Goal: Task Accomplishment & Management: Use online tool/utility

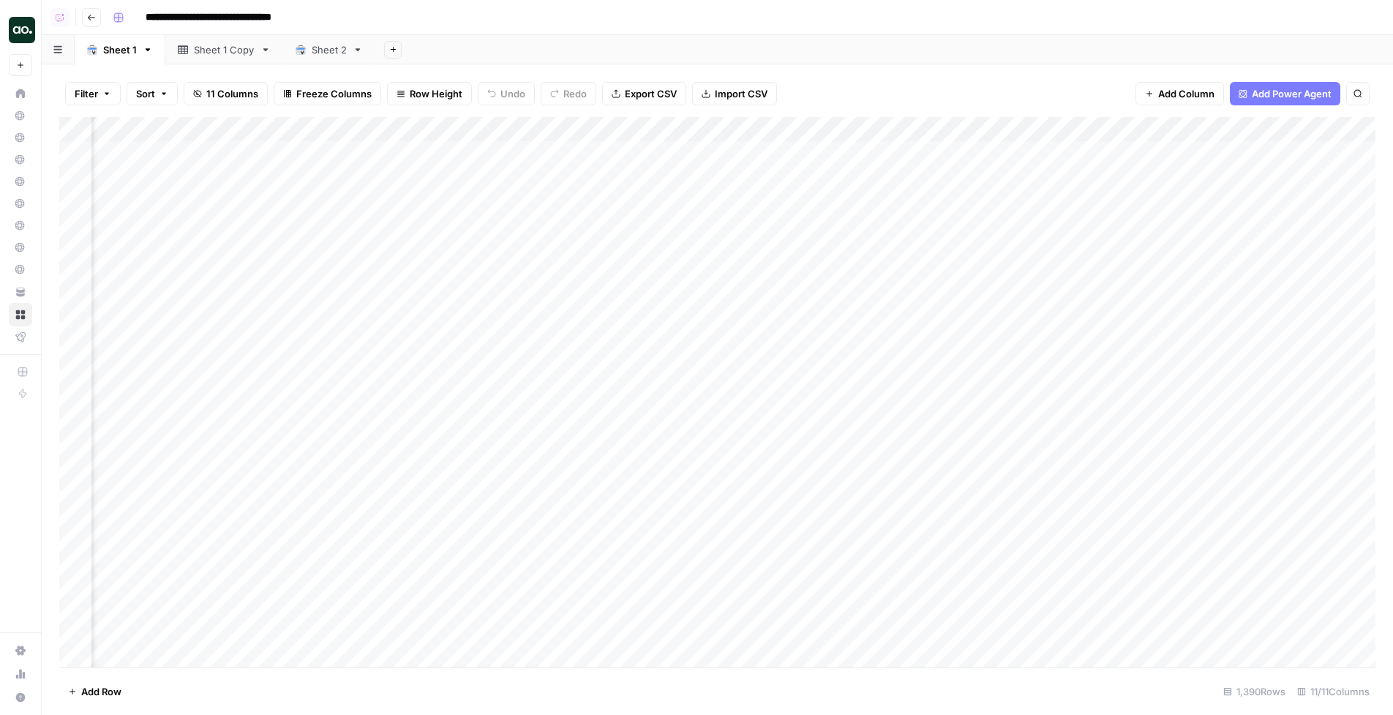
scroll to position [0, 437]
click at [802, 121] on div "Add Column" at bounding box center [717, 392] width 1316 height 551
click at [919, 81] on div "Filter Sort 11 Columns Freeze Columns Row Height Undo Redo Export CSV Import CS…" at bounding box center [717, 93] width 1316 height 47
click at [809, 128] on div "Add Column" at bounding box center [717, 392] width 1316 height 551
click at [806, 227] on span "Schedule" at bounding box center [852, 232] width 128 height 15
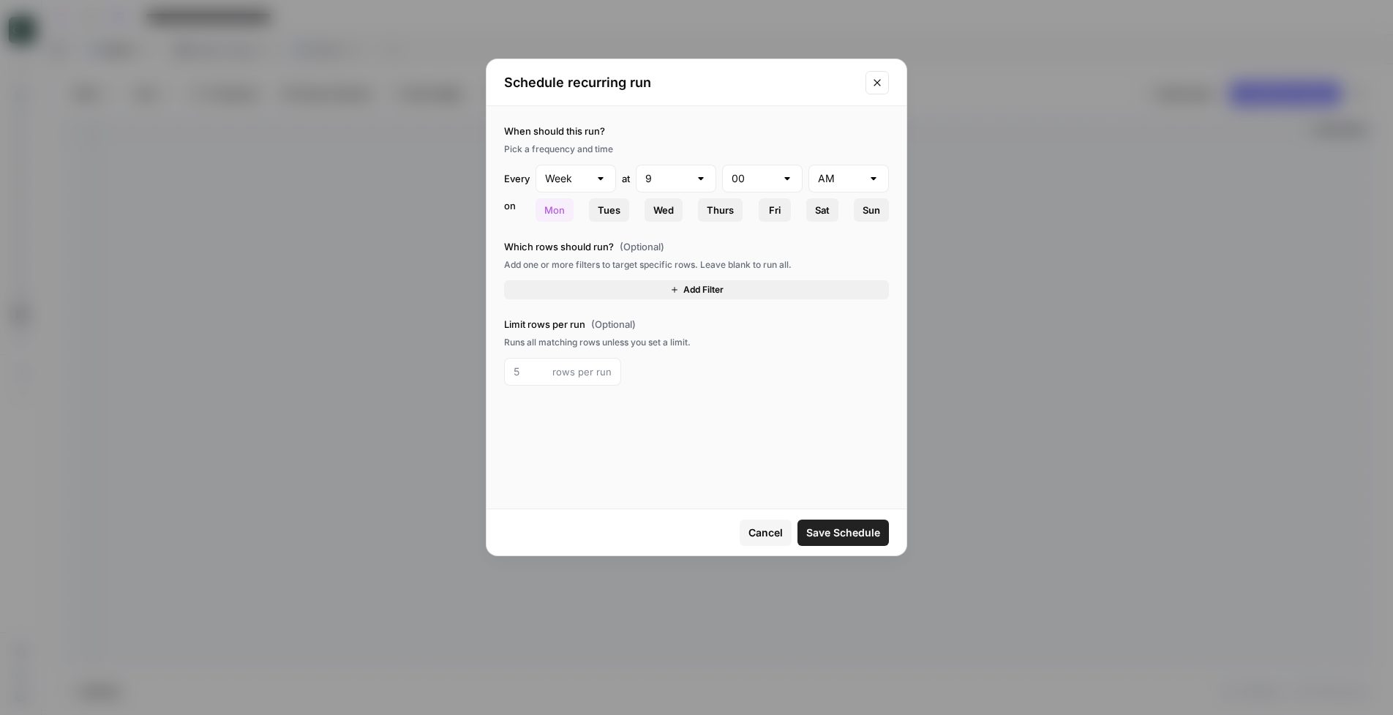
click at [652, 288] on button "Add Filter" at bounding box center [696, 289] width 385 height 19
click at [557, 297] on input "text" at bounding box center [553, 294] width 80 height 15
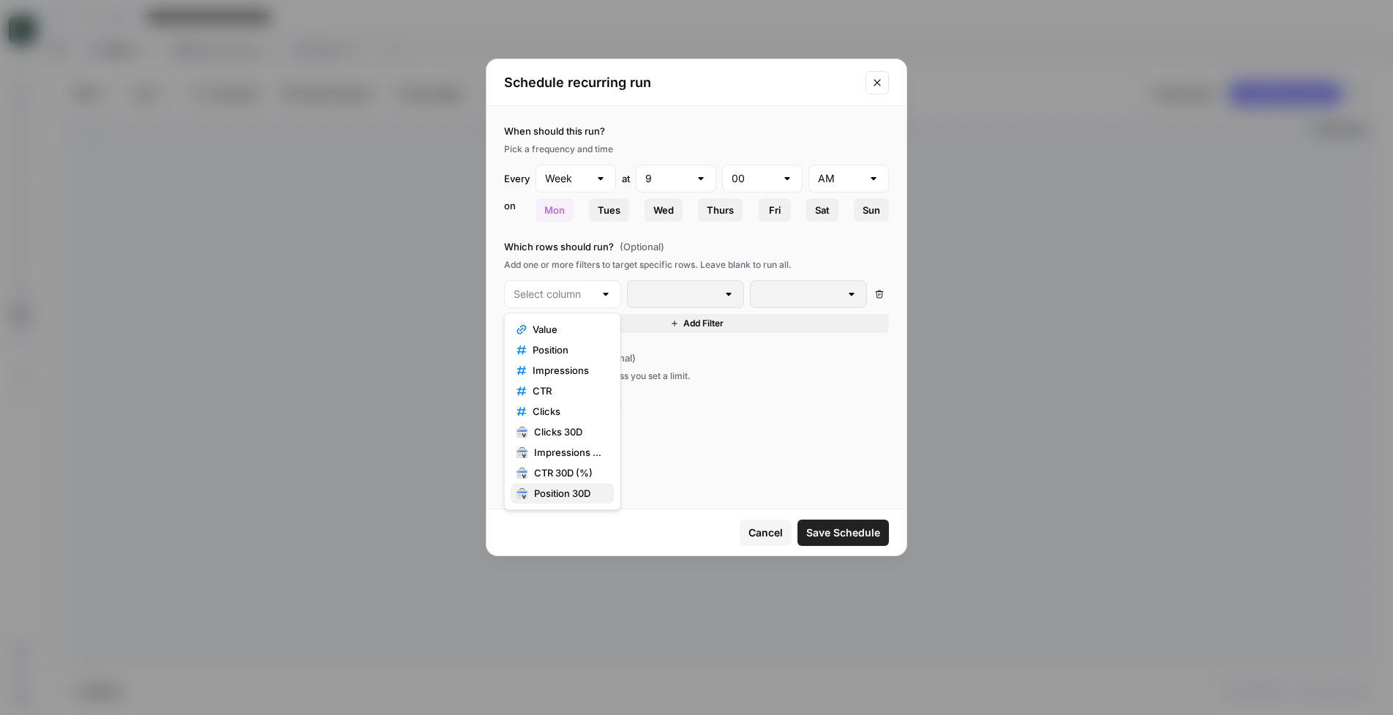
click at [575, 494] on span "Position 30D" at bounding box center [568, 493] width 69 height 15
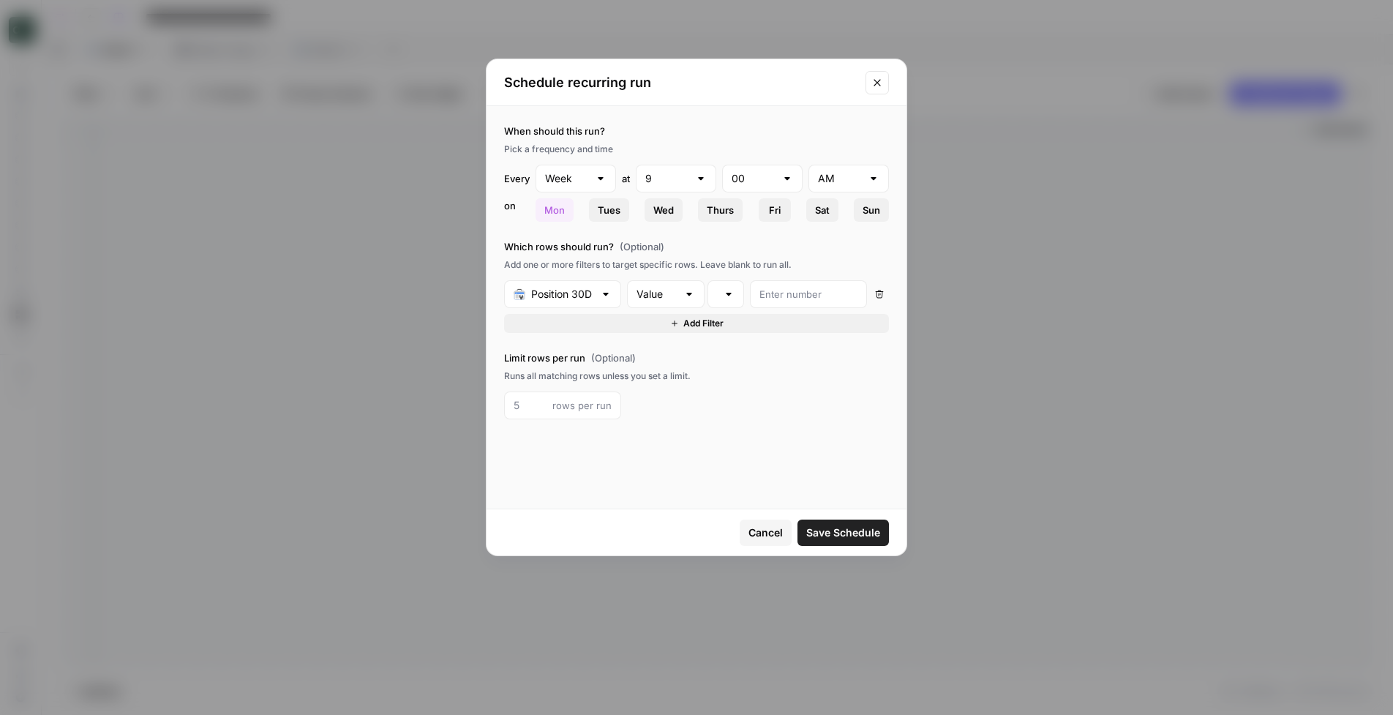
click at [877, 83] on icon "Close modal" at bounding box center [877, 83] width 12 height 12
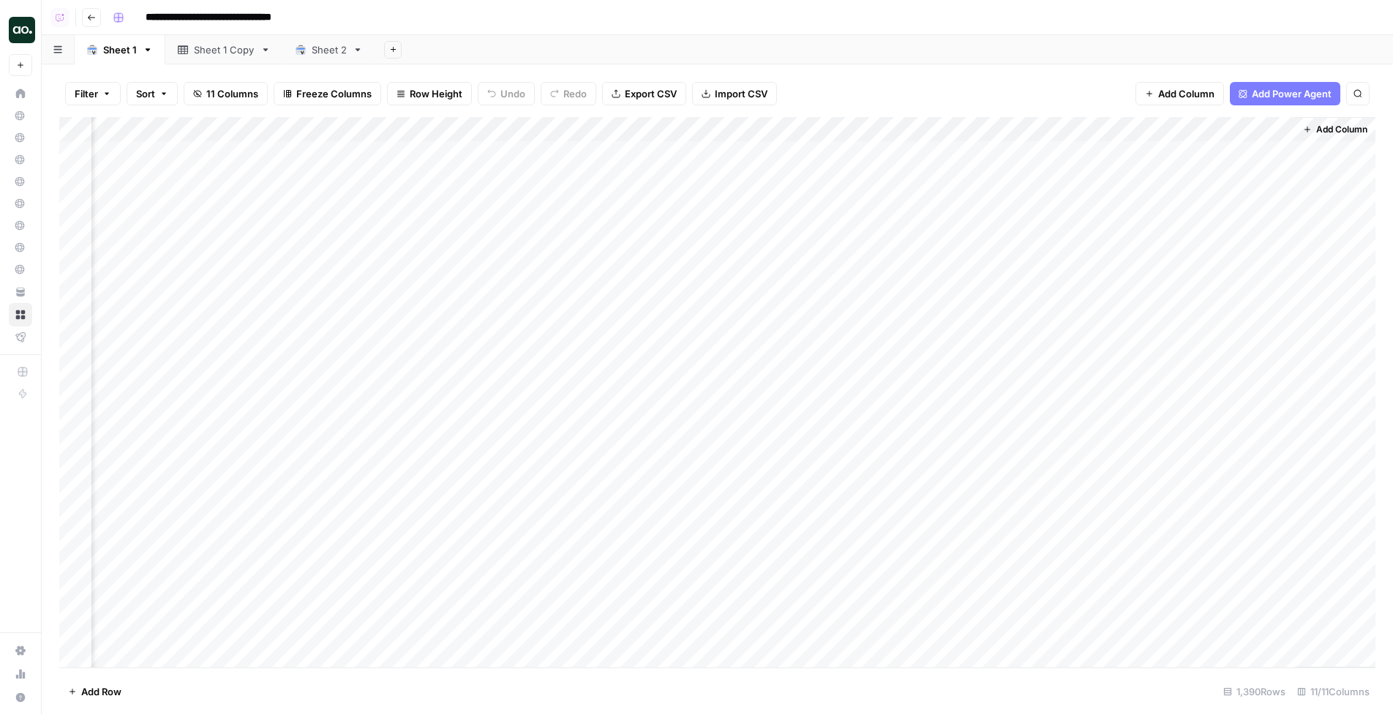
click at [875, 89] on div "Filter Sort 11 Columns Freeze Columns Row Height Undo Redo Export CSV Import CS…" at bounding box center [717, 93] width 1316 height 47
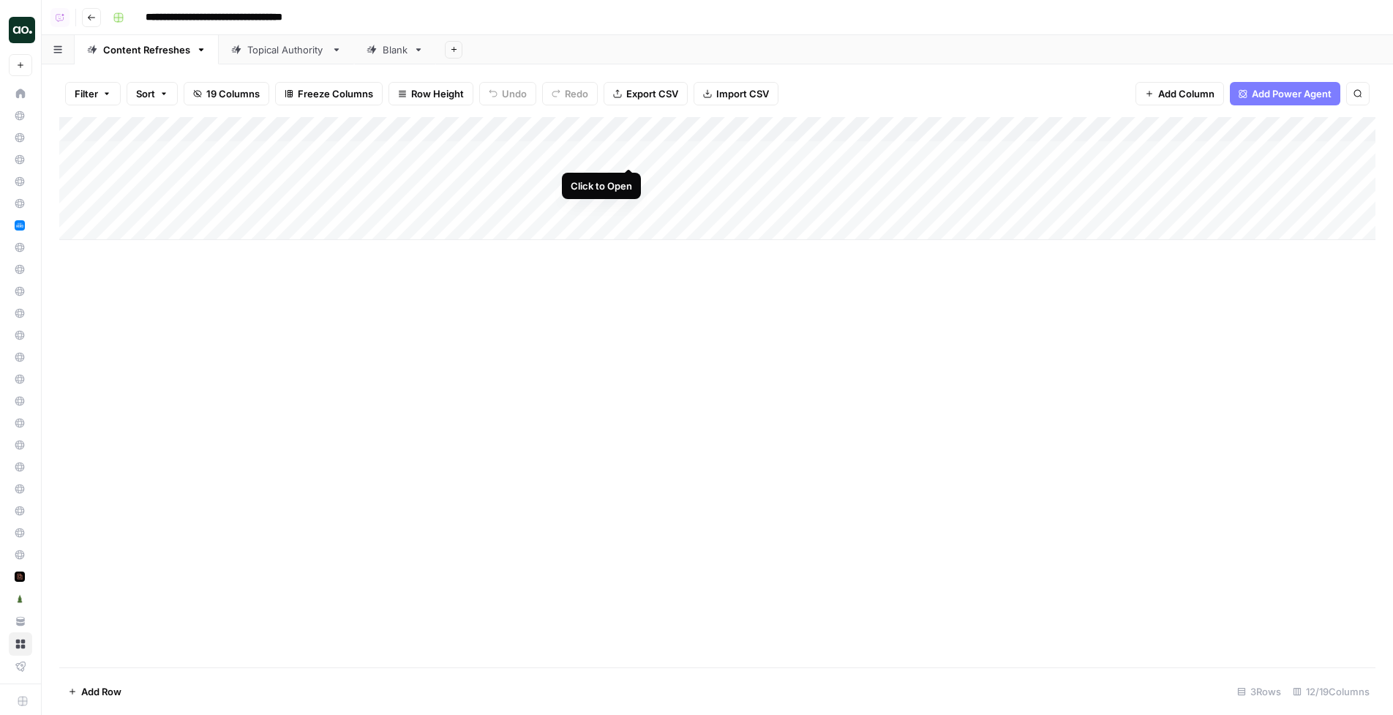
click at [631, 153] on div "Add Column" at bounding box center [717, 178] width 1316 height 123
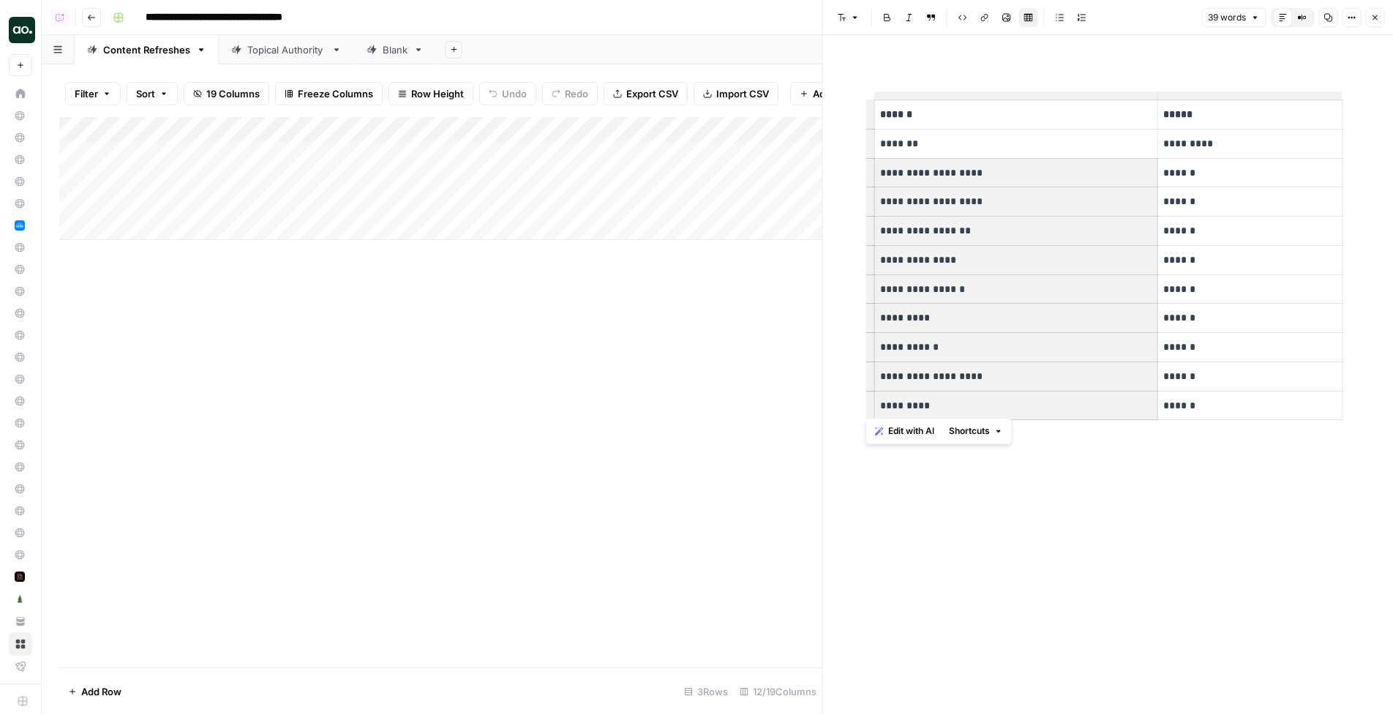
drag, startPoint x: 900, startPoint y: 172, endPoint x: 944, endPoint y: 405, distance: 237.3
click at [944, 405] on tbody "**********" at bounding box center [1108, 260] width 468 height 320
click at [944, 405] on p "*********" at bounding box center [1015, 405] width 271 height 17
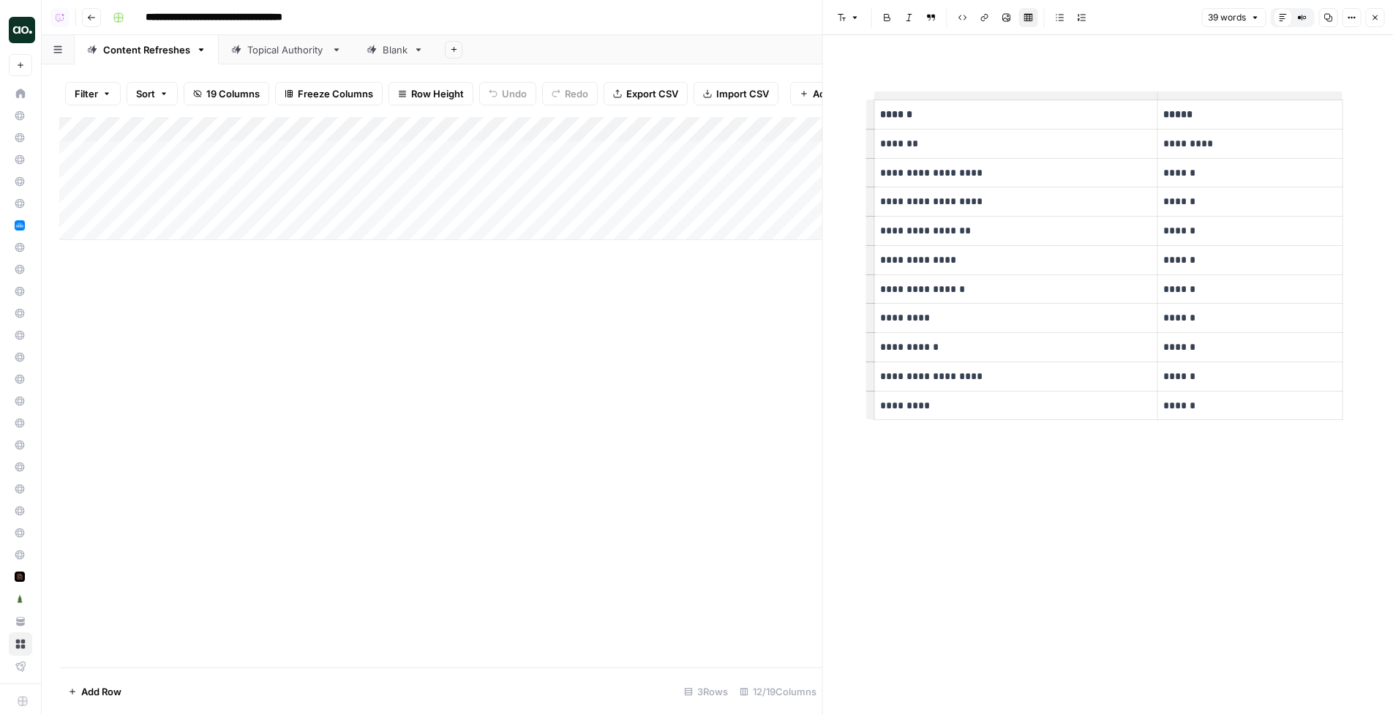
click at [1019, 177] on p "**********" at bounding box center [1015, 173] width 271 height 17
click at [1141, 19] on icon "button" at bounding box center [1374, 17] width 5 height 5
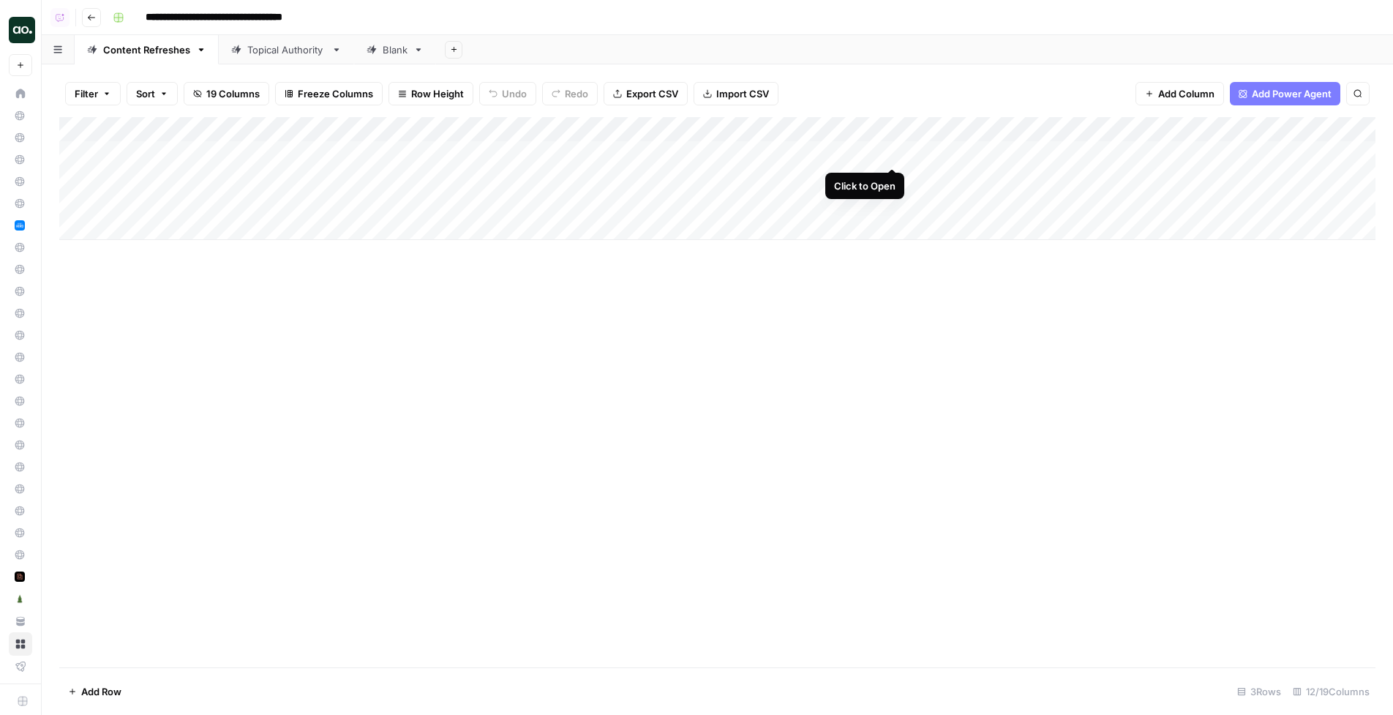
click at [893, 154] on div "Add Column" at bounding box center [717, 178] width 1316 height 123
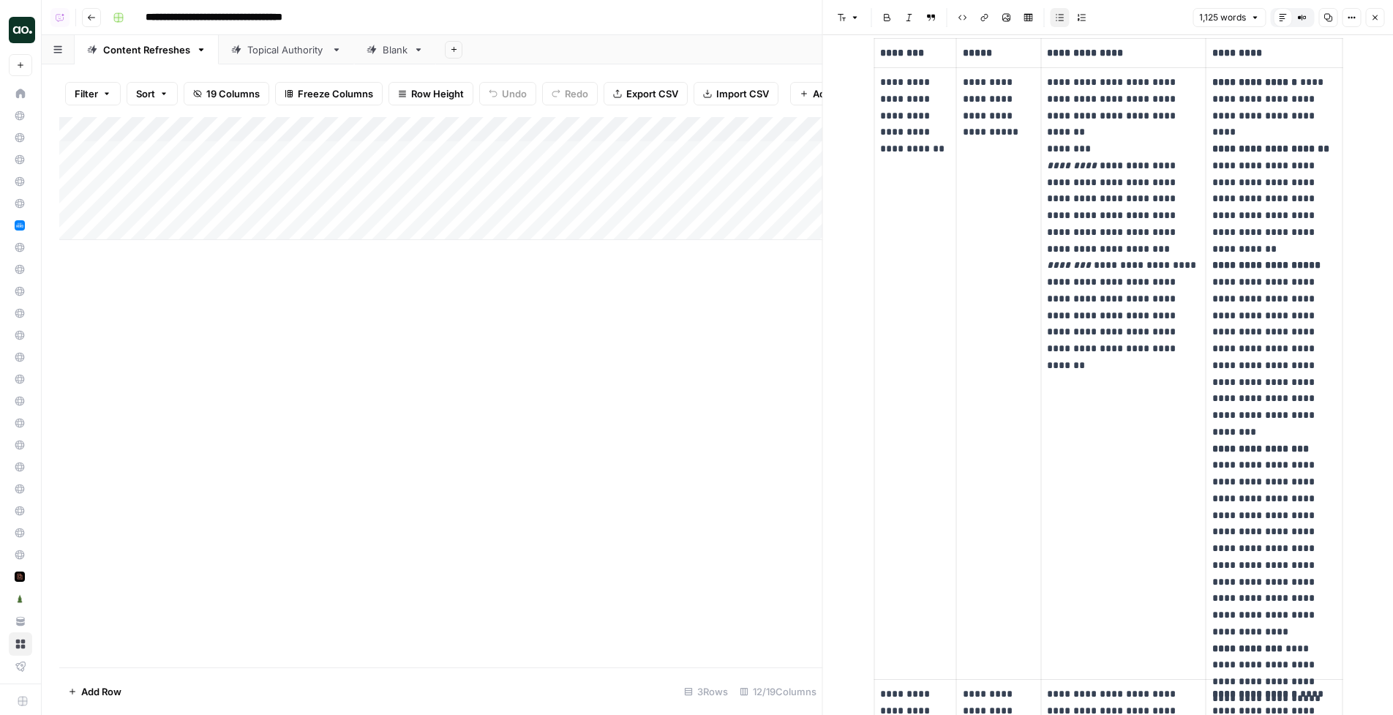
scroll to position [348, 0]
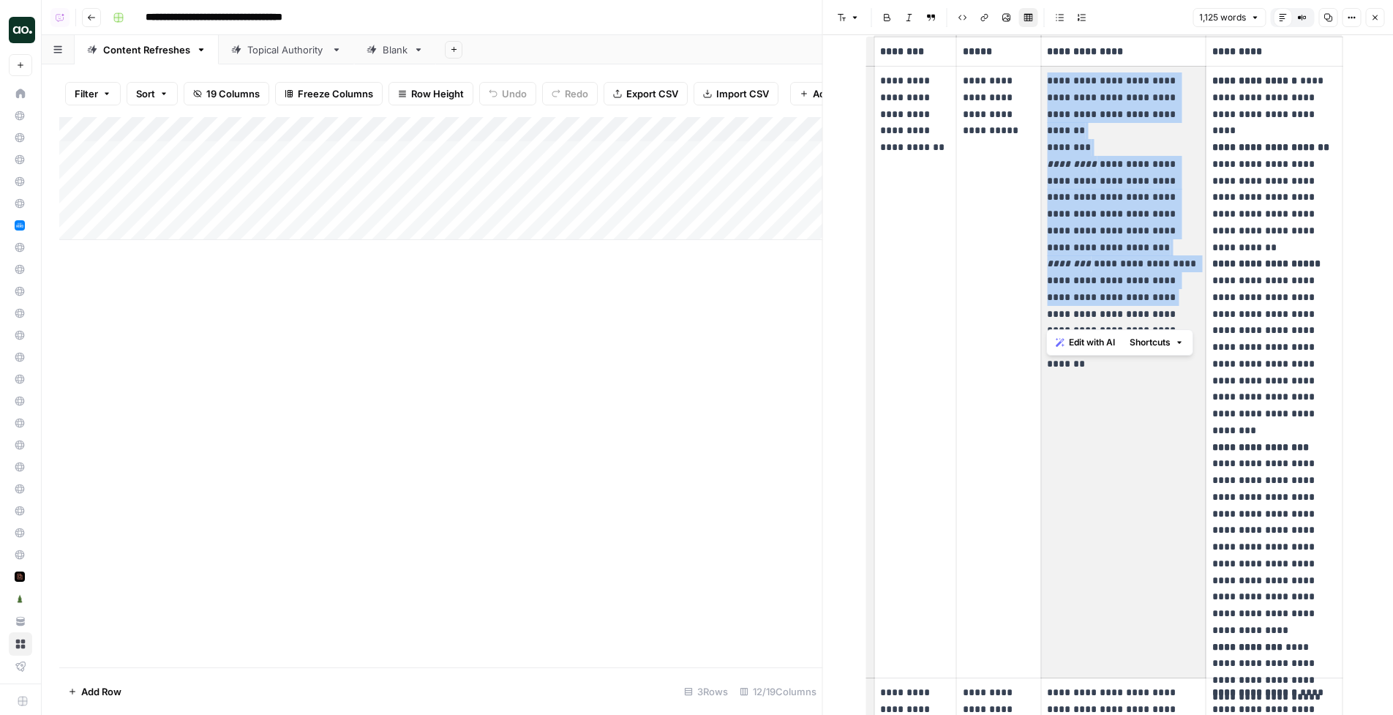
drag, startPoint x: 1045, startPoint y: 80, endPoint x: 1131, endPoint y: 271, distance: 209.2
click at [1131, 271] on p "**********" at bounding box center [1123, 196] width 153 height 249
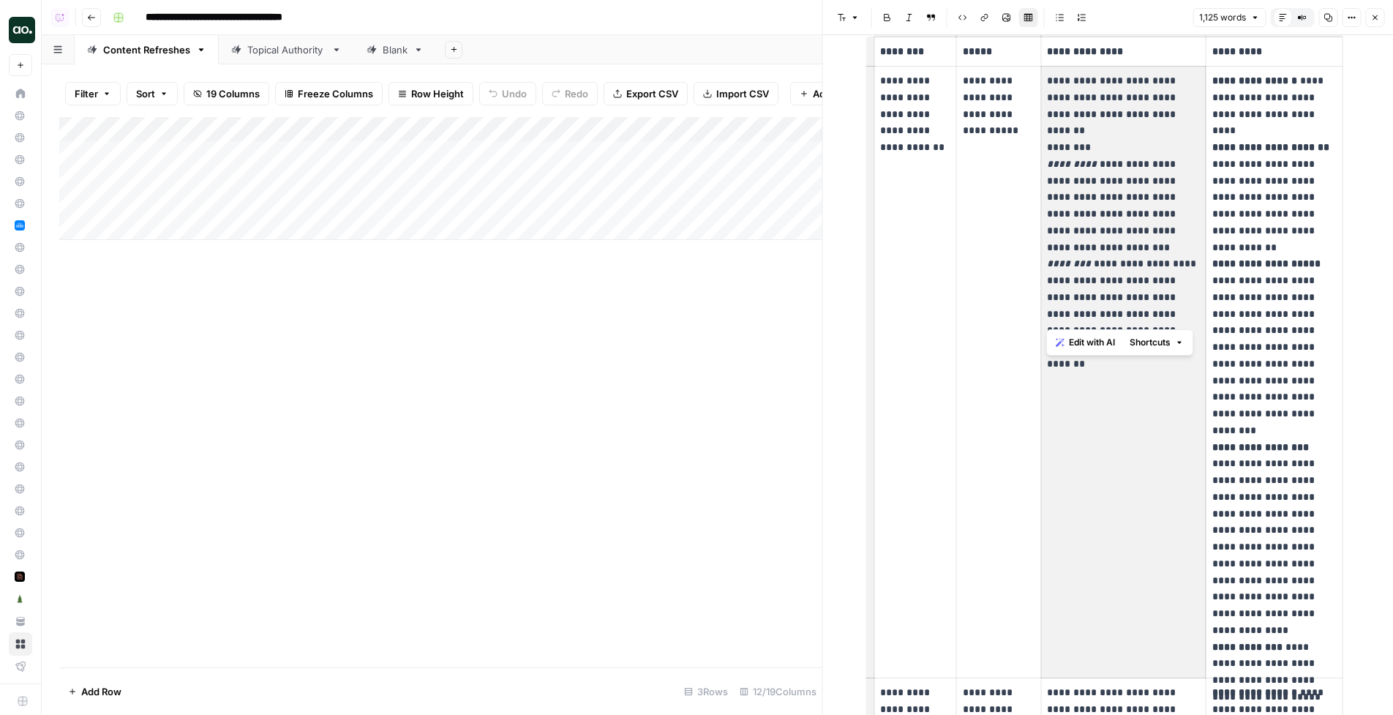
click at [1138, 214] on p "**********" at bounding box center [1123, 196] width 153 height 249
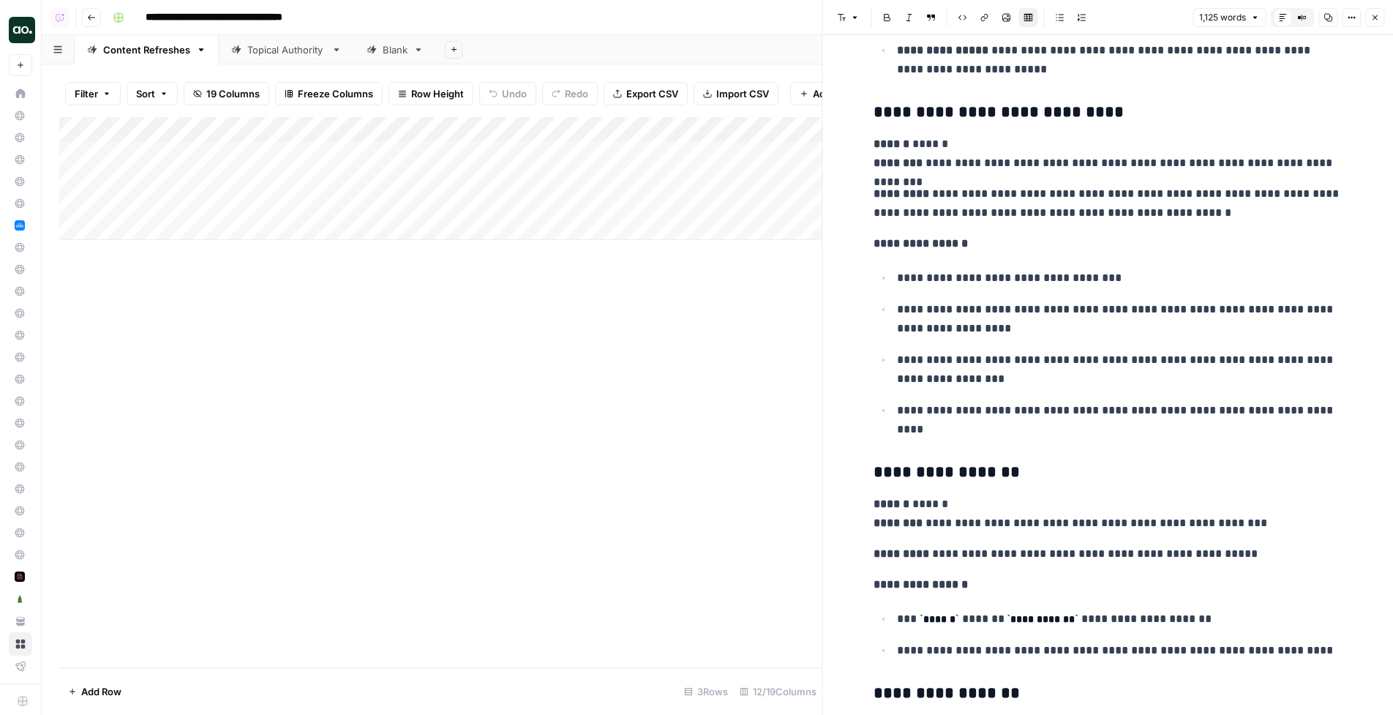
scroll to position [3743, 0]
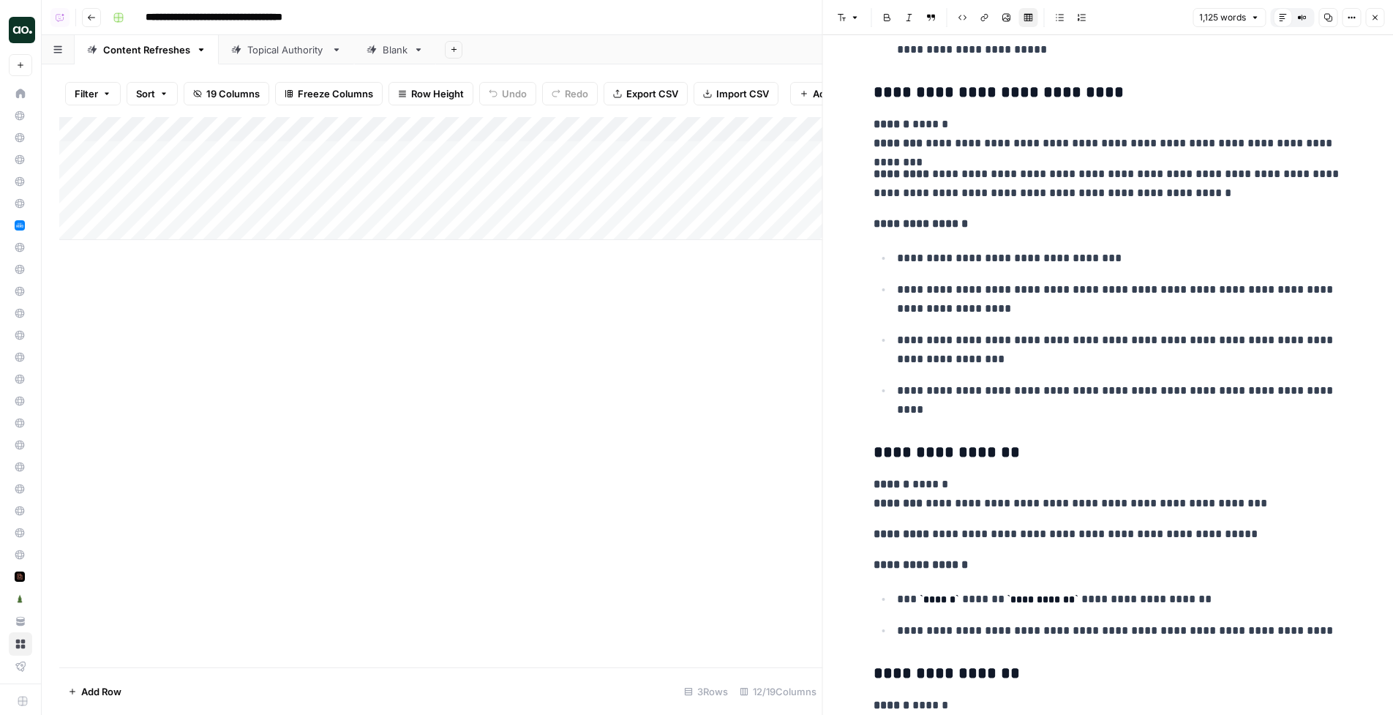
click at [1141, 20] on icon "button" at bounding box center [1374, 17] width 5 height 5
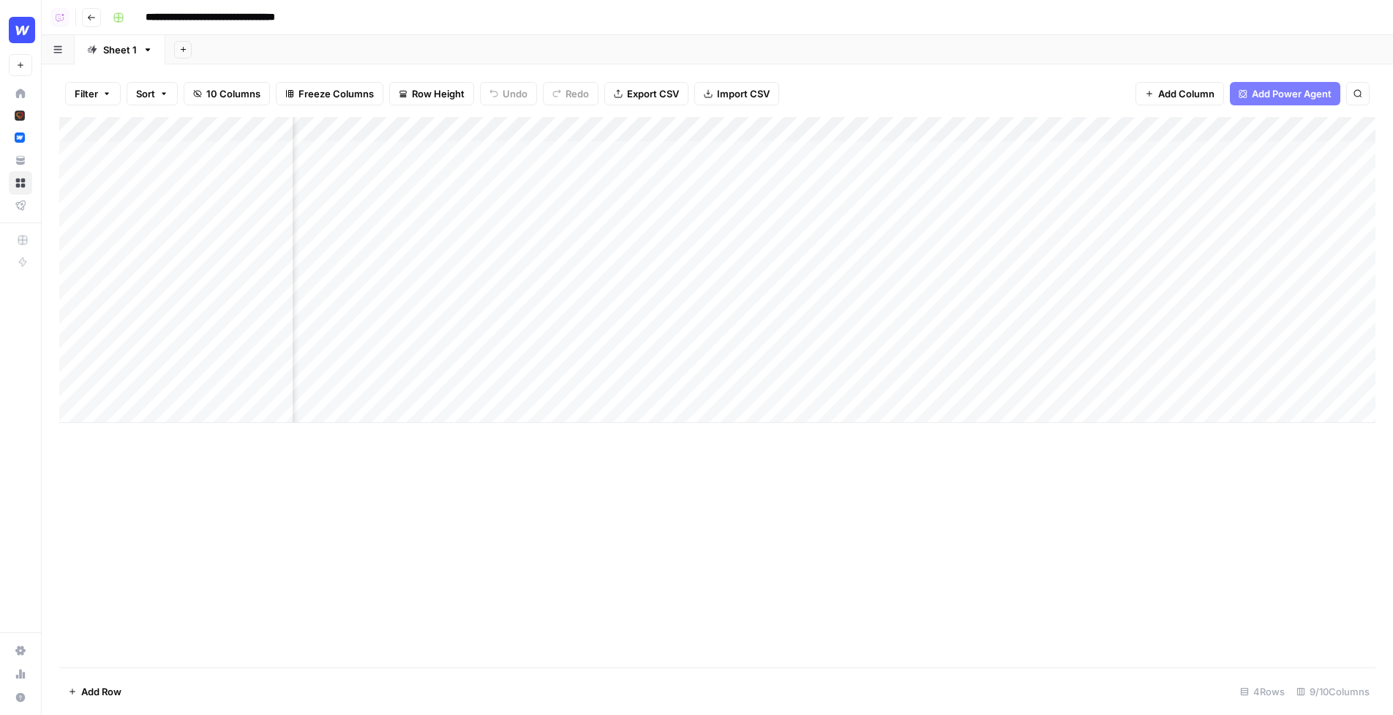
scroll to position [0, 541]
click at [1141, 154] on div "Add Column" at bounding box center [717, 270] width 1316 height 306
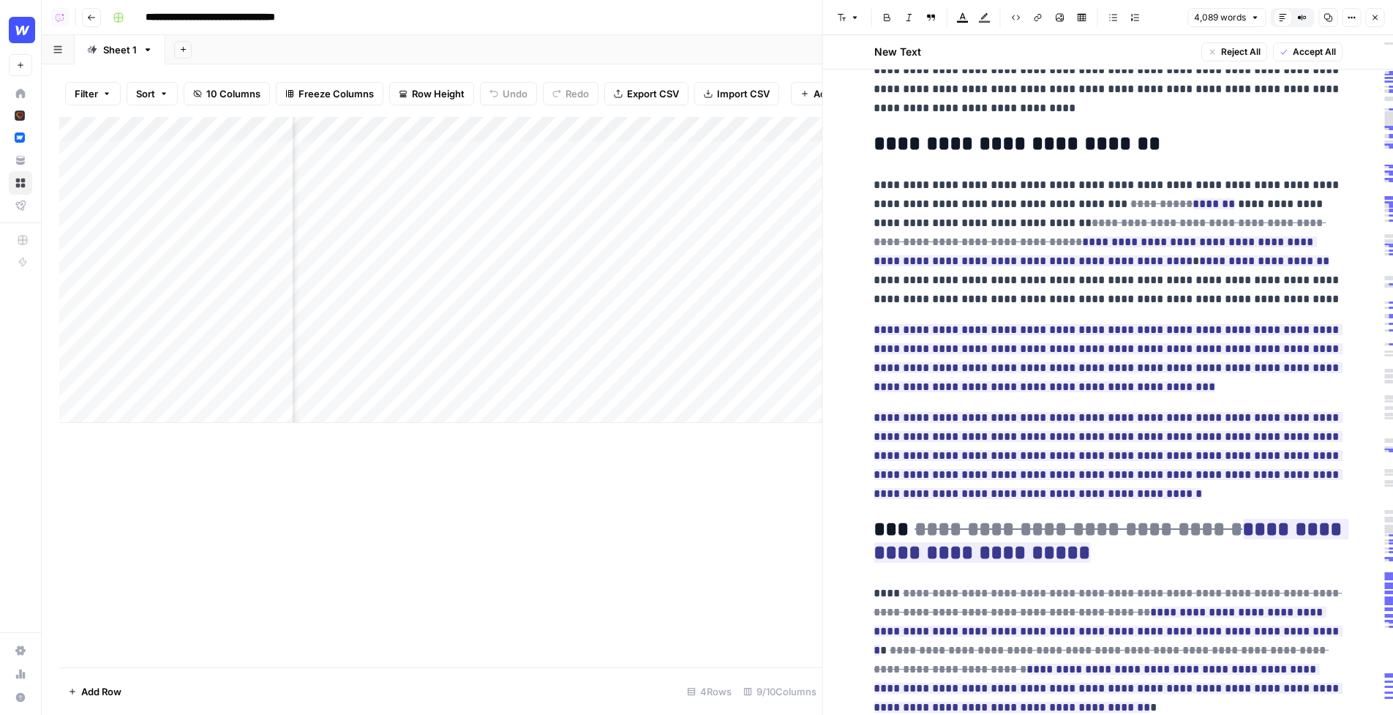
scroll to position [626, 0]
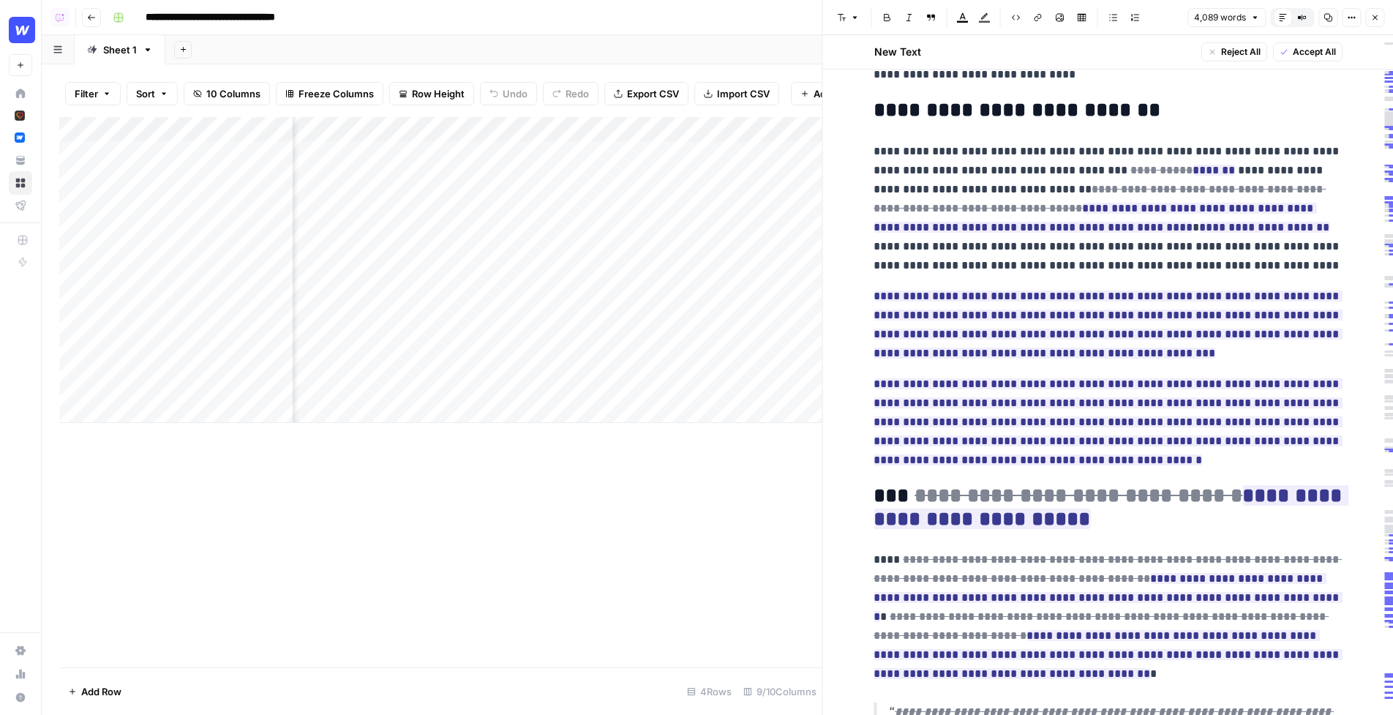
click at [1028, 175] on p "**********" at bounding box center [1107, 208] width 468 height 133
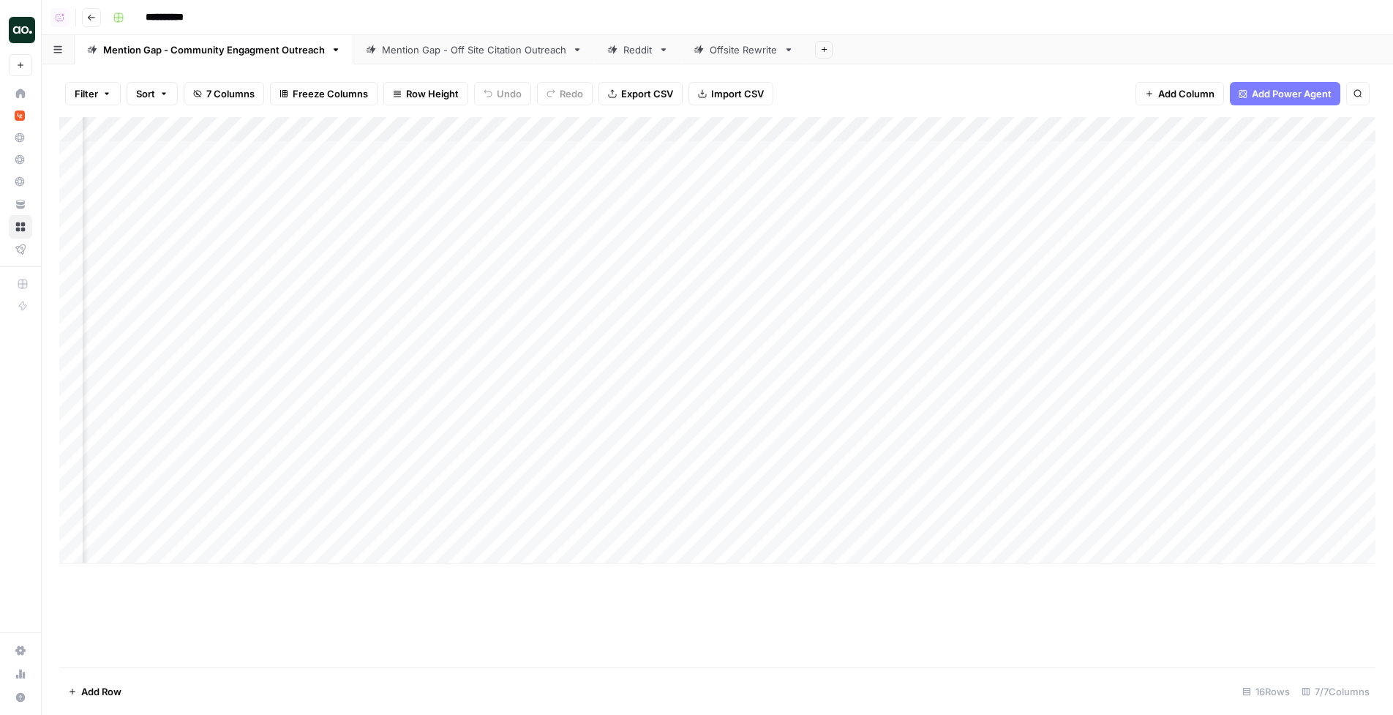
scroll to position [0, 810]
click at [1141, 151] on div "Add Column" at bounding box center [717, 340] width 1316 height 446
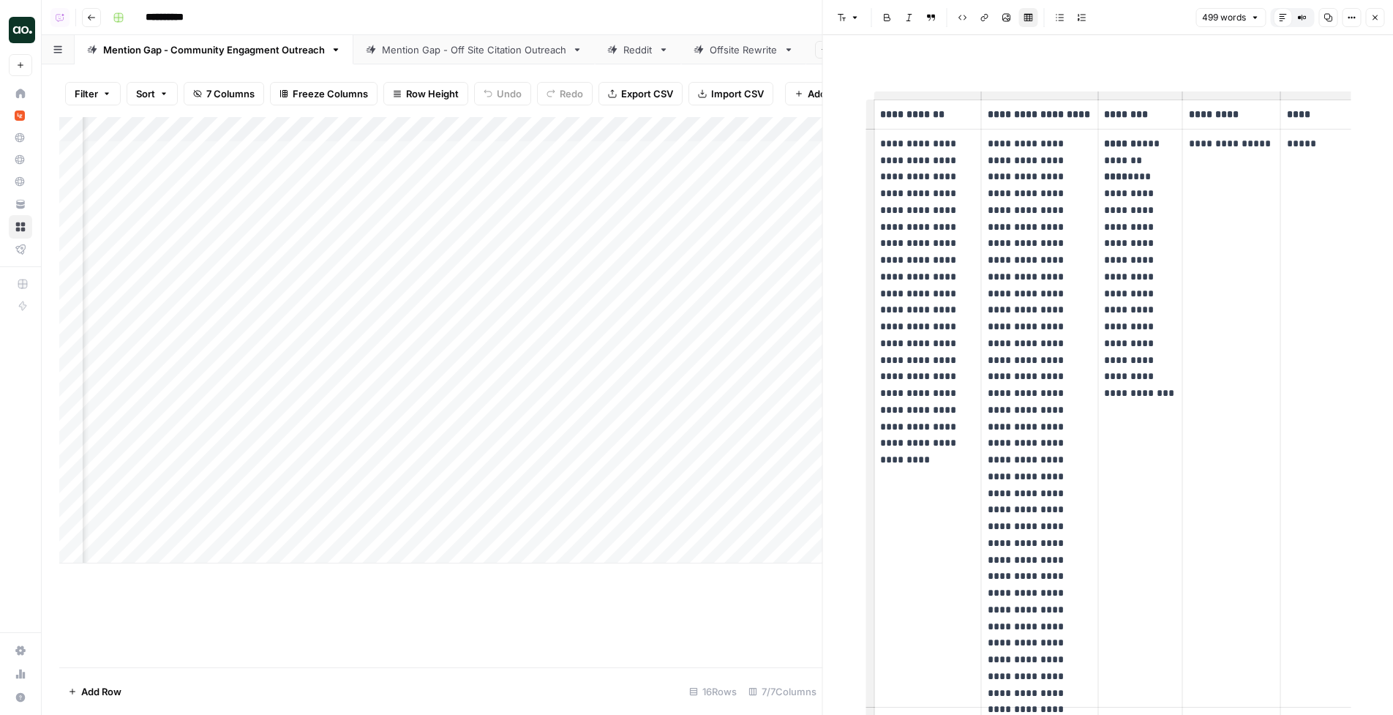
scroll to position [0, 75]
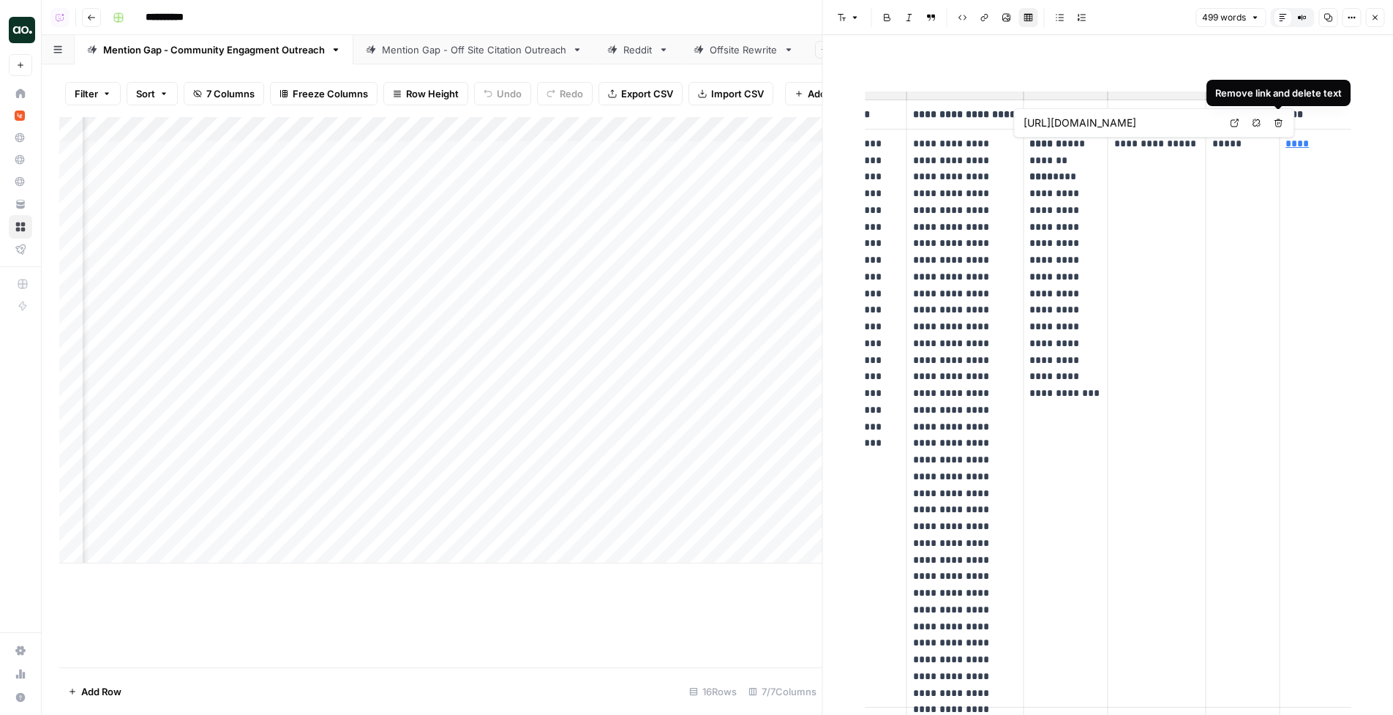
click at [1141, 123] on span "Open in a new tab" at bounding box center [1238, 123] width 1 height 1
click at [1141, 170] on td "**********" at bounding box center [1156, 418] width 98 height 579
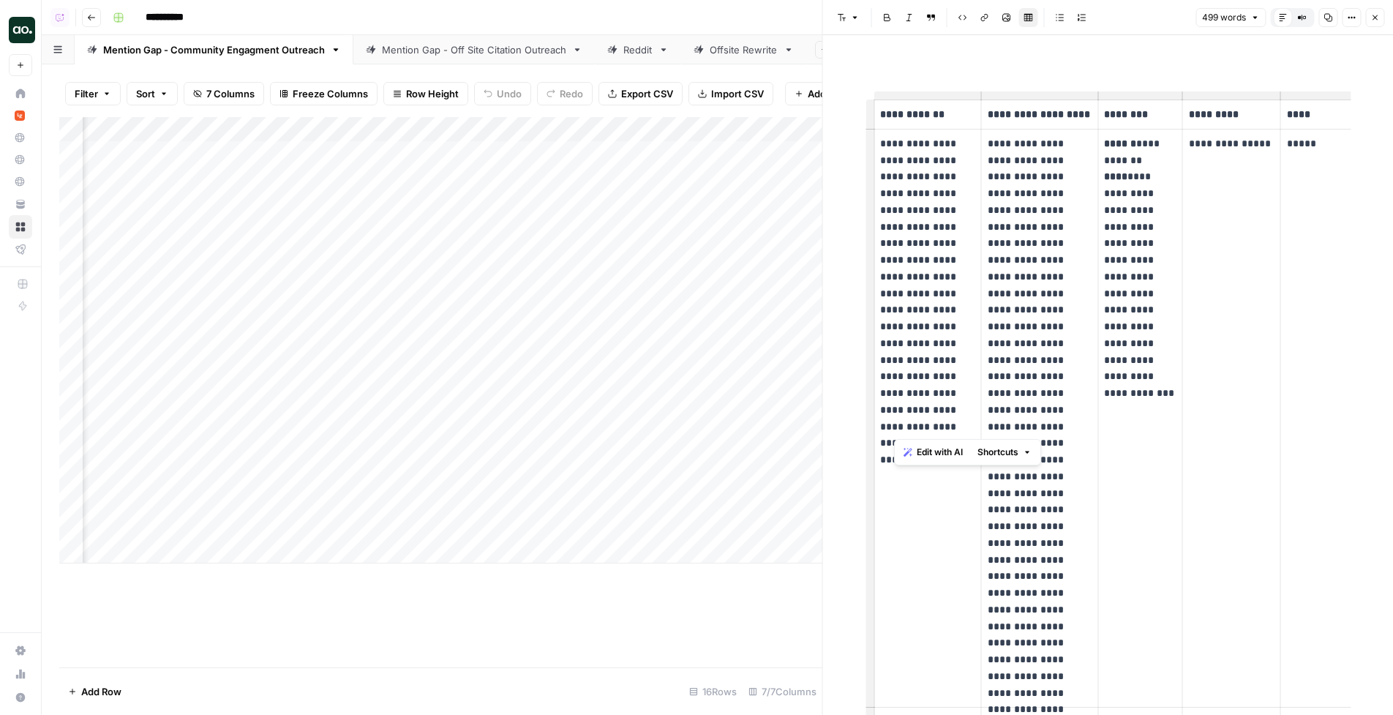
drag, startPoint x: 946, startPoint y: 429, endPoint x: 889, endPoint y: 157, distance: 277.9
click at [889, 157] on p "**********" at bounding box center [927, 285] width 95 height 300
drag, startPoint x: 902, startPoint y: 182, endPoint x: 920, endPoint y: 290, distance: 109.8
click at [920, 290] on p "**********" at bounding box center [927, 285] width 95 height 300
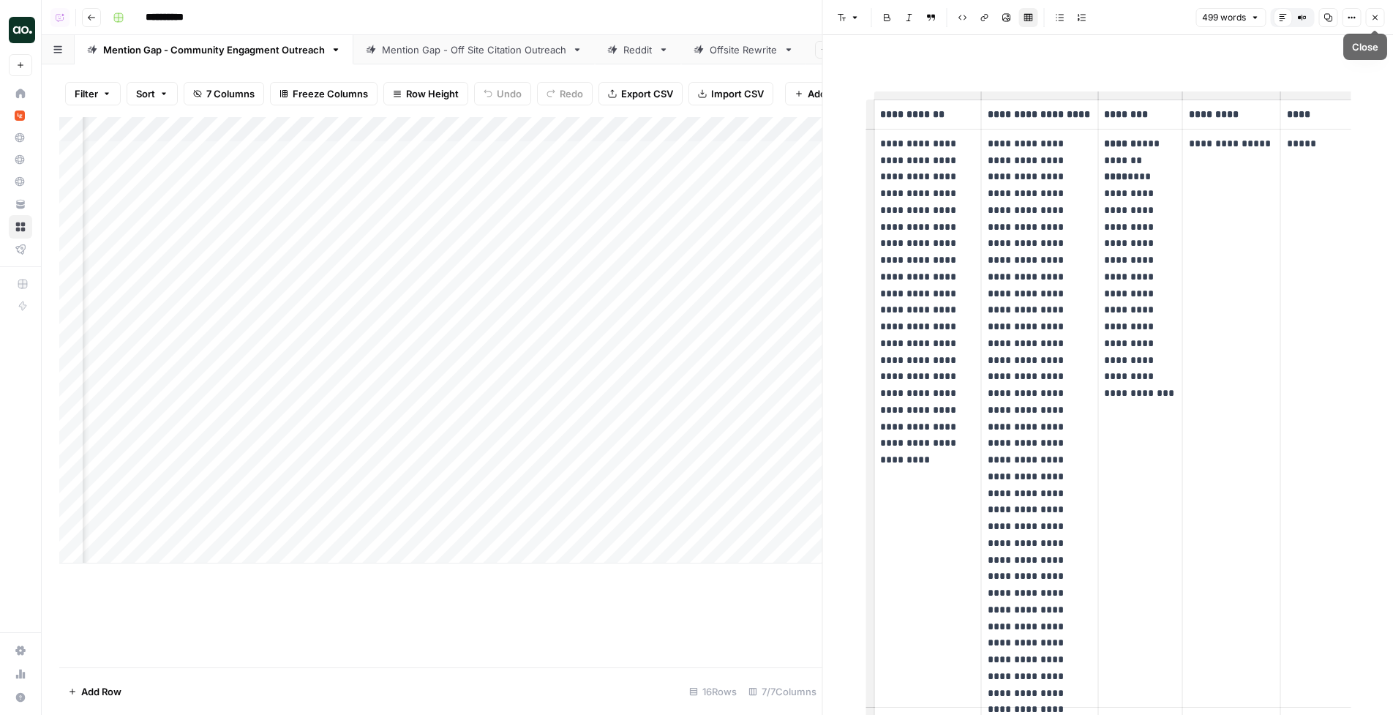
click at [1141, 21] on icon "button" at bounding box center [1374, 17] width 9 height 9
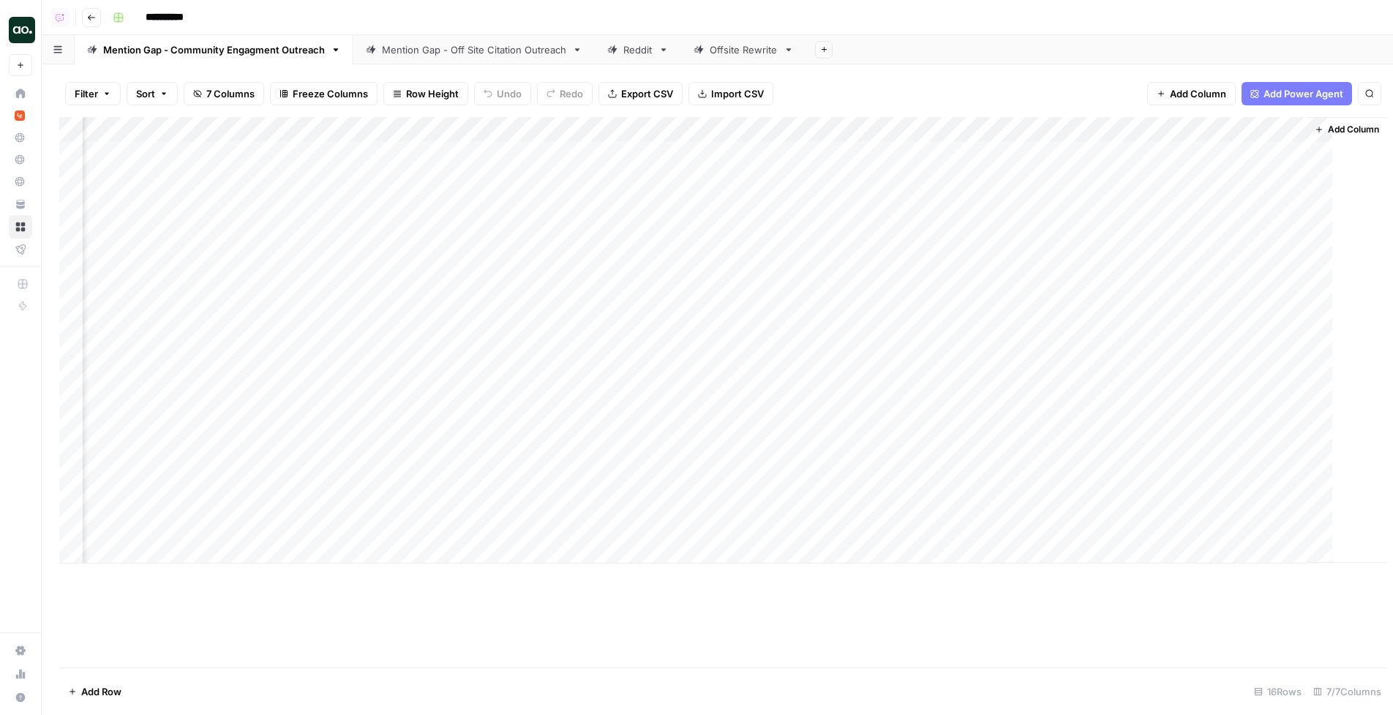
scroll to position [0, 792]
click at [493, 50] on div "Mention Gap - Off Site Citation Outreach" at bounding box center [474, 49] width 184 height 15
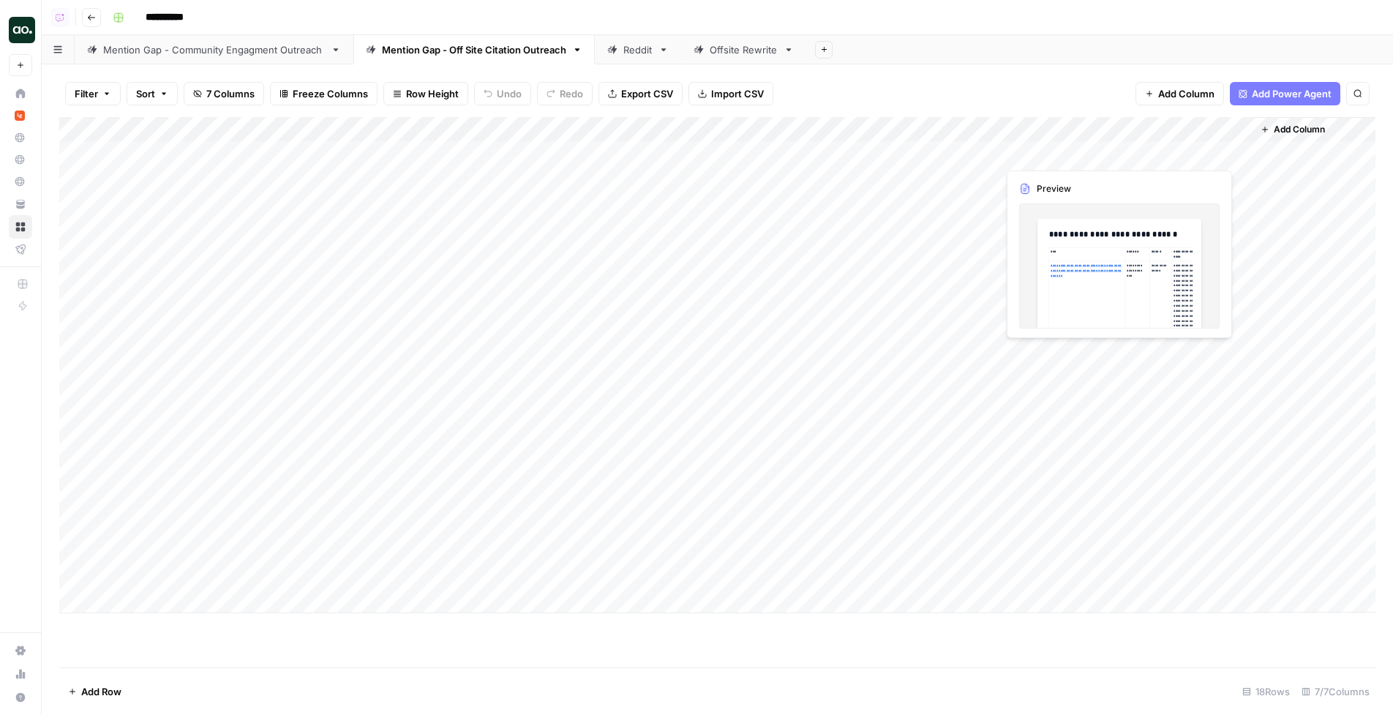
click at [1141, 152] on div "Add Column" at bounding box center [717, 365] width 1316 height 496
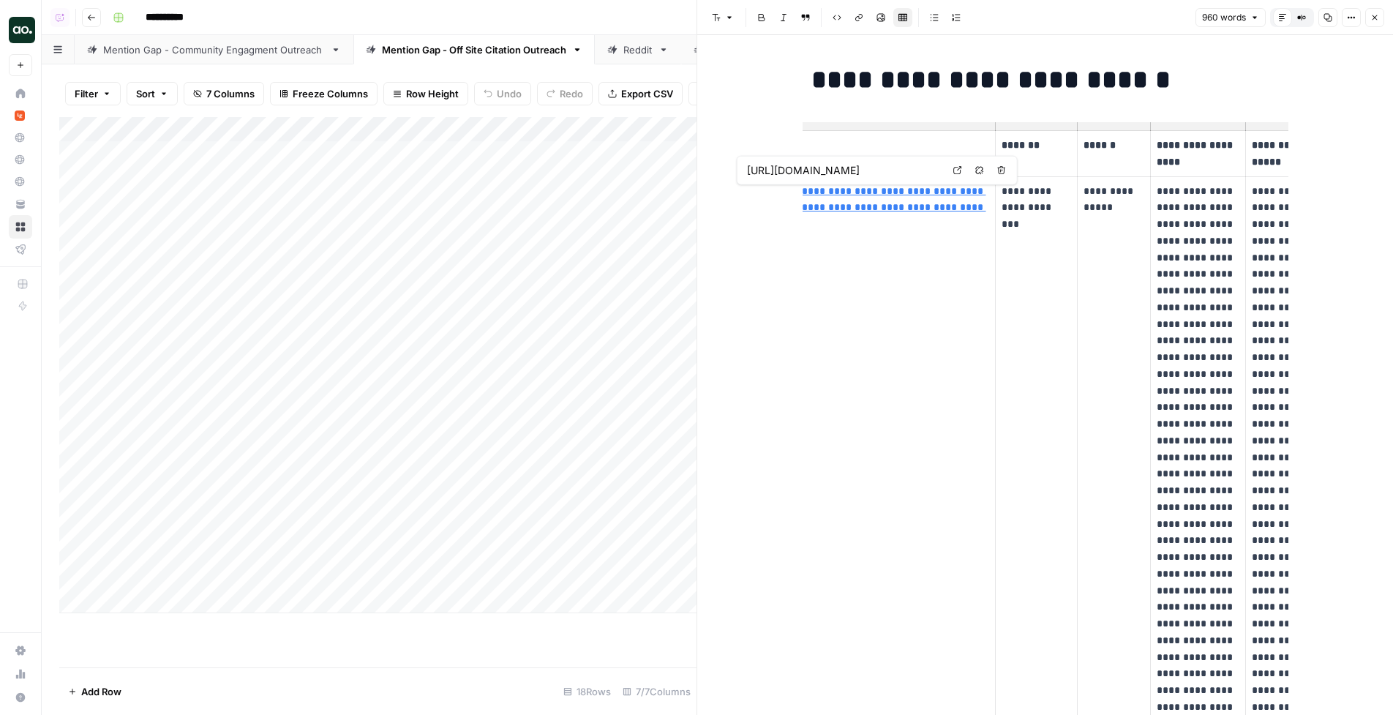
scroll to position [0, 113]
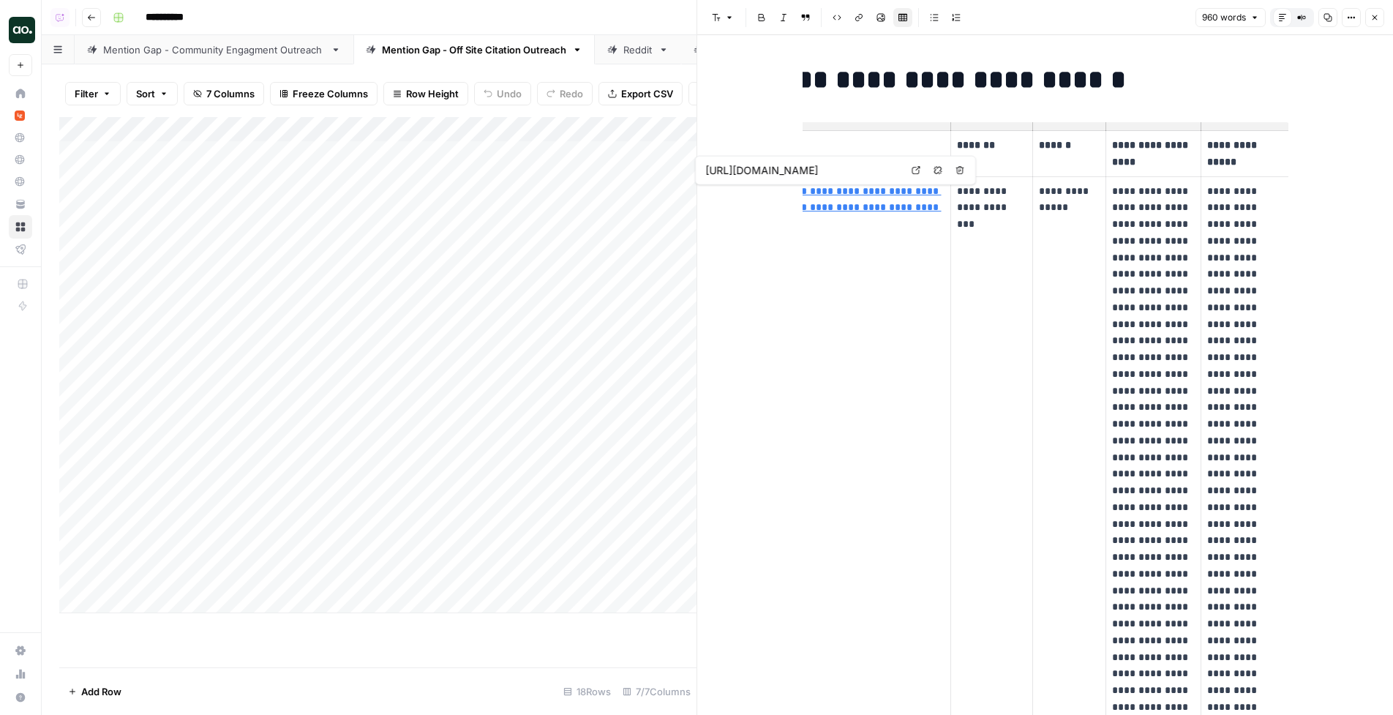
click at [983, 207] on p "**********" at bounding box center [991, 208] width 69 height 50
click at [1053, 200] on p "**********" at bounding box center [1069, 200] width 61 height 34
click at [1082, 208] on p "**********" at bounding box center [1069, 200] width 61 height 34
drag, startPoint x: 1082, startPoint y: 218, endPoint x: 1034, endPoint y: 187, distance: 56.6
click at [1034, 187] on td "**********" at bounding box center [1068, 540] width 73 height 728
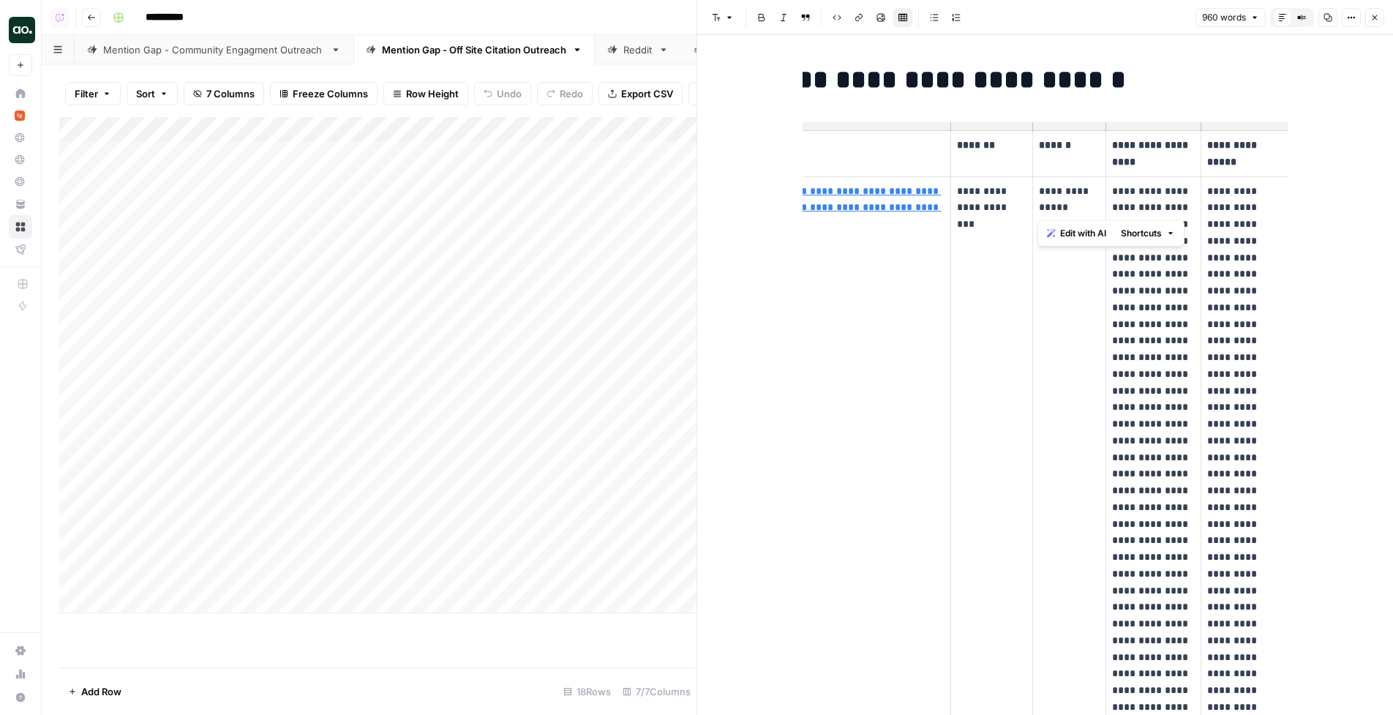
click at [1075, 211] on p "**********" at bounding box center [1069, 200] width 61 height 34
click at [1141, 206] on p "**********" at bounding box center [1153, 540] width 83 height 715
drag, startPoint x: 1113, startPoint y: 191, endPoint x: 1171, endPoint y: 461, distance: 276.0
click at [1141, 463] on p "**********" at bounding box center [1153, 540] width 83 height 715
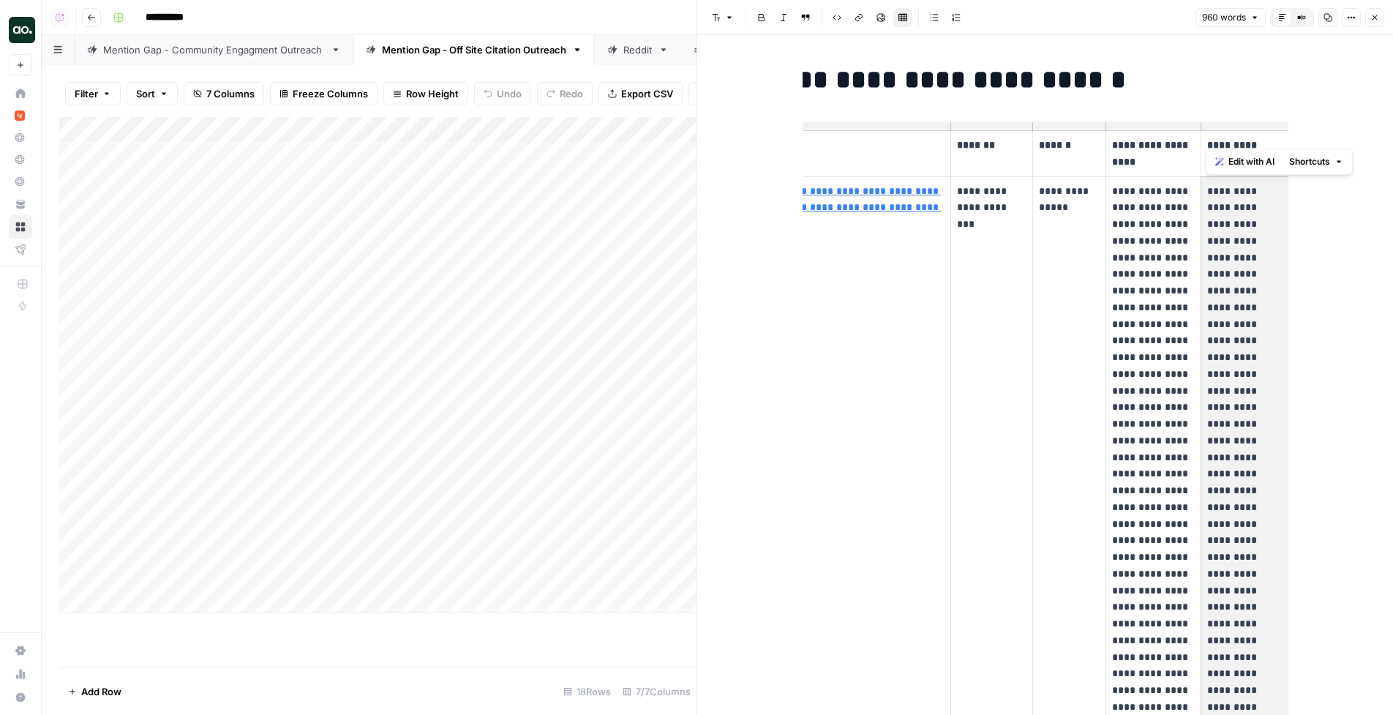
drag, startPoint x: 1213, startPoint y: 200, endPoint x: 1242, endPoint y: 328, distance: 131.3
click at [1141, 328] on p "**********" at bounding box center [1245, 524] width 76 height 682
click at [1141, 16] on icon "button" at bounding box center [1374, 17] width 9 height 9
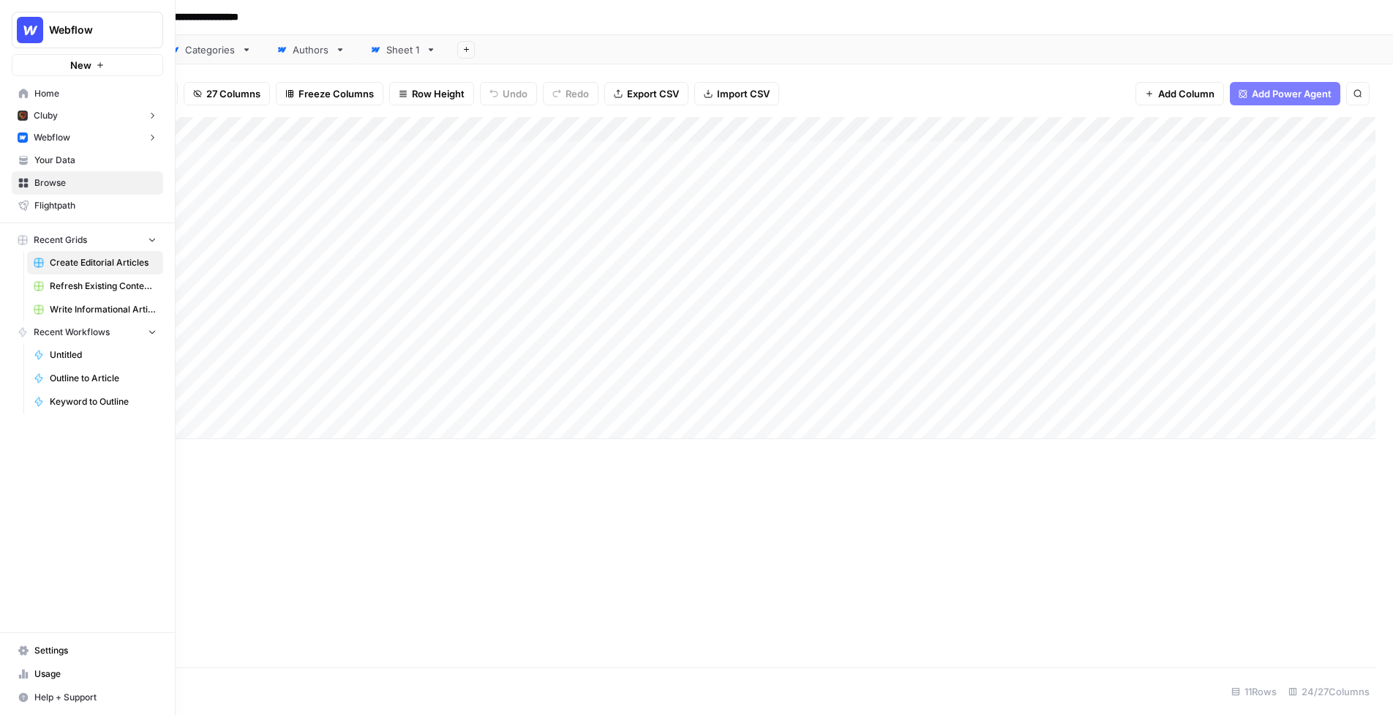
click at [68, 159] on span "Your Data" at bounding box center [95, 160] width 122 height 13
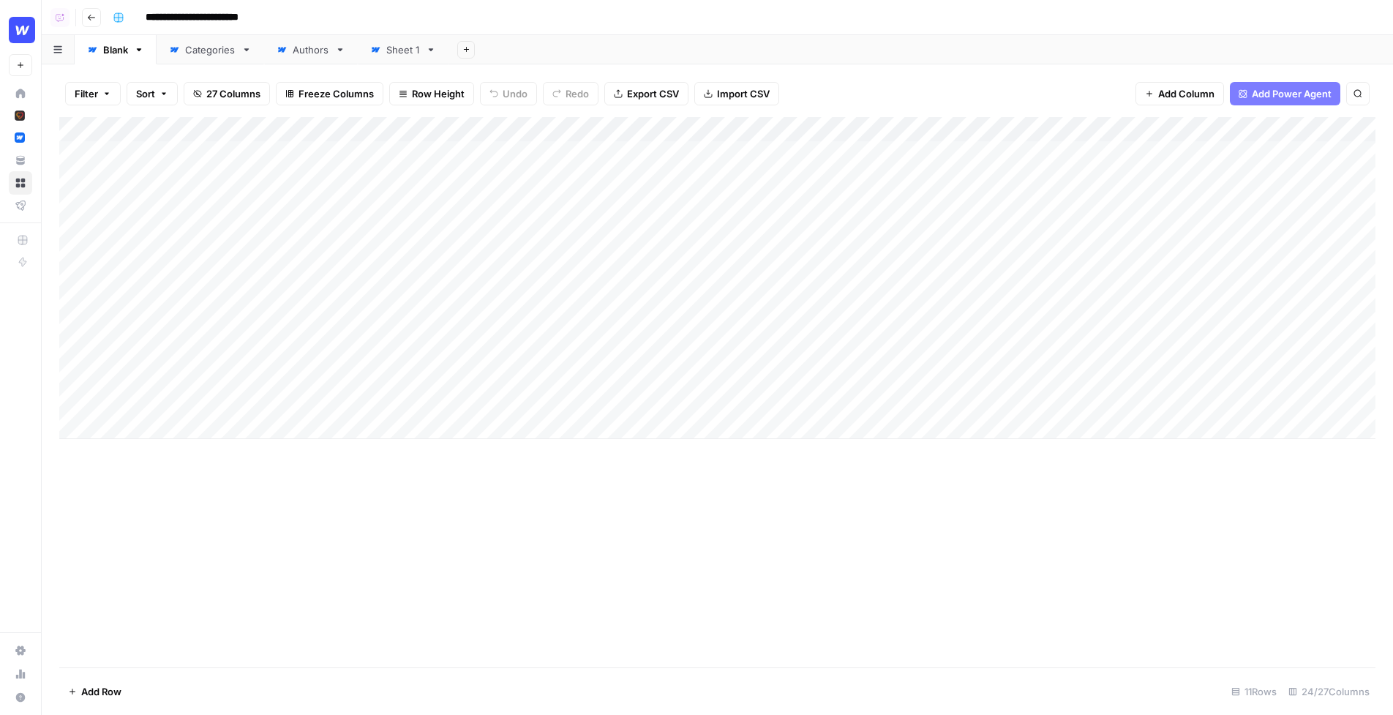
click at [541, 124] on div "Add Column" at bounding box center [717, 278] width 1316 height 322
click at [504, 269] on span "Edit Workflow" at bounding box center [527, 273] width 128 height 15
click at [549, 40] on div "Add Sheet" at bounding box center [920, 49] width 944 height 29
click at [546, 130] on div "Add Column" at bounding box center [717, 278] width 1316 height 322
click at [666, 68] on div "Filter Sort 27 Columns Freeze Columns Row Height Undo Redo Export CSV Import CS…" at bounding box center [717, 389] width 1351 height 650
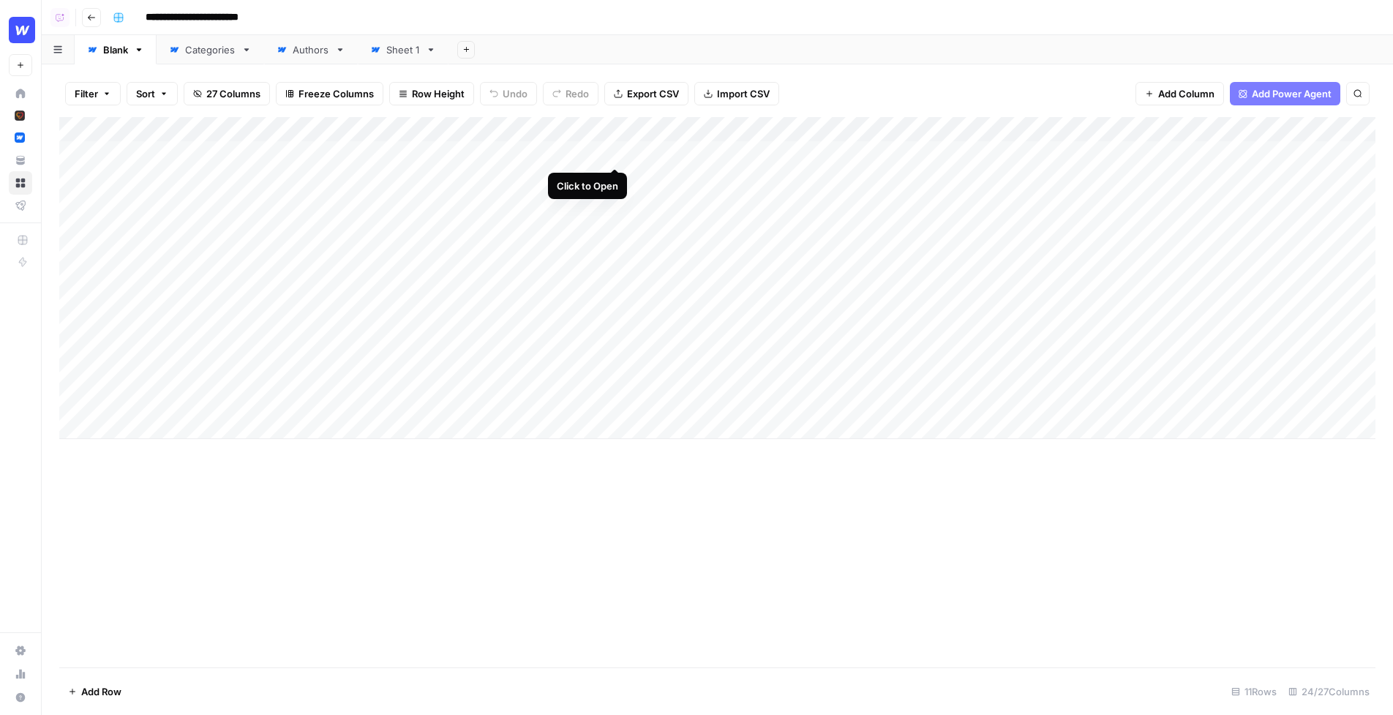
click at [616, 154] on div "Add Column" at bounding box center [717, 278] width 1316 height 322
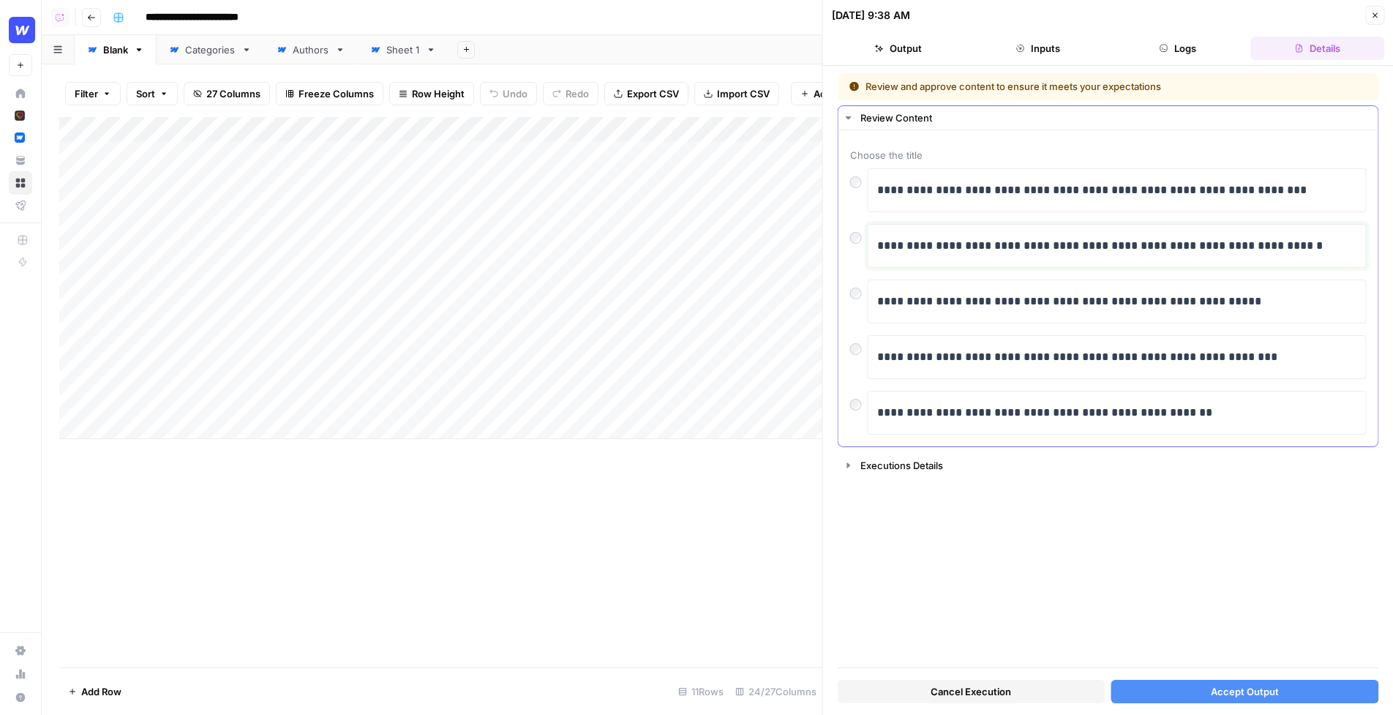
click at [1141, 244] on p "**********" at bounding box center [1117, 245] width 481 height 19
click at [1141, 694] on button "Accept Output" at bounding box center [1244, 690] width 268 height 23
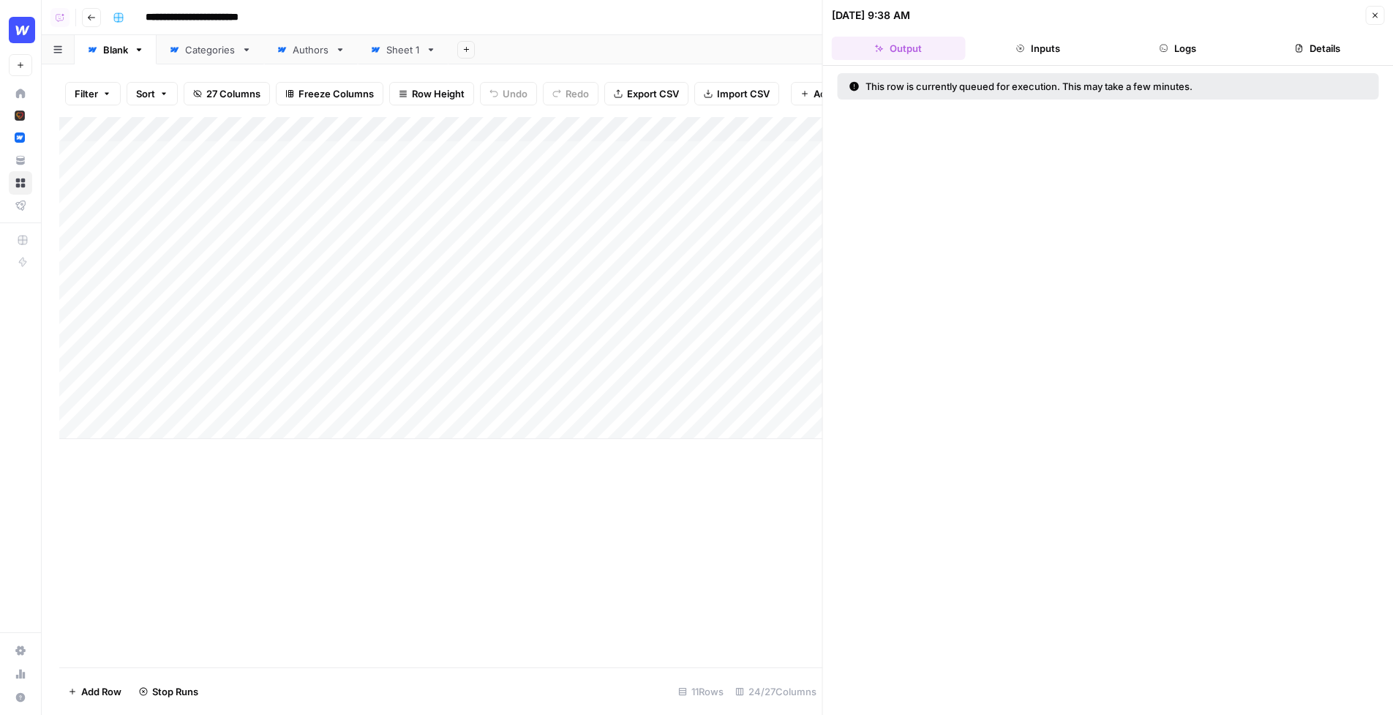
click at [1141, 11] on icon "button" at bounding box center [1374, 15] width 9 height 9
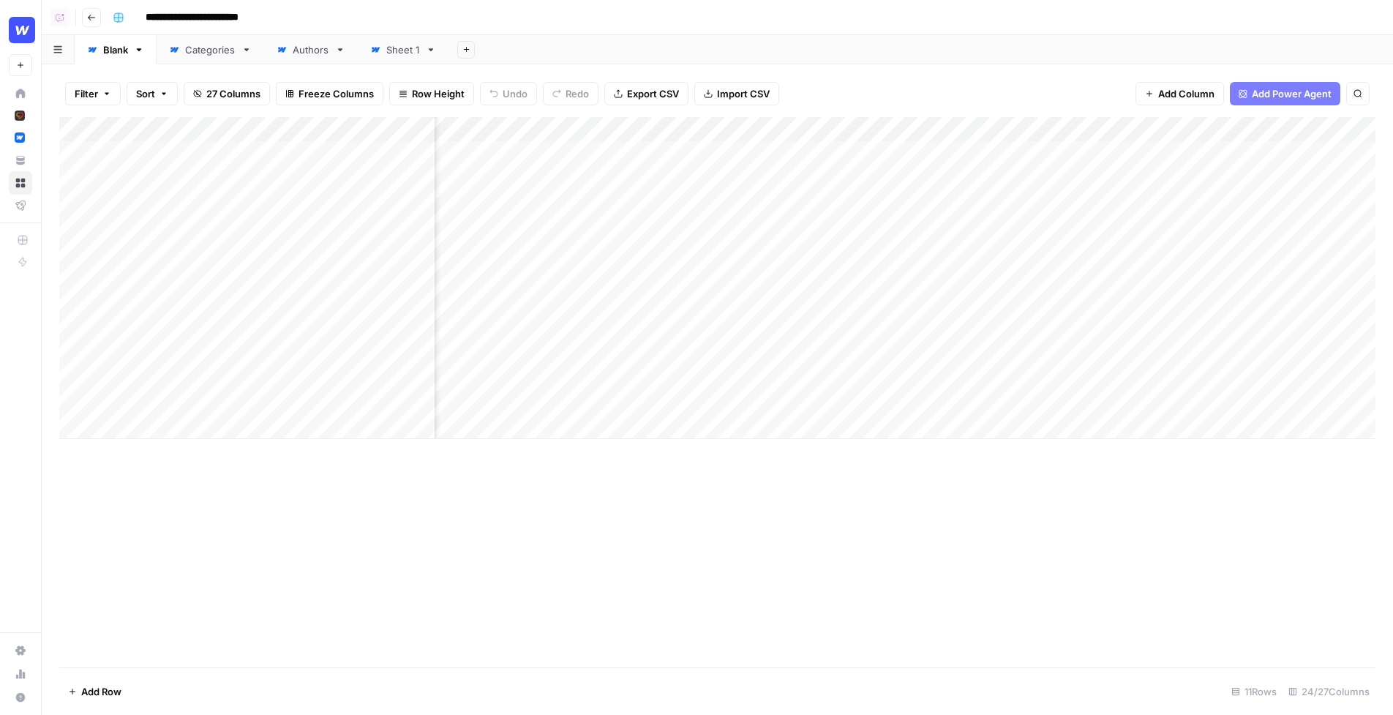
scroll to position [0, 547]
click at [829, 153] on div "Add Column" at bounding box center [717, 278] width 1316 height 322
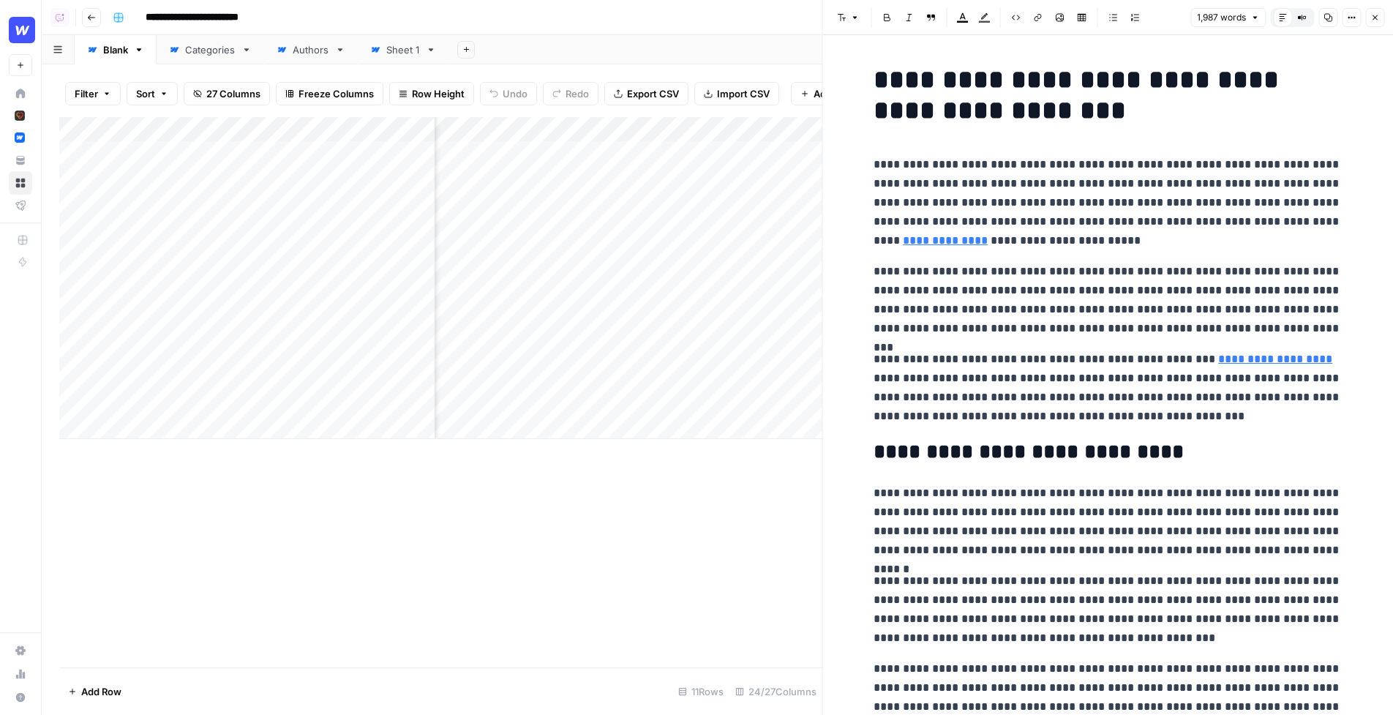
click at [1020, 187] on p "**********" at bounding box center [1107, 202] width 468 height 95
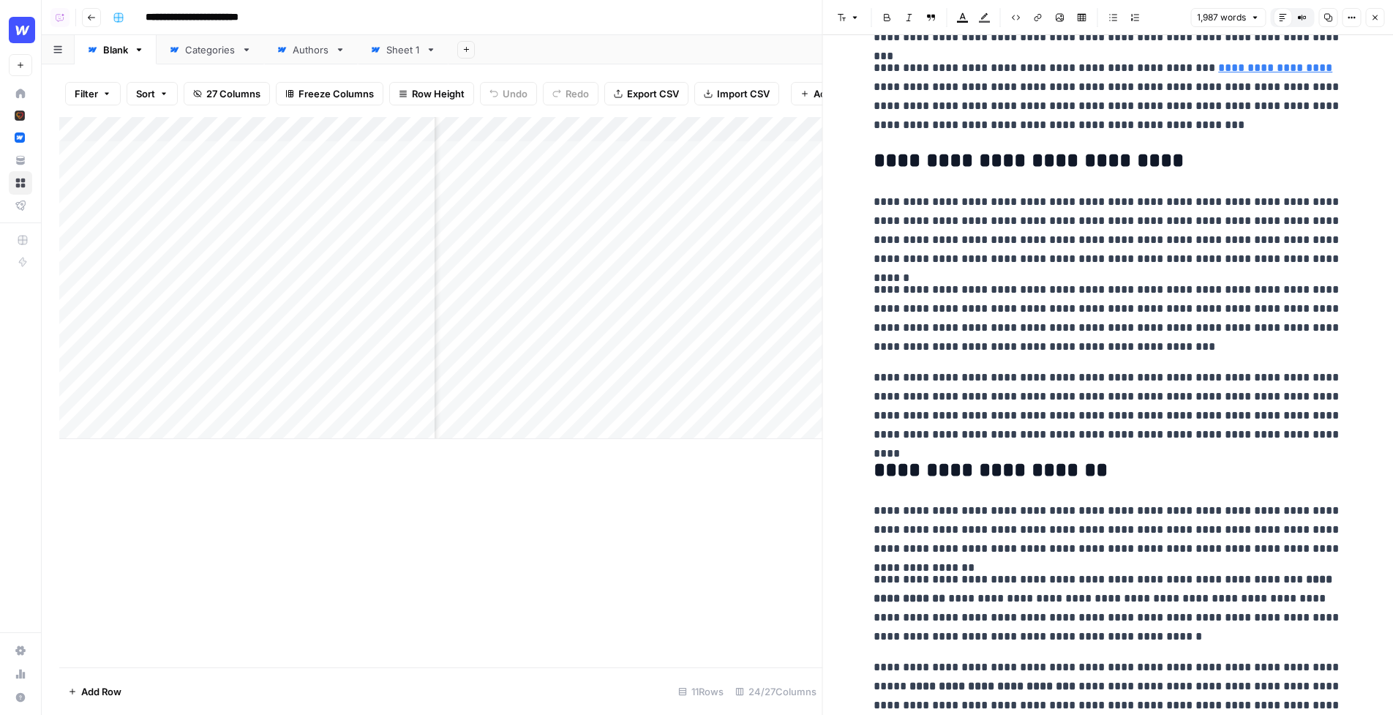
scroll to position [295, 0]
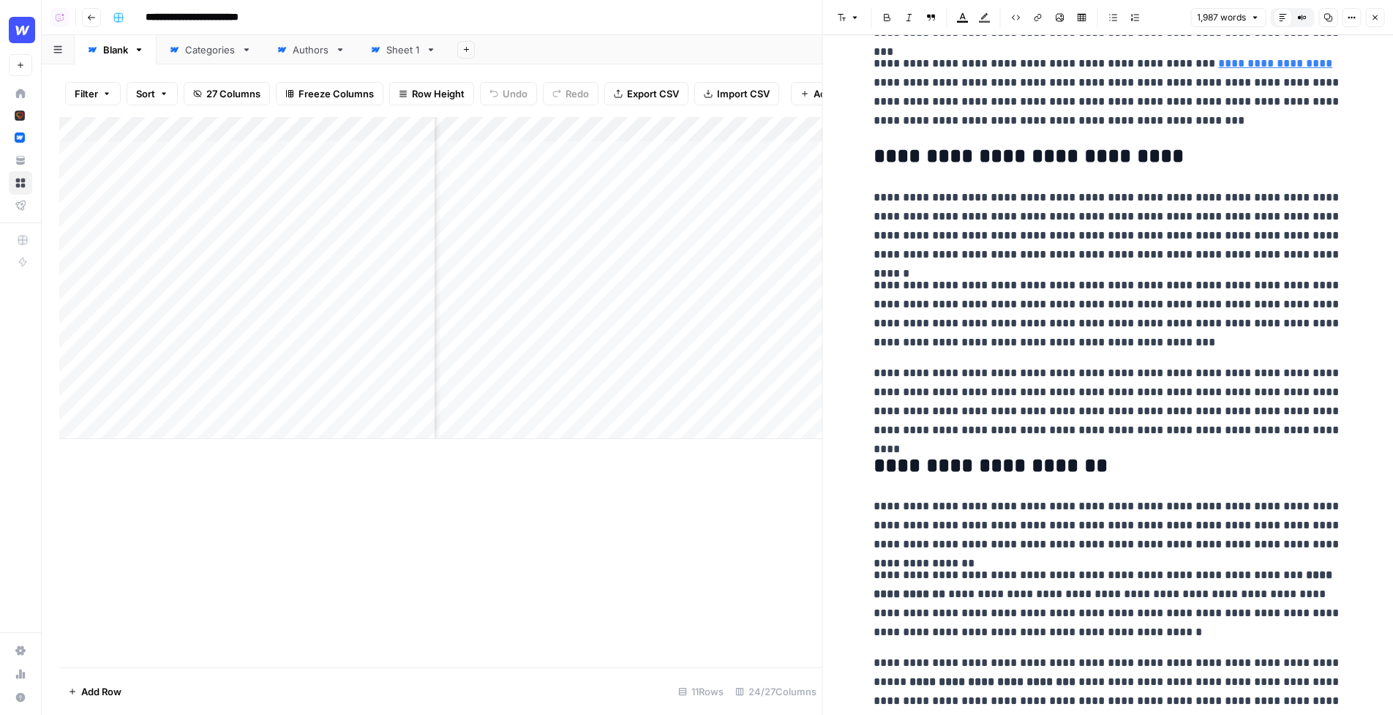
click at [1141, 121] on p "**********" at bounding box center [1107, 92] width 468 height 76
drag, startPoint x: 1194, startPoint y: 122, endPoint x: 868, endPoint y: 69, distance: 330.6
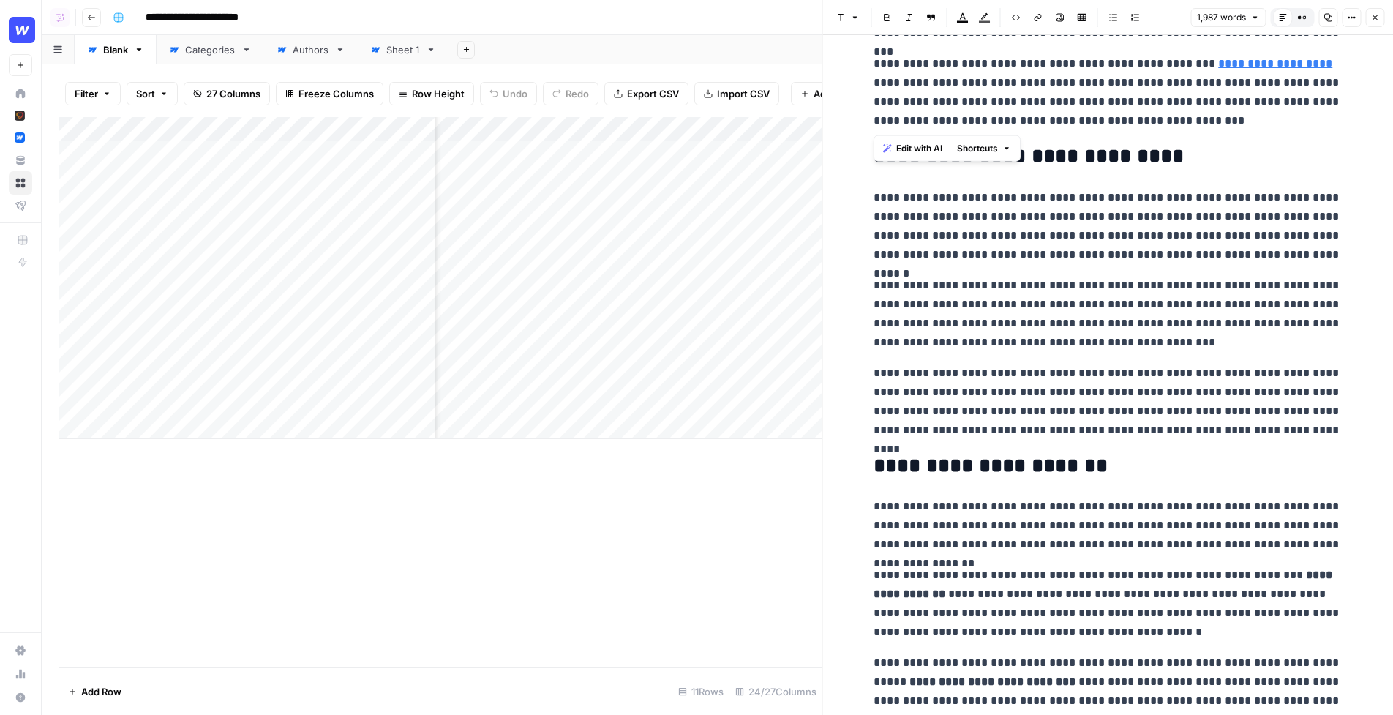
click at [933, 151] on span "Edit with AI" at bounding box center [919, 148] width 46 height 13
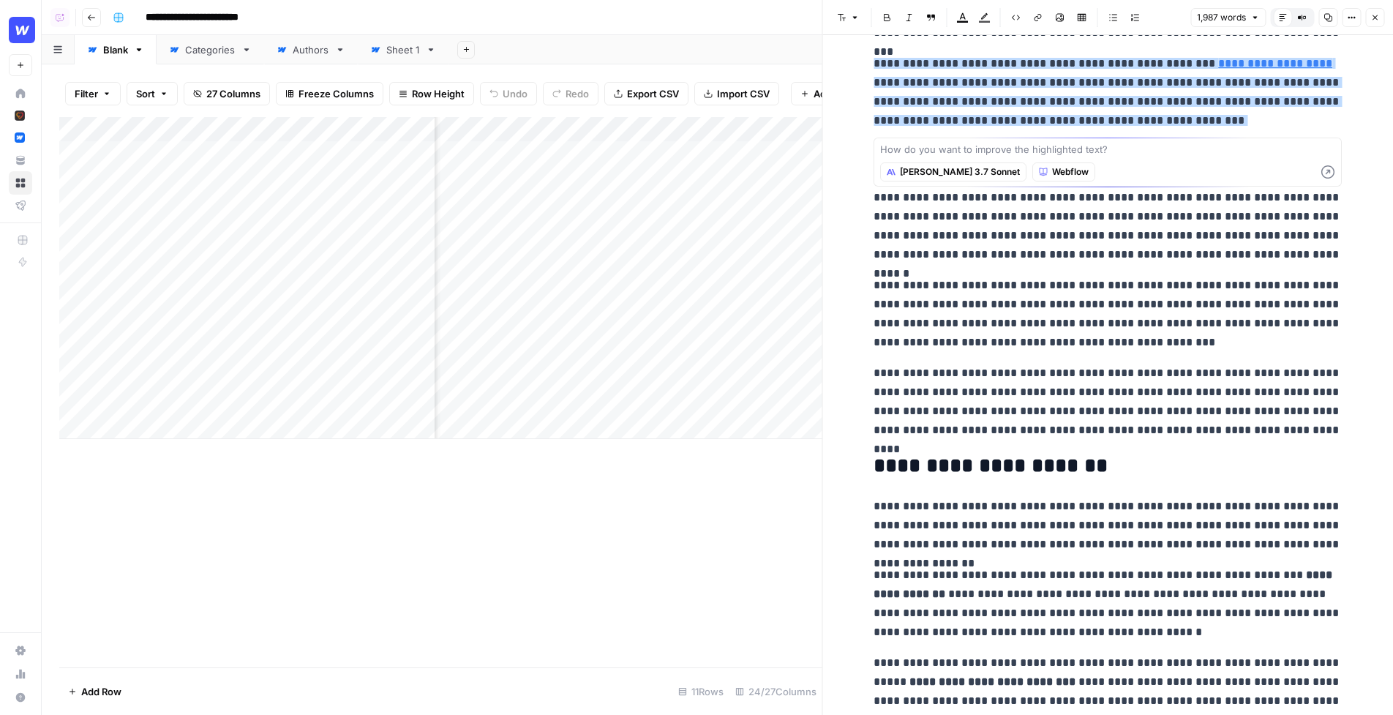
click at [944, 176] on span "[PERSON_NAME] 3.7 Sonnet" at bounding box center [960, 171] width 120 height 13
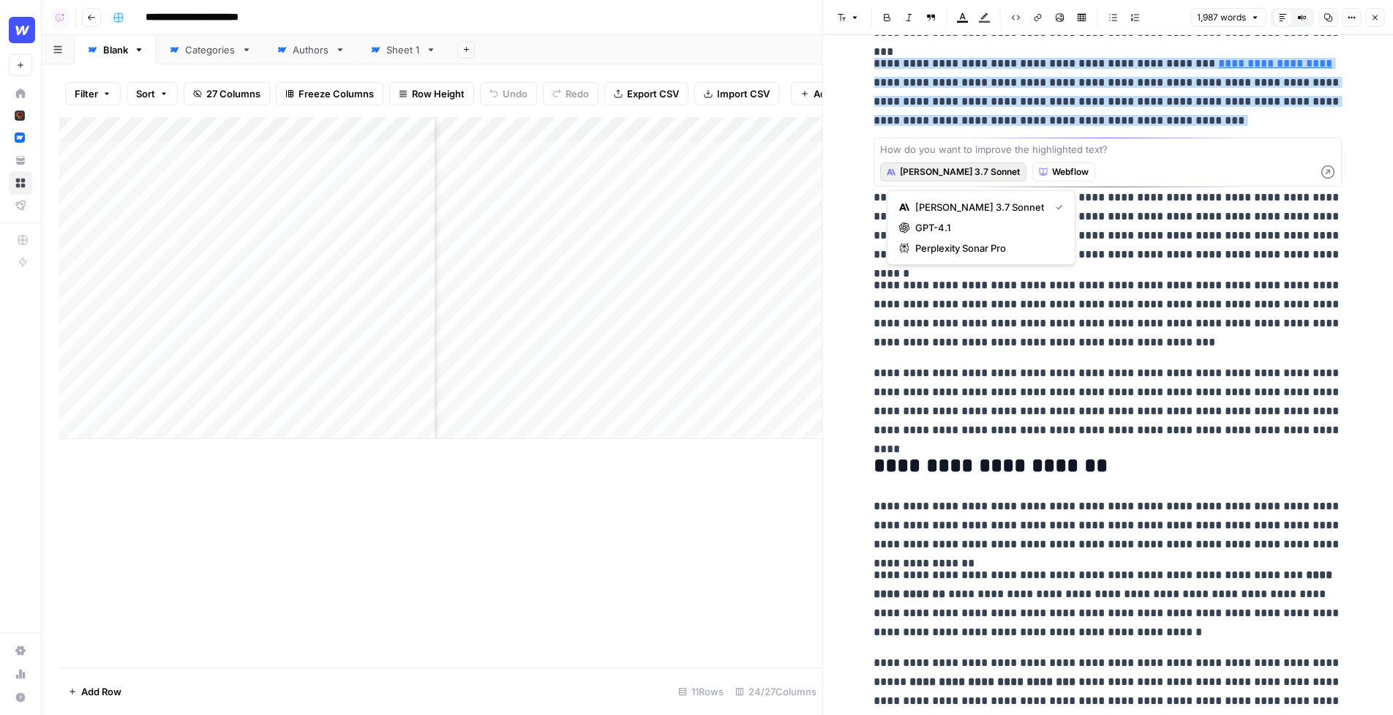
click at [1052, 173] on span "Webflow" at bounding box center [1070, 171] width 37 height 13
click at [1025, 151] on textarea at bounding box center [1107, 149] width 455 height 15
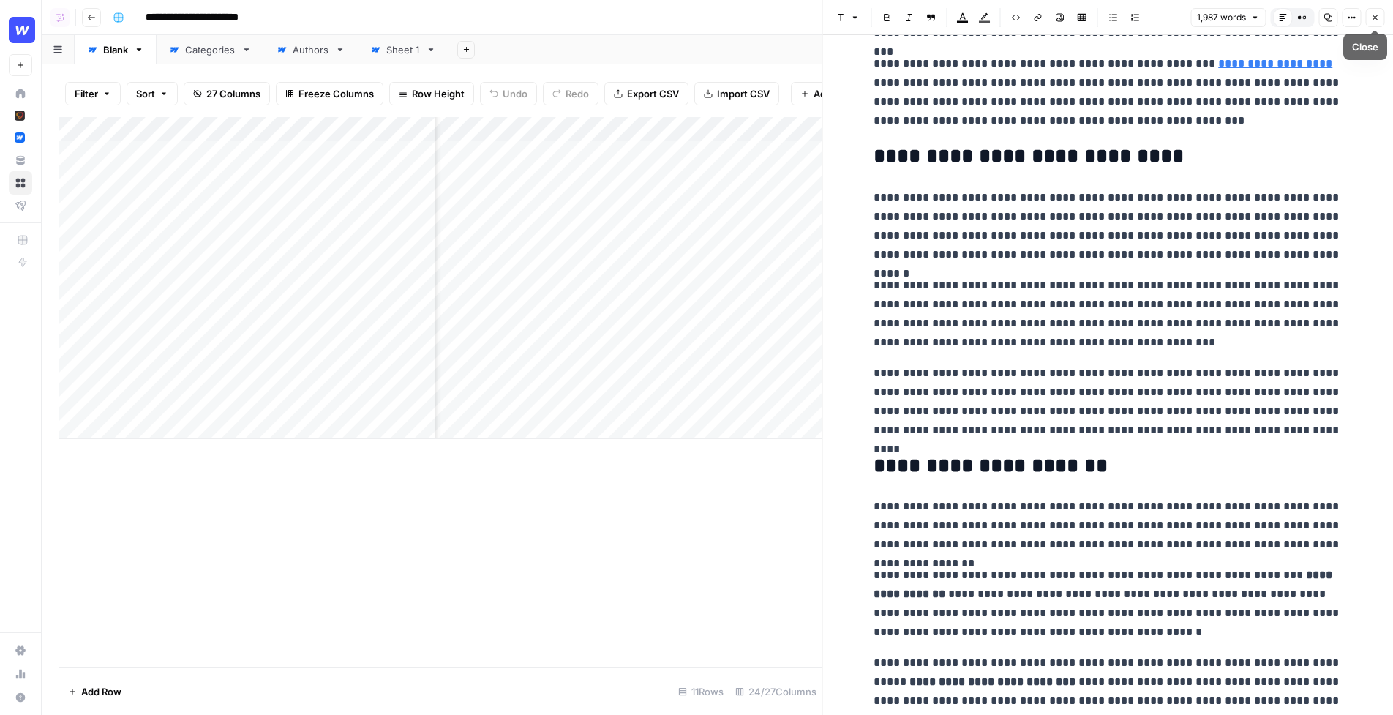
click at [1141, 10] on button "Close" at bounding box center [1374, 17] width 19 height 19
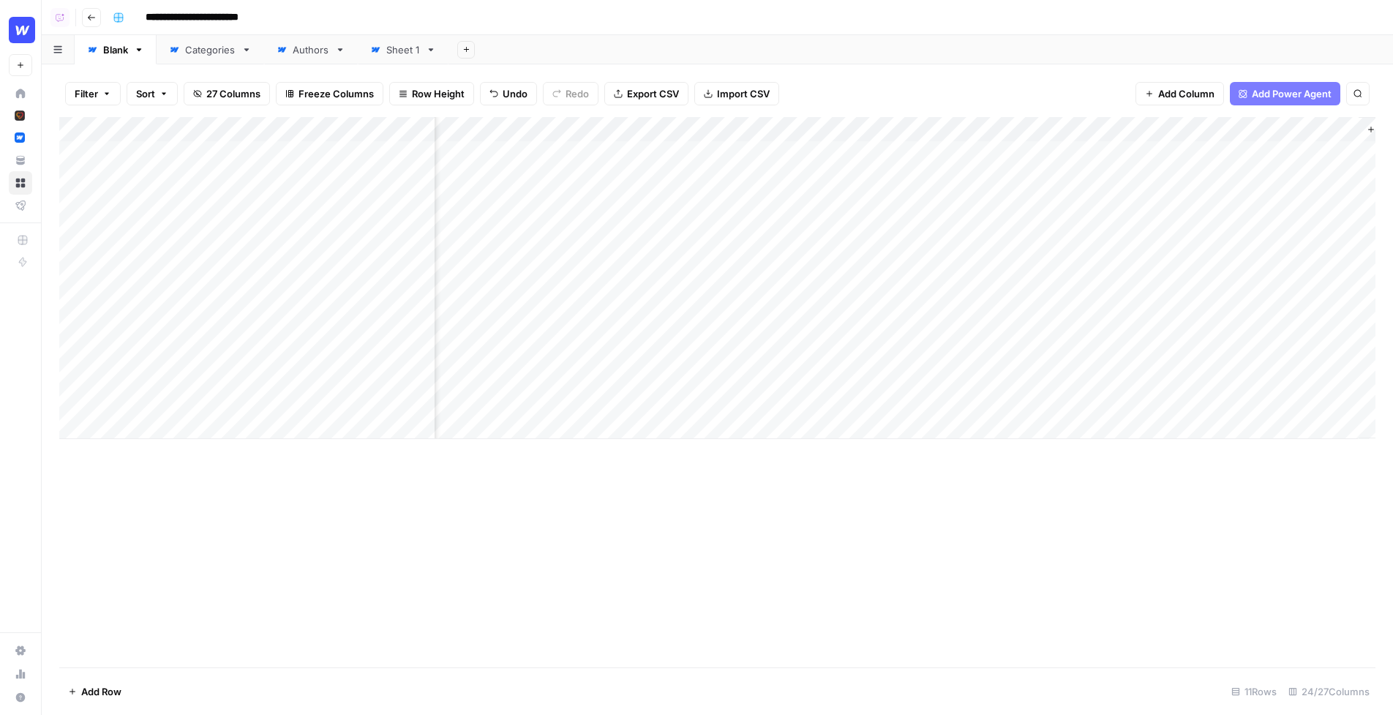
scroll to position [0, 1979]
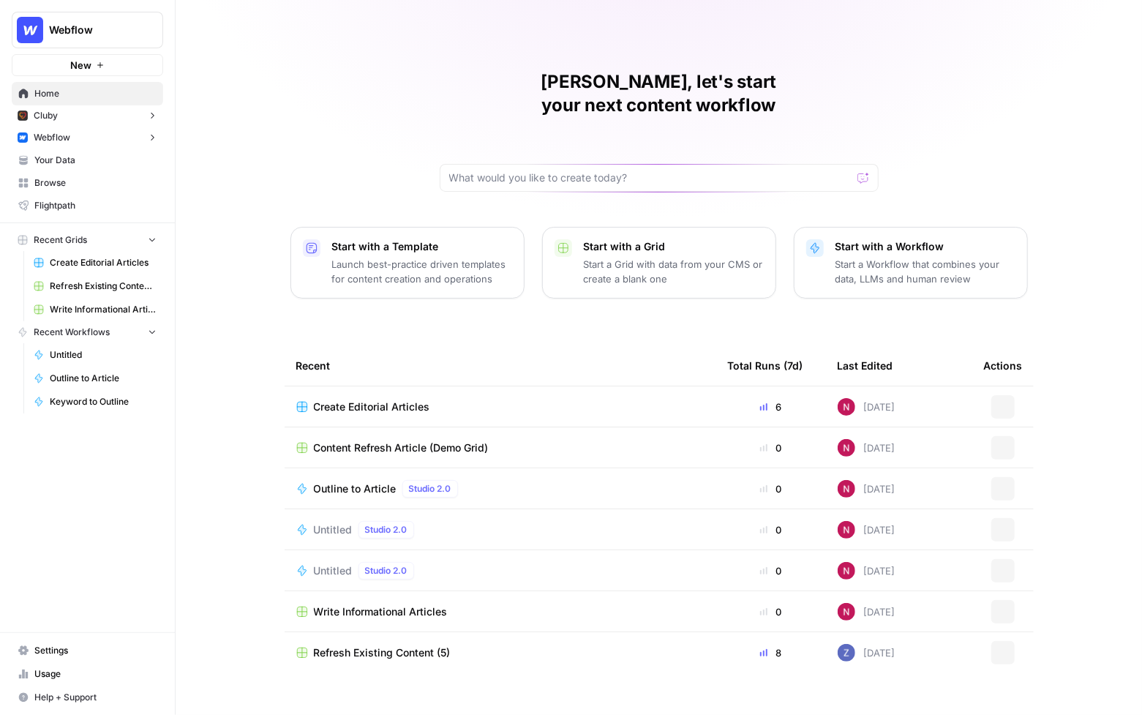
click at [113, 25] on span "Webflow" at bounding box center [93, 30] width 89 height 15
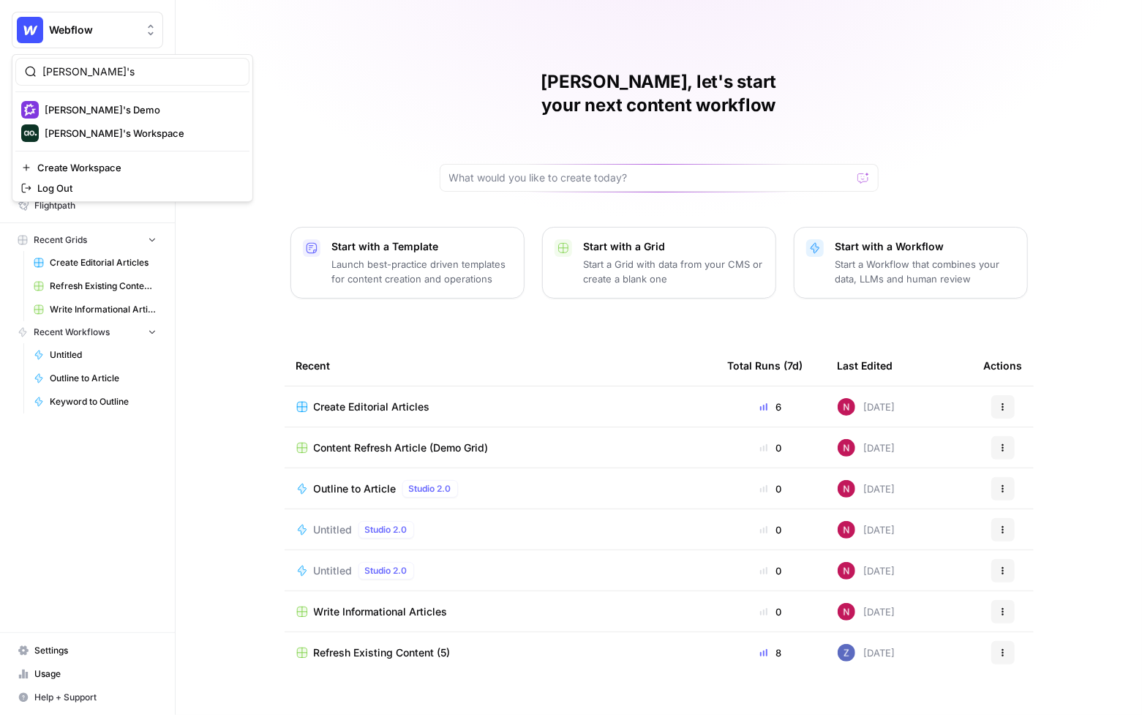
type input "[PERSON_NAME]'s"
click at [91, 134] on span "[PERSON_NAME]'s Workspace" at bounding box center [141, 133] width 193 height 15
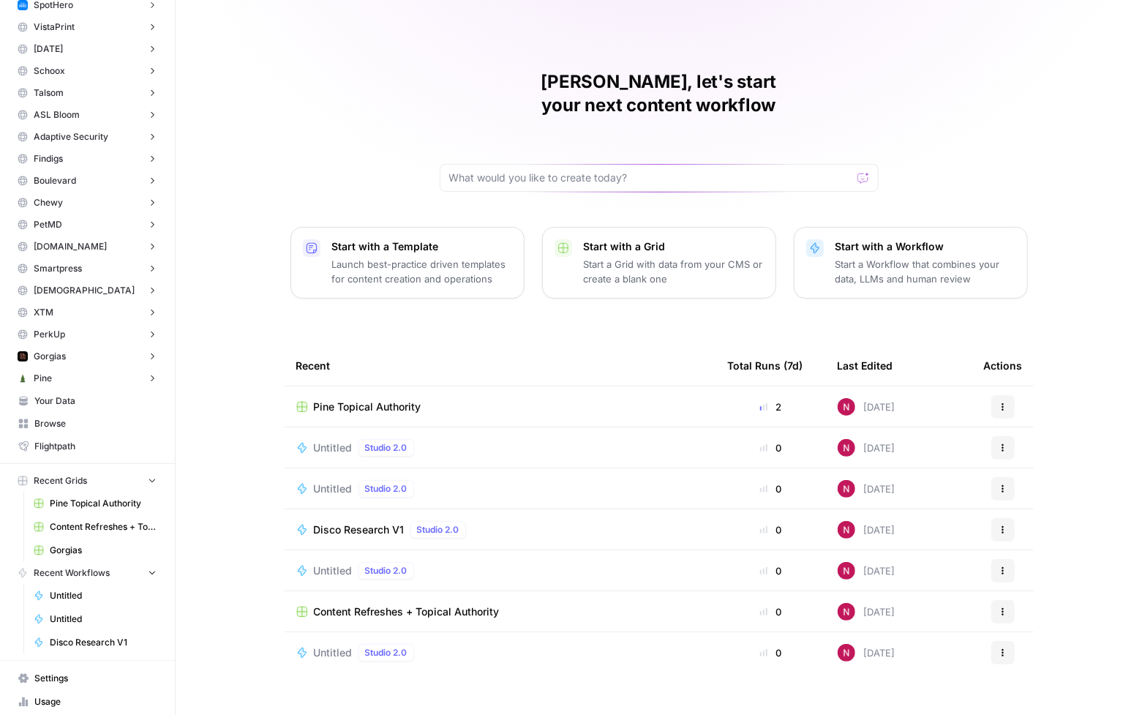
scroll to position [243, 0]
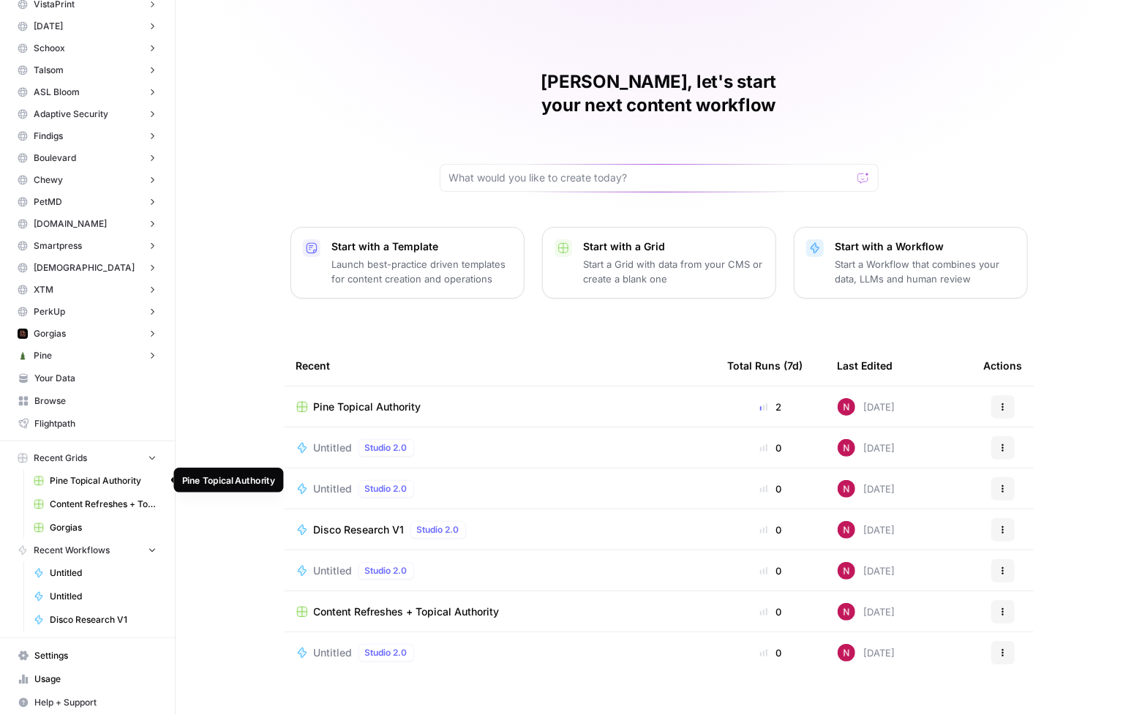
click at [67, 483] on span "Pine Topical Authority" at bounding box center [103, 480] width 107 height 13
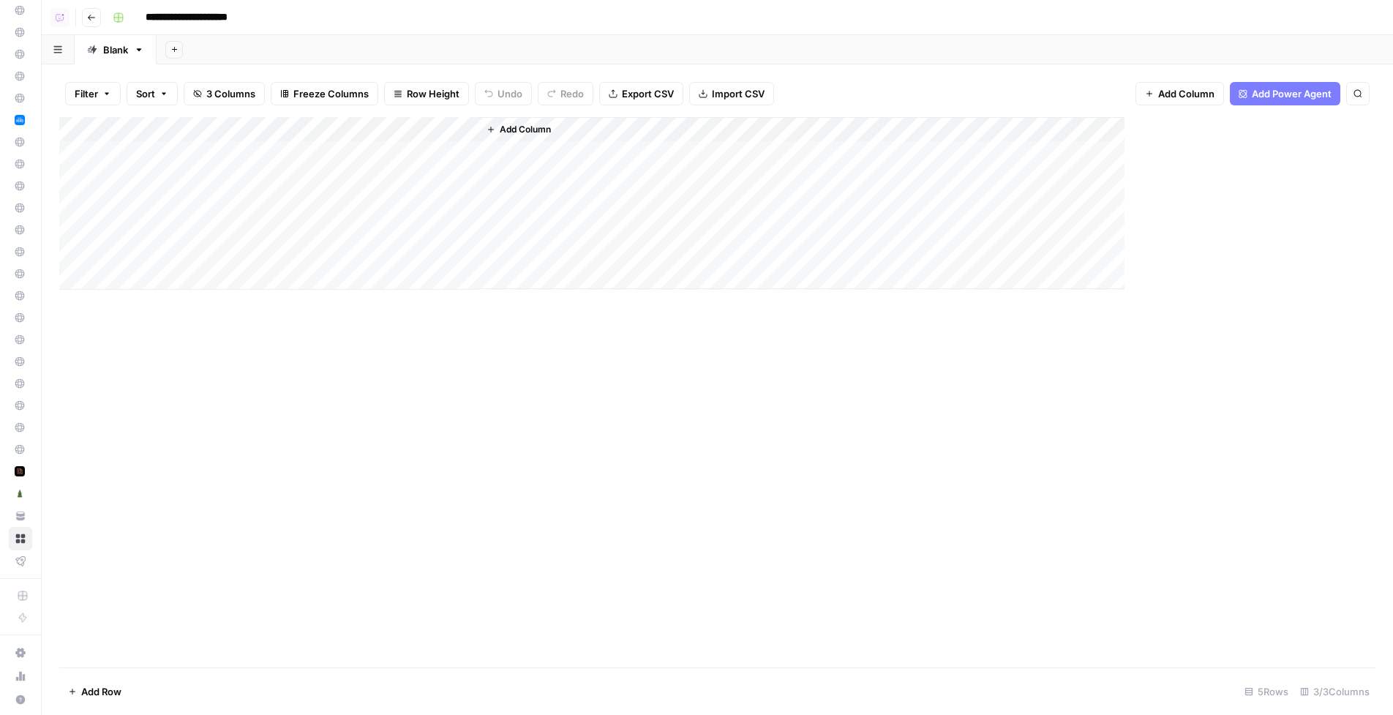
scroll to position [105, 0]
click at [462, 152] on div "Add Column" at bounding box center [717, 203] width 1316 height 173
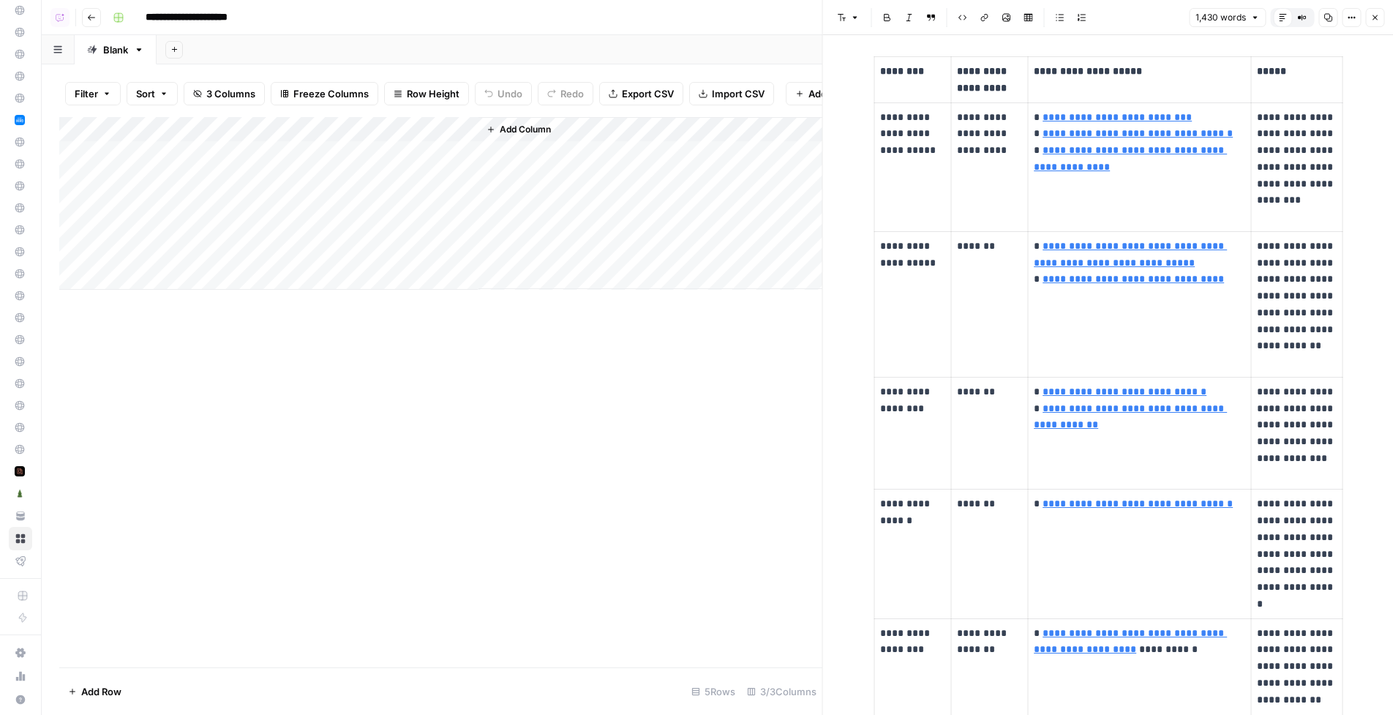
scroll to position [1230, 0]
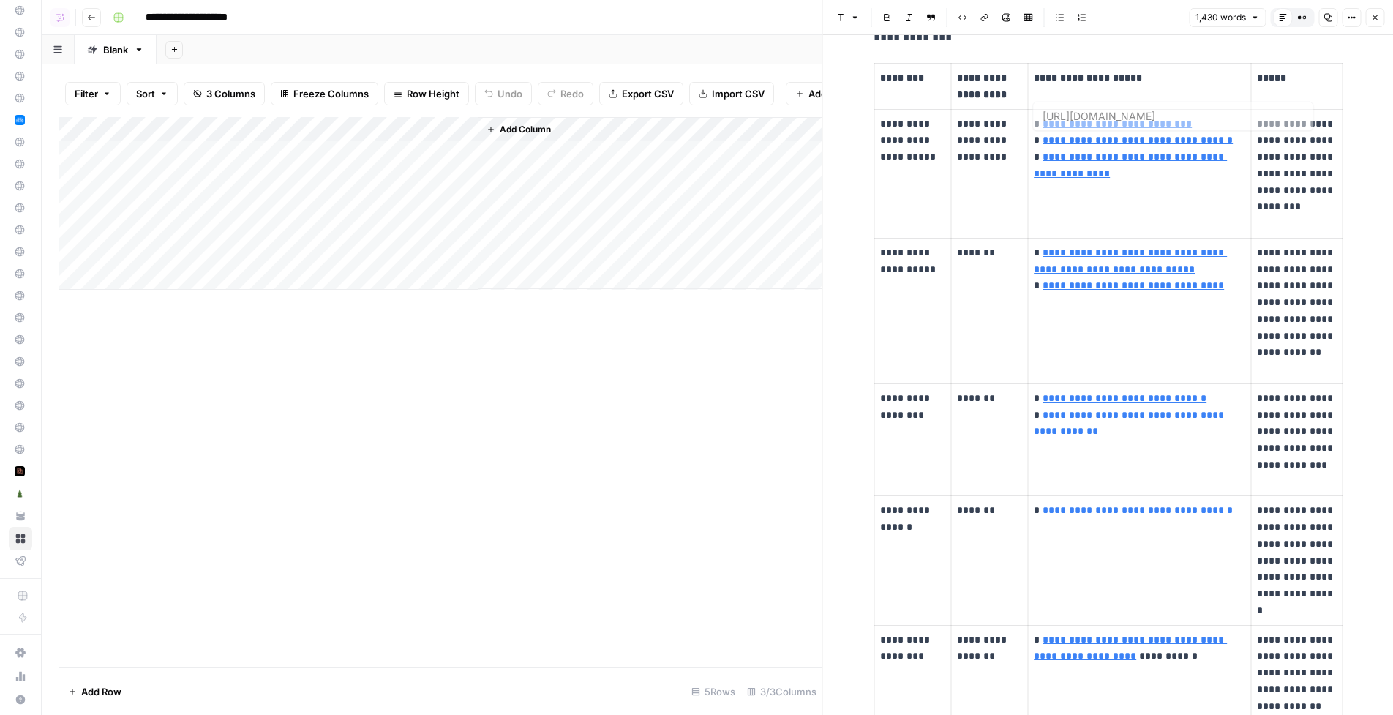
type input "https://www.pine.ca/comparison/rbc-mortgage-rates"
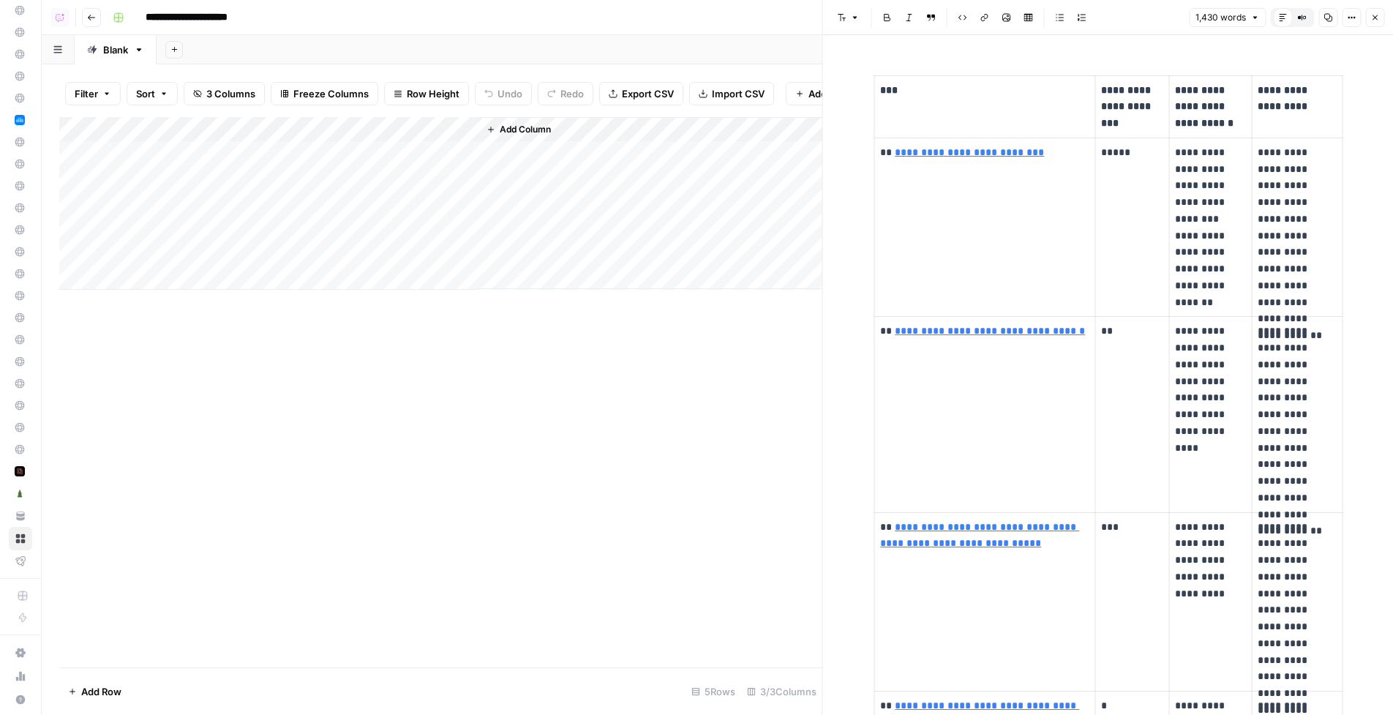
scroll to position [3929, 0]
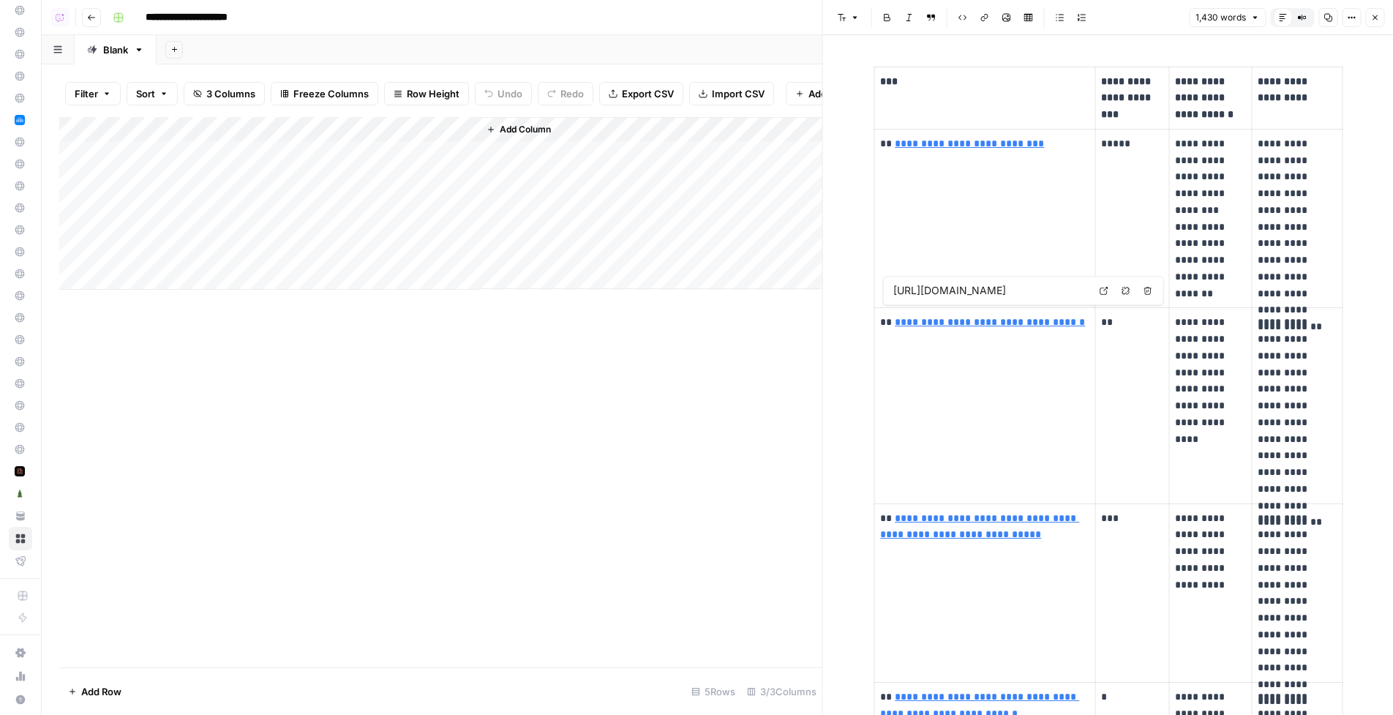
type input "https://www.pine.ca/mortgage"
drag, startPoint x: 1172, startPoint y: 134, endPoint x: 1215, endPoint y: 239, distance: 113.5
click at [1141, 239] on td "**********" at bounding box center [1210, 218] width 83 height 179
click at [1141, 176] on p "**********" at bounding box center [1210, 201] width 70 height 133
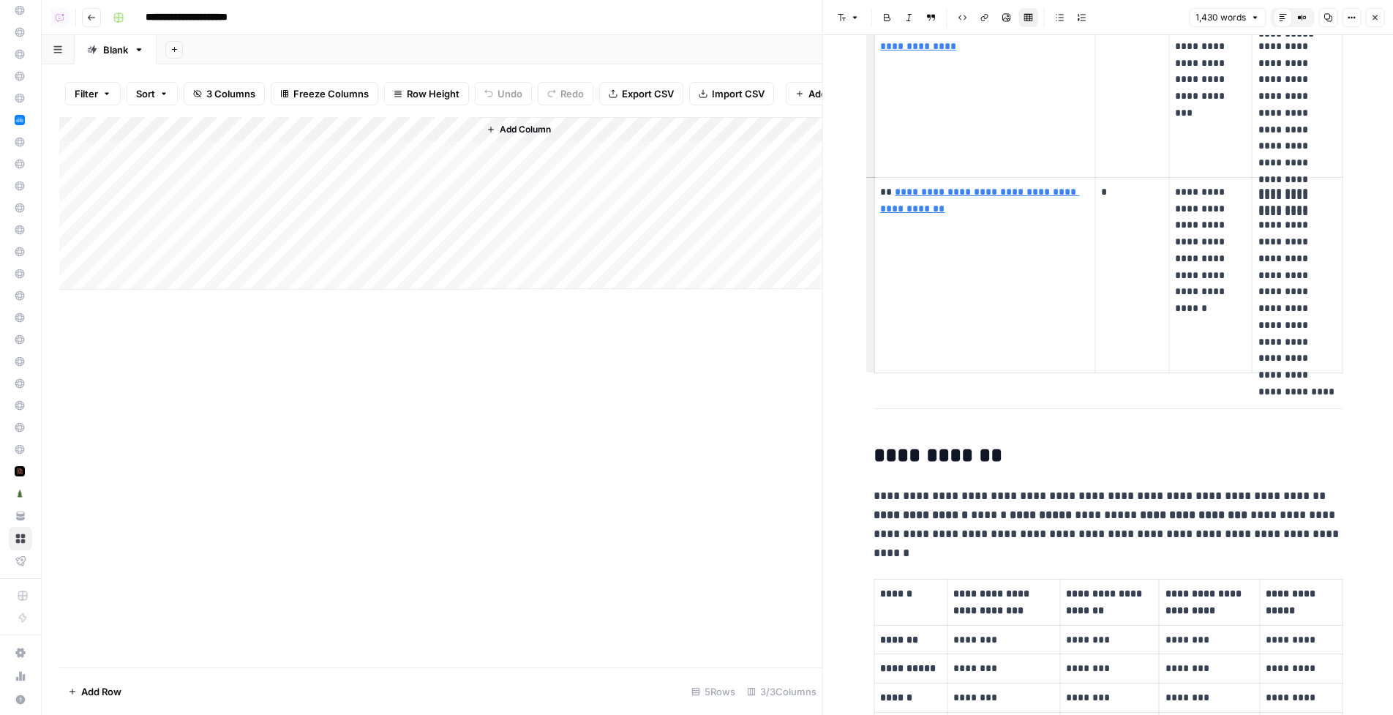
scroll to position [4957, 0]
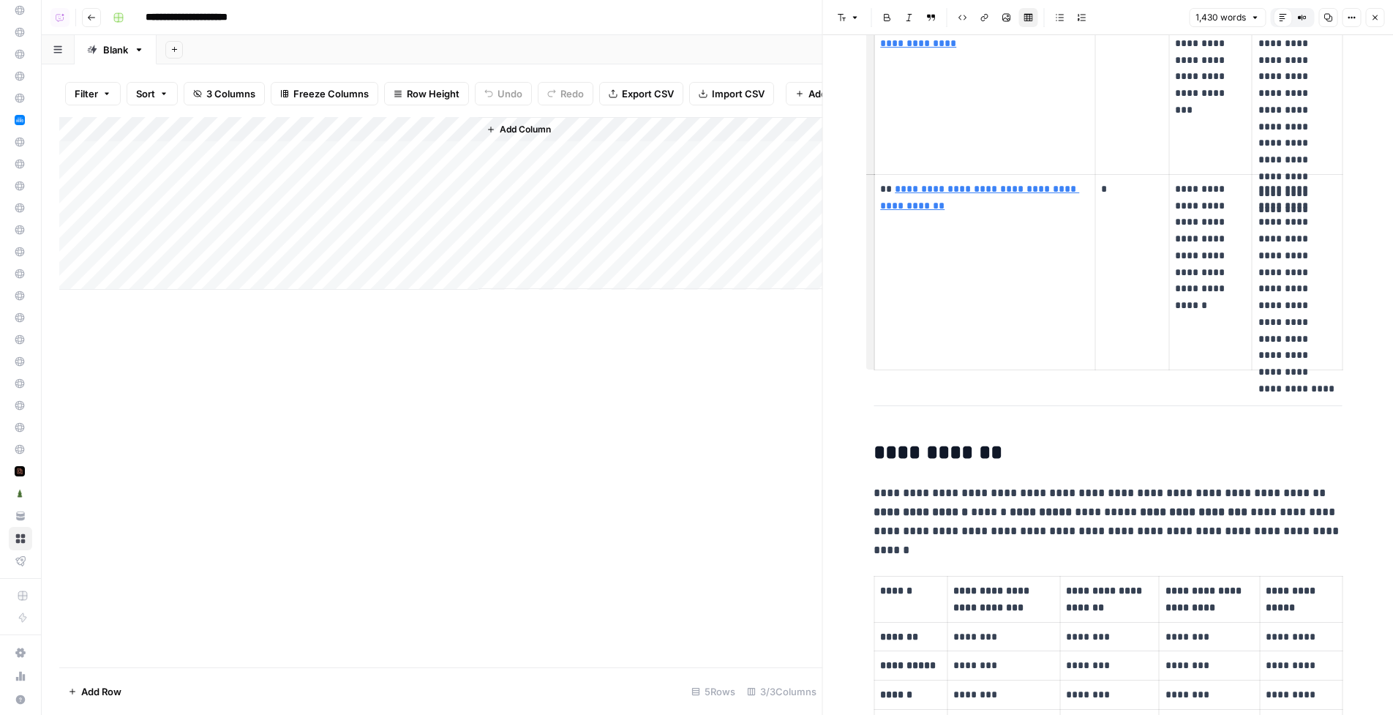
click at [1141, 19] on icon "button" at bounding box center [1374, 17] width 5 height 5
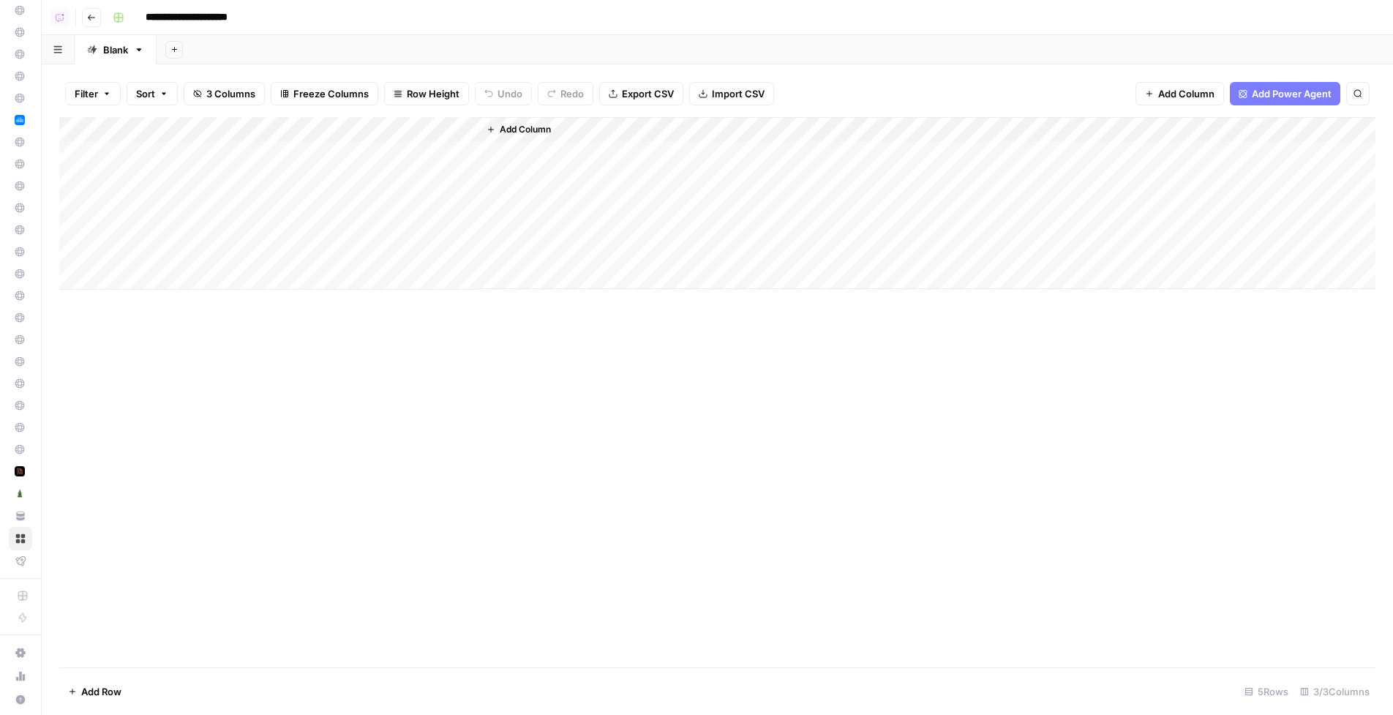
click at [752, 66] on div "Filter Sort 3 Columns Freeze Columns Row Height Undo Redo Export CSV Import CSV…" at bounding box center [717, 389] width 1351 height 650
click at [725, 46] on div "Add Sheet" at bounding box center [775, 49] width 1236 height 29
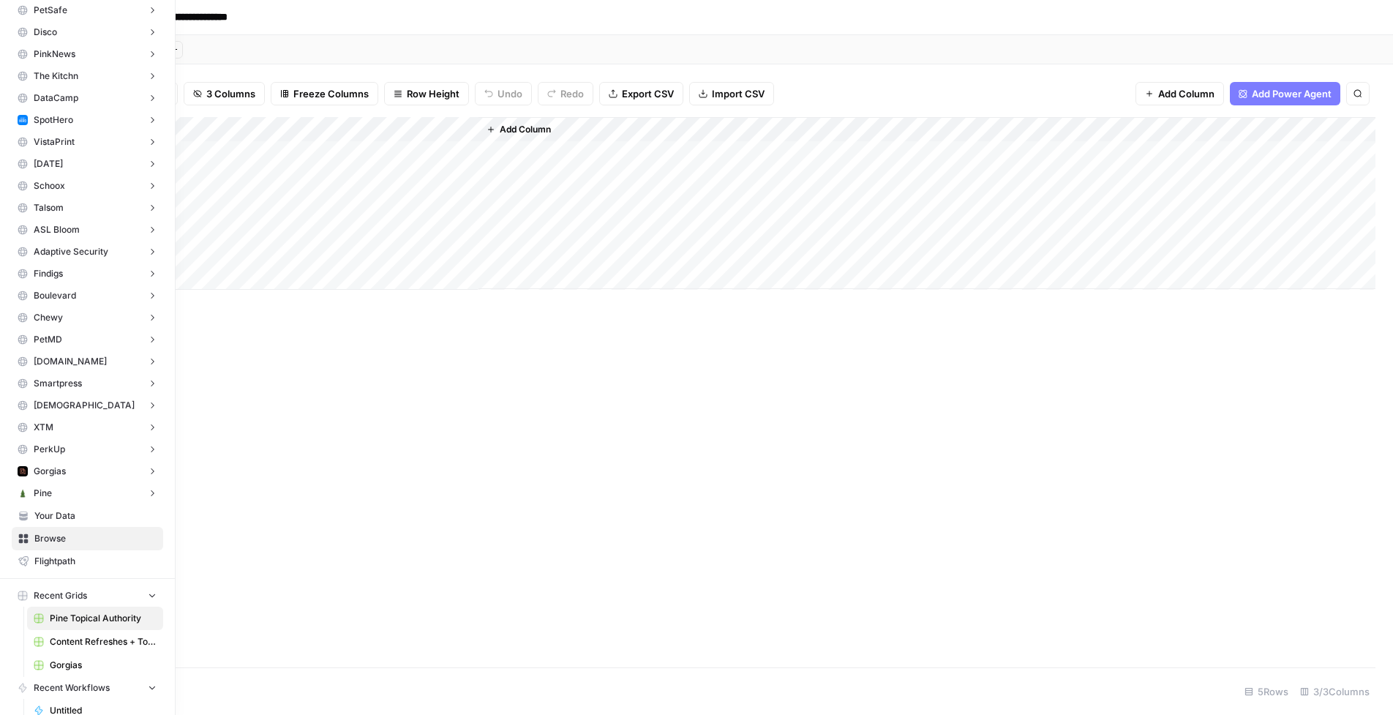
click at [72, 500] on button "Pine" at bounding box center [87, 493] width 151 height 22
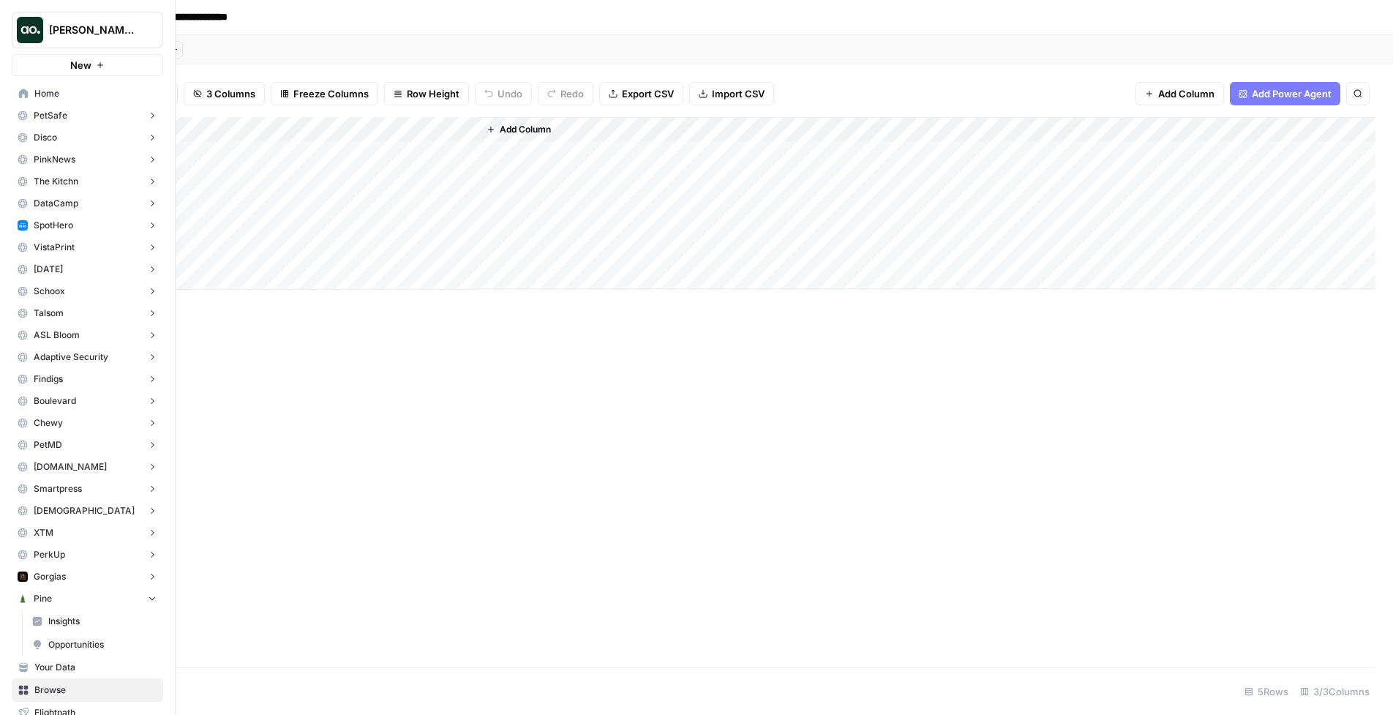
click at [57, 91] on span "Home" at bounding box center [95, 93] width 122 height 13
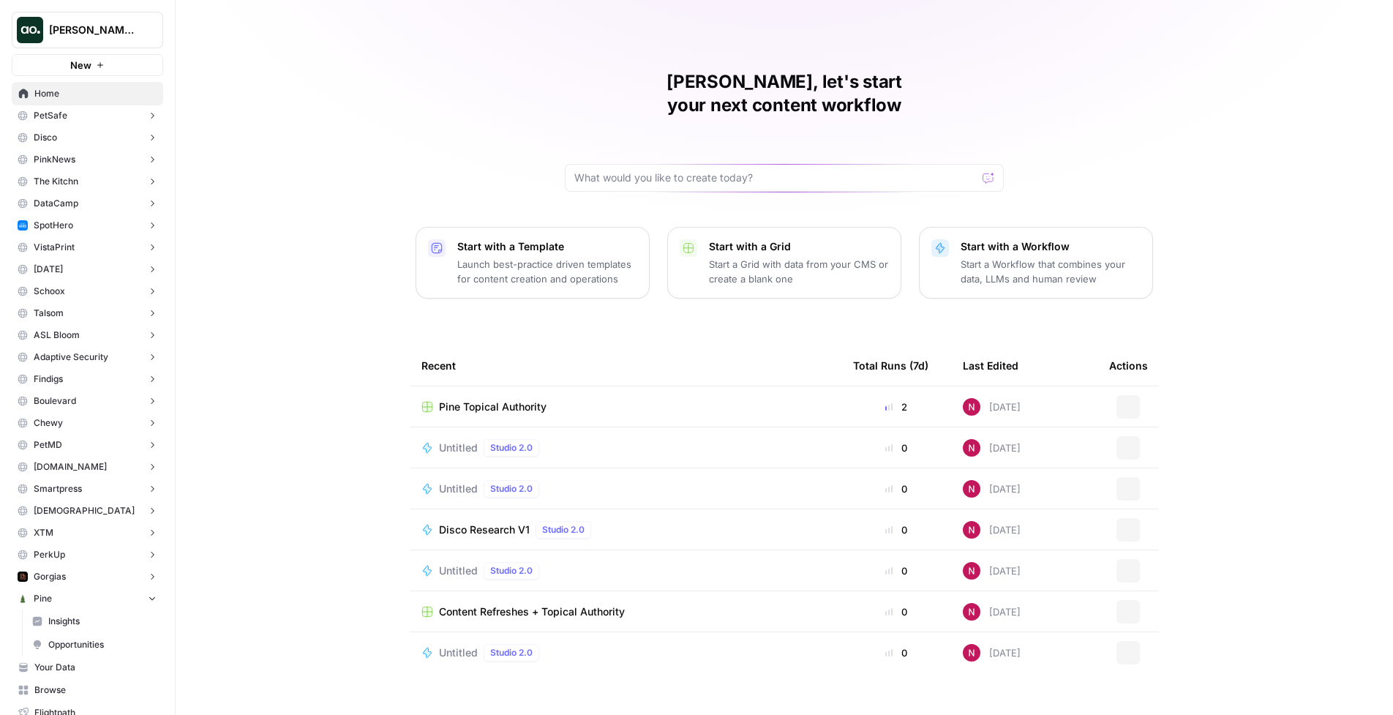
click at [1012, 239] on p "Start with a Workflow" at bounding box center [1050, 246] width 180 height 15
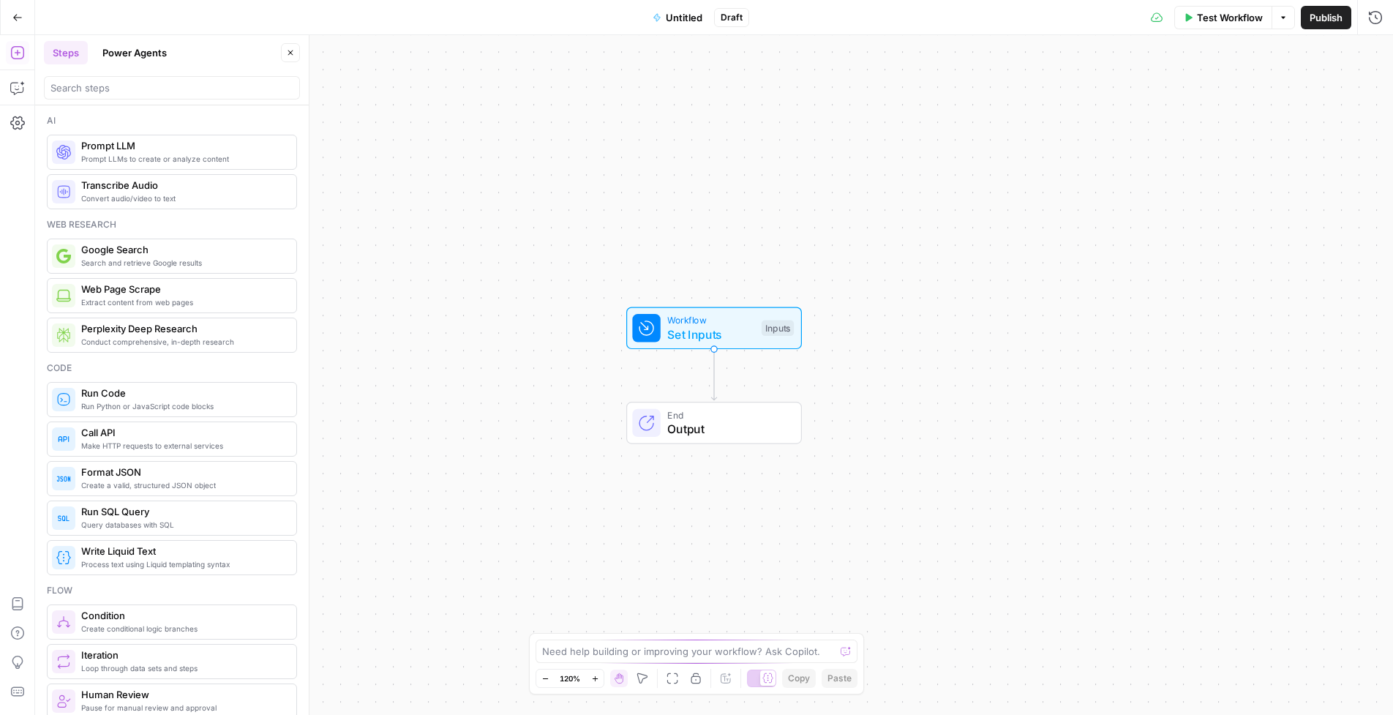
click at [133, 52] on button "Power Agents" at bounding box center [135, 52] width 82 height 23
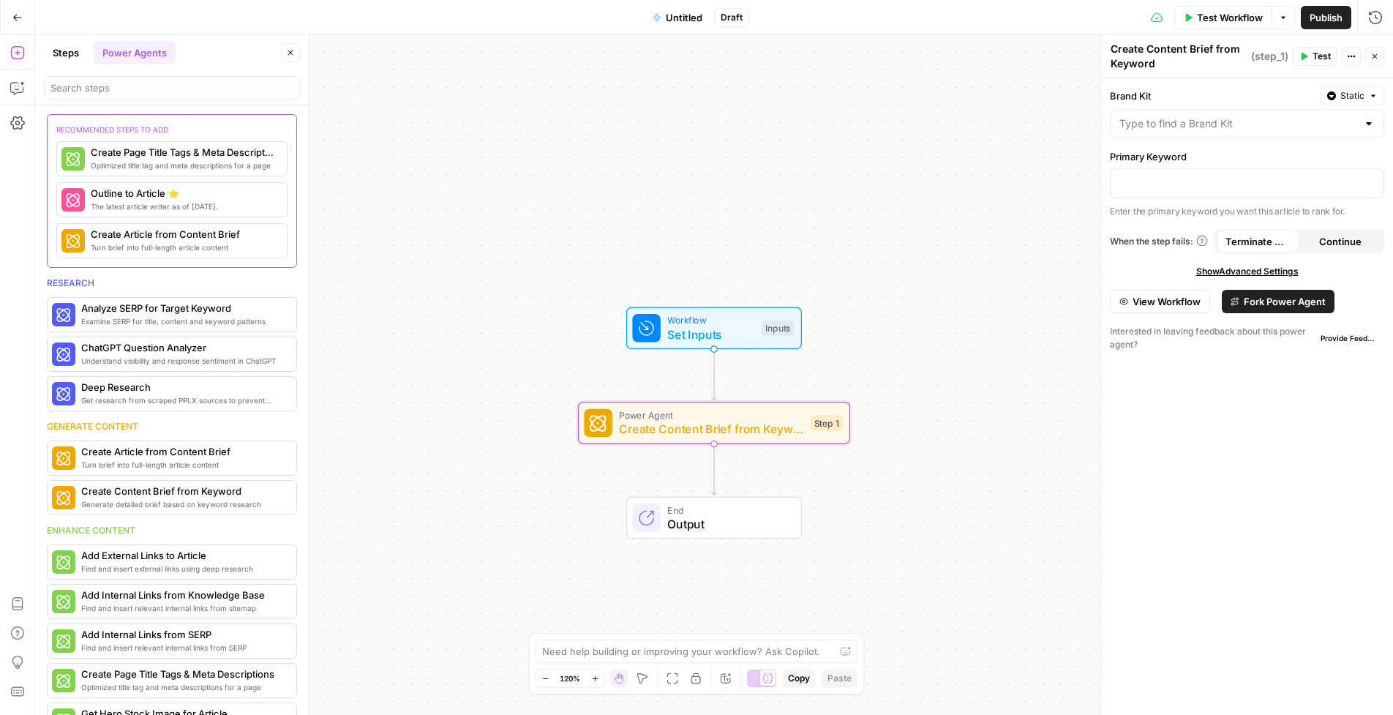
click at [1141, 304] on span "Fork Power Agent" at bounding box center [1284, 301] width 82 height 15
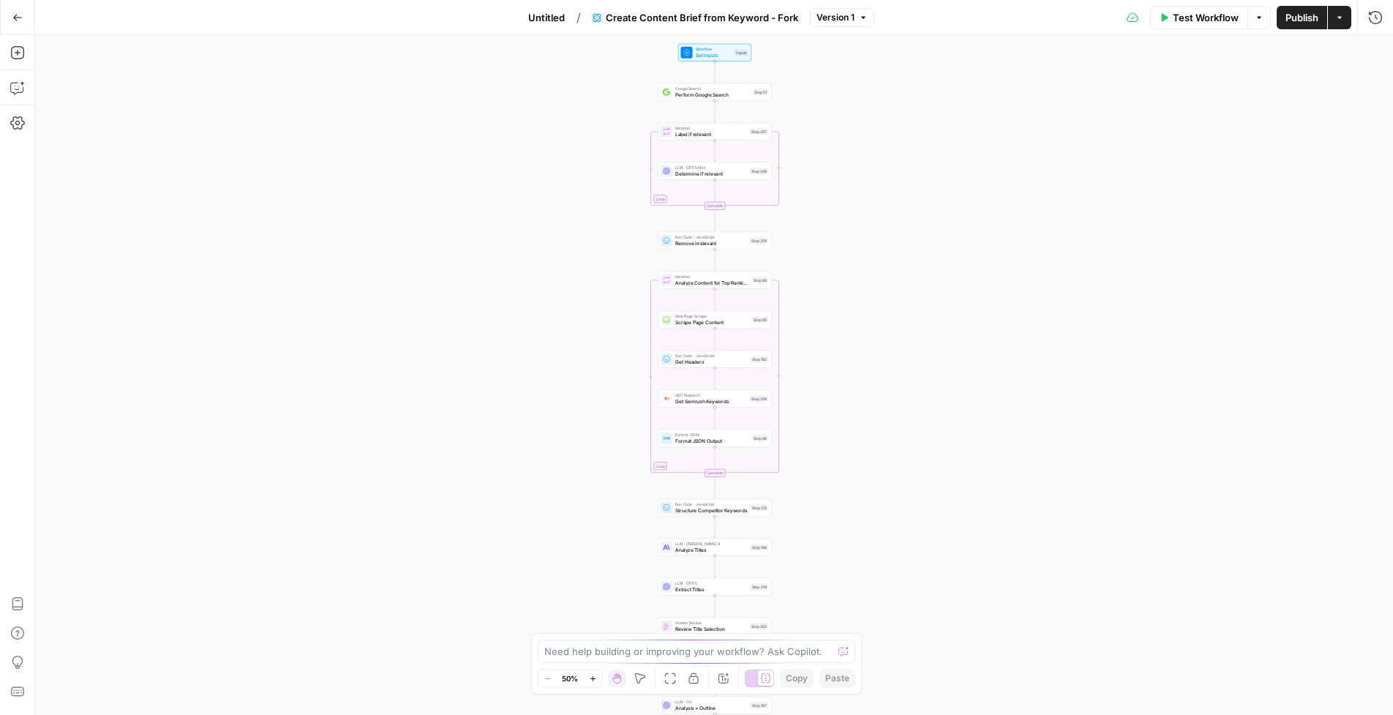
drag, startPoint x: 817, startPoint y: 195, endPoint x: 822, endPoint y: 389, distance: 194.6
click at [822, 389] on div "Workflow Set Inputs Inputs Google Search Perform Google Search Step 51 Loop Ite…" at bounding box center [714, 374] width 1358 height 679
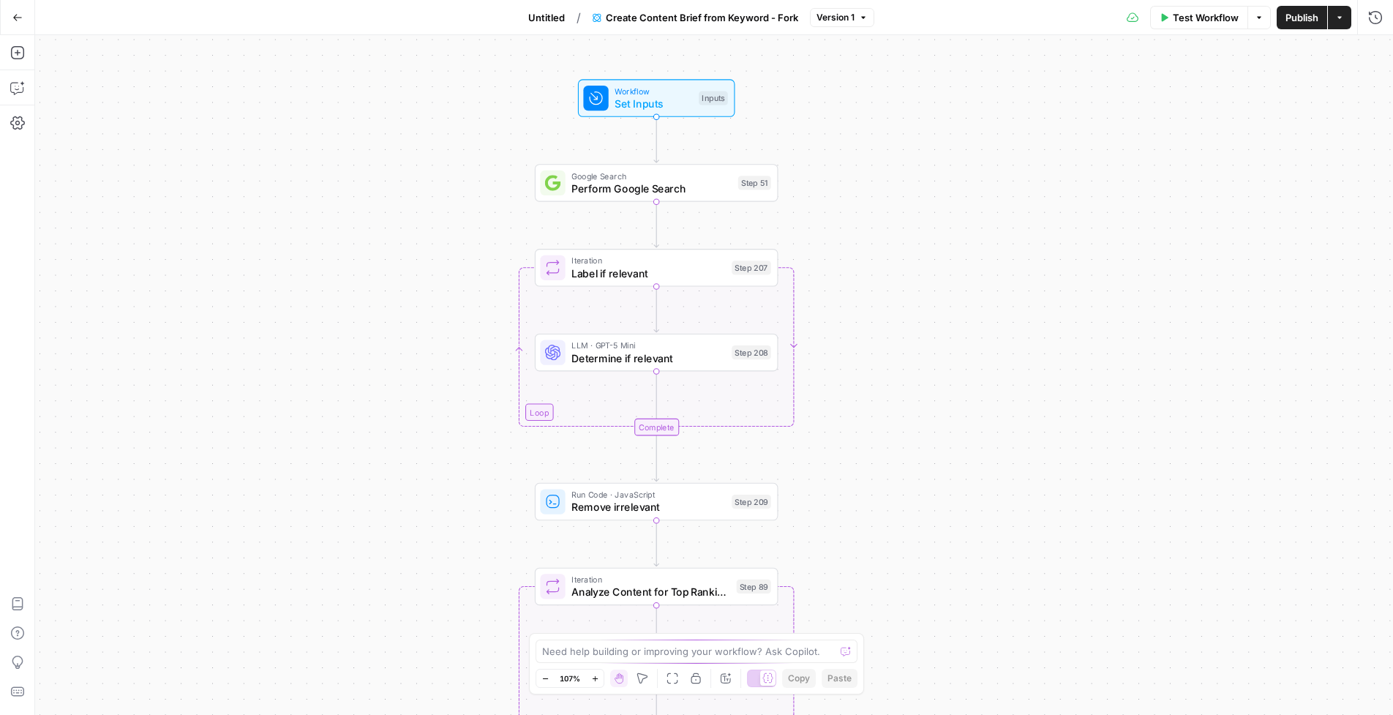
drag, startPoint x: 644, startPoint y: 154, endPoint x: 489, endPoint y: 159, distance: 155.1
click at [489, 159] on div "Workflow Set Inputs Inputs Google Search Perform Google Search Step 51 Loop Ite…" at bounding box center [714, 374] width 1358 height 679
click at [17, 88] on icon "button" at bounding box center [17, 87] width 15 height 15
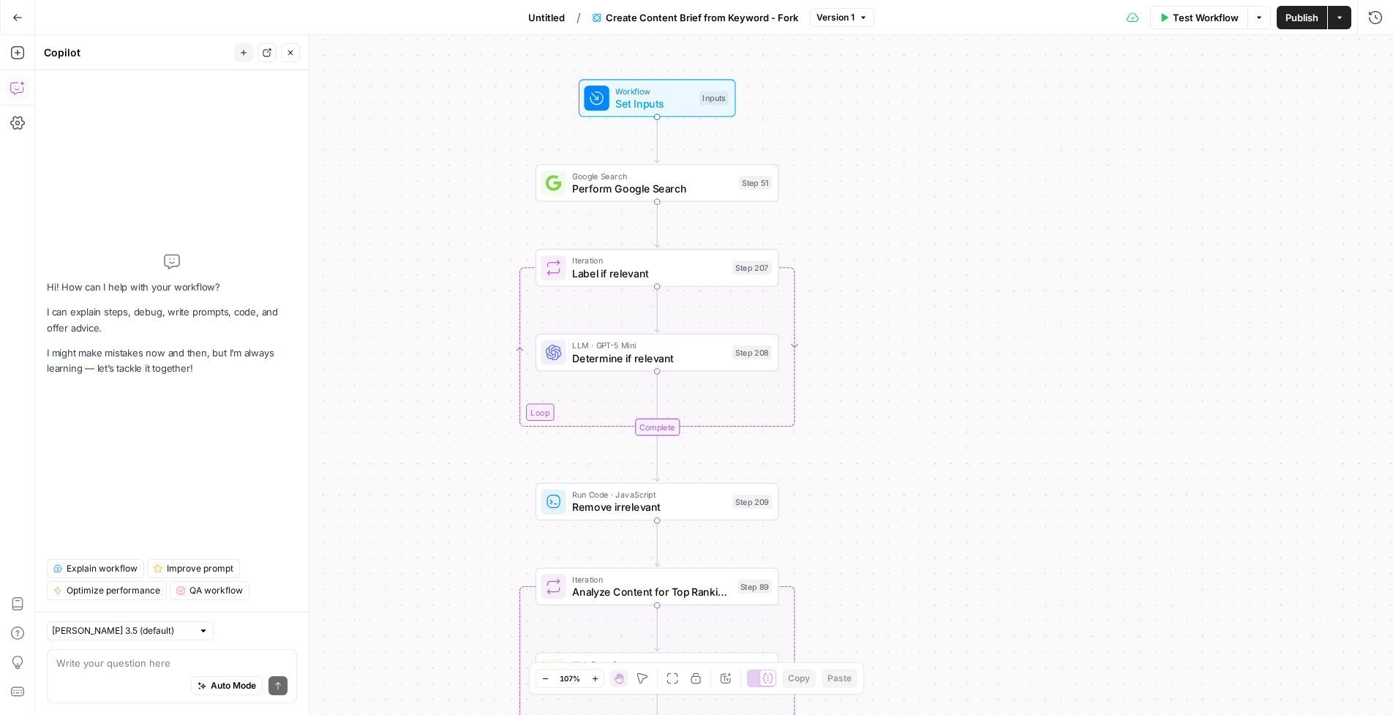
click at [102, 564] on span "Explain workflow" at bounding box center [102, 568] width 71 height 13
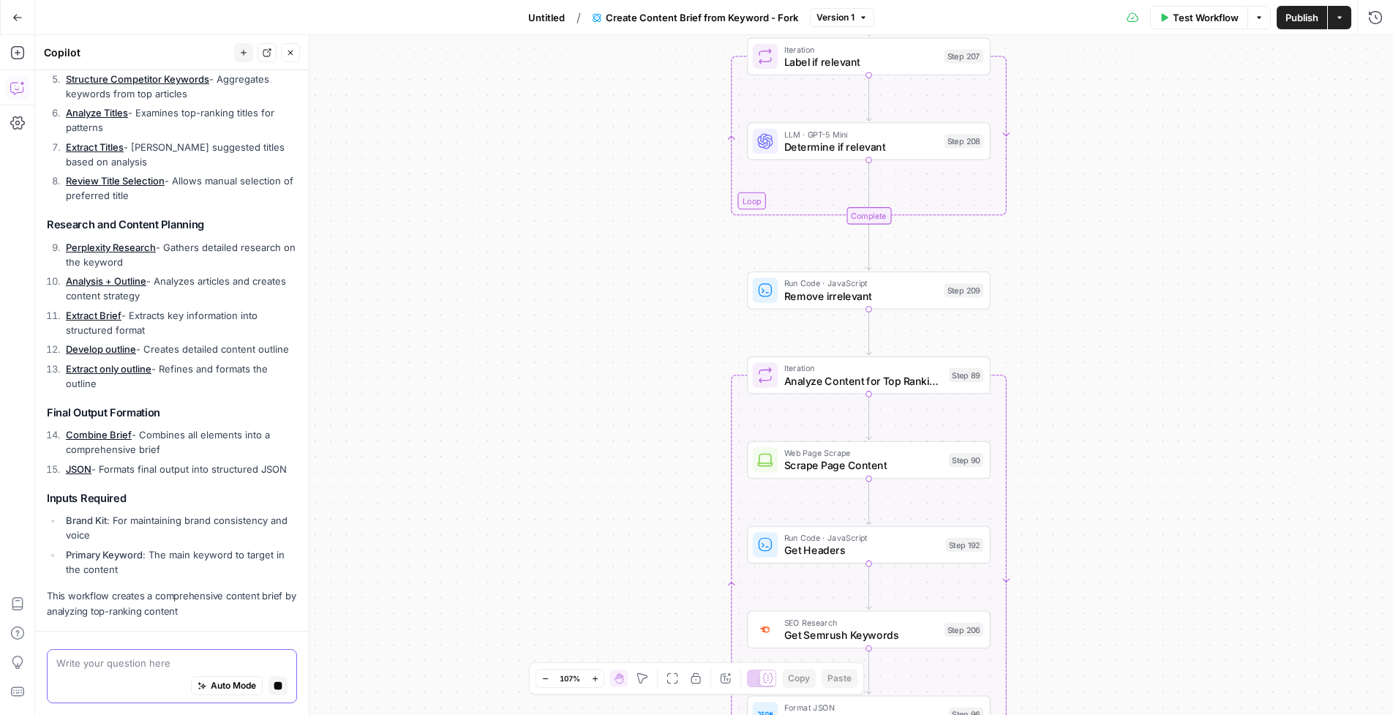
click at [130, 667] on textarea at bounding box center [171, 662] width 231 height 15
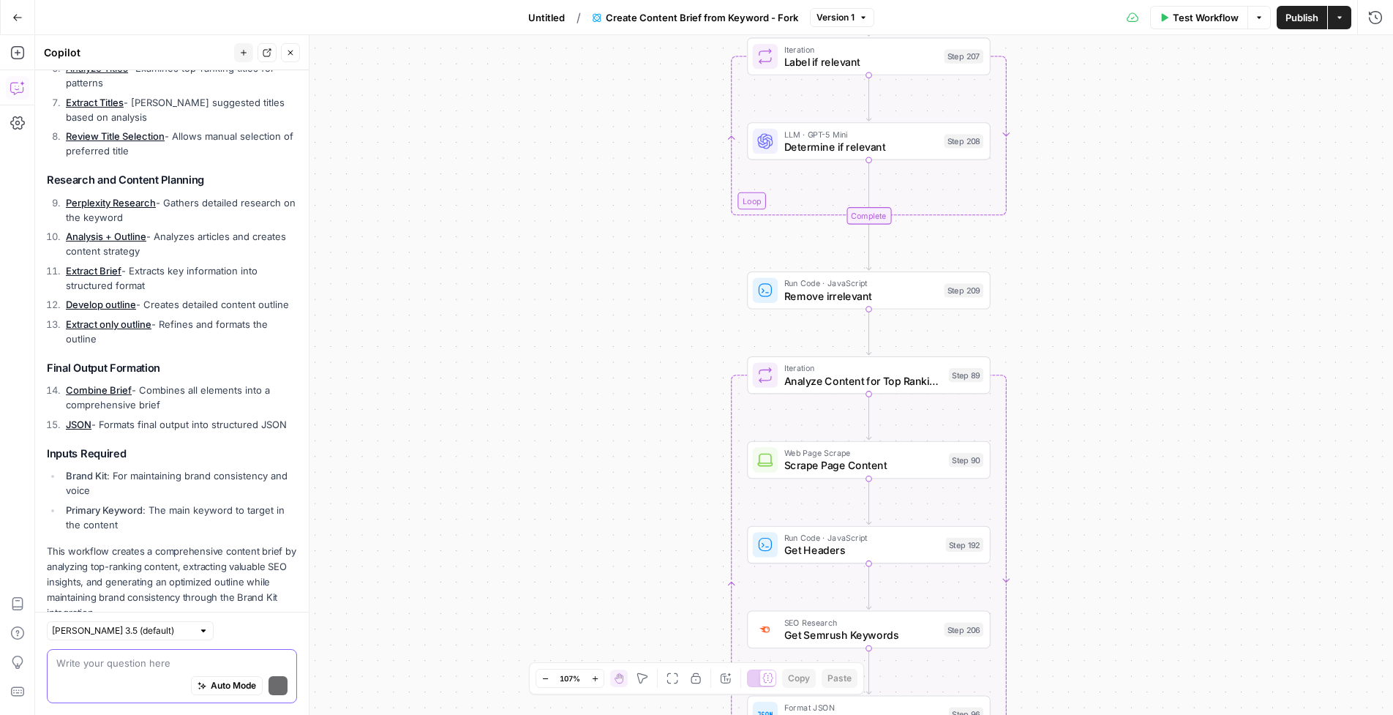
scroll to position [711, 0]
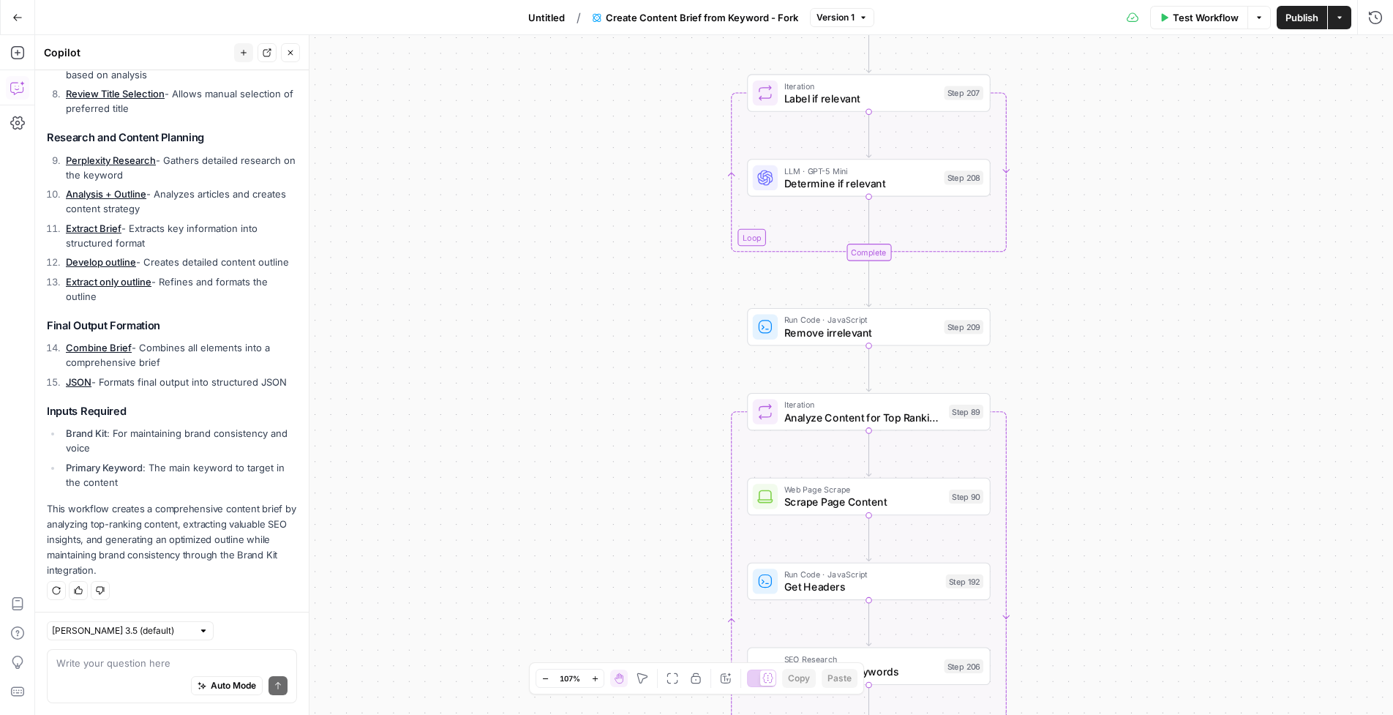
drag, startPoint x: 628, startPoint y: 171, endPoint x: 600, endPoint y: 520, distance: 350.1
click at [600, 520] on div "Workflow Set Inputs Inputs Google Search Perform Google Search Step 51 Loop Ite…" at bounding box center [714, 374] width 1358 height 679
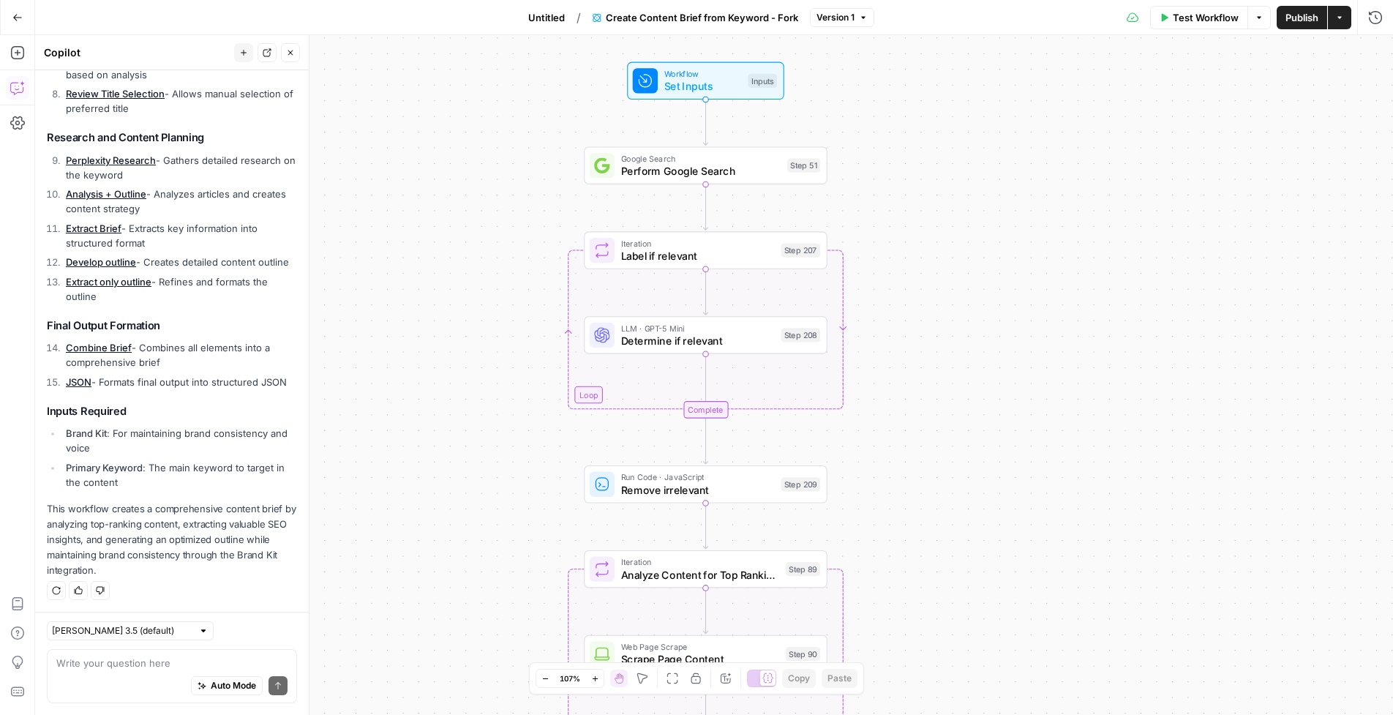
drag, startPoint x: 624, startPoint y: 383, endPoint x: 481, endPoint y: 225, distance: 212.8
click at [481, 225] on div "Workflow Set Inputs Inputs Google Search Perform Google Search Step 51 Loop Ite…" at bounding box center [714, 374] width 1358 height 679
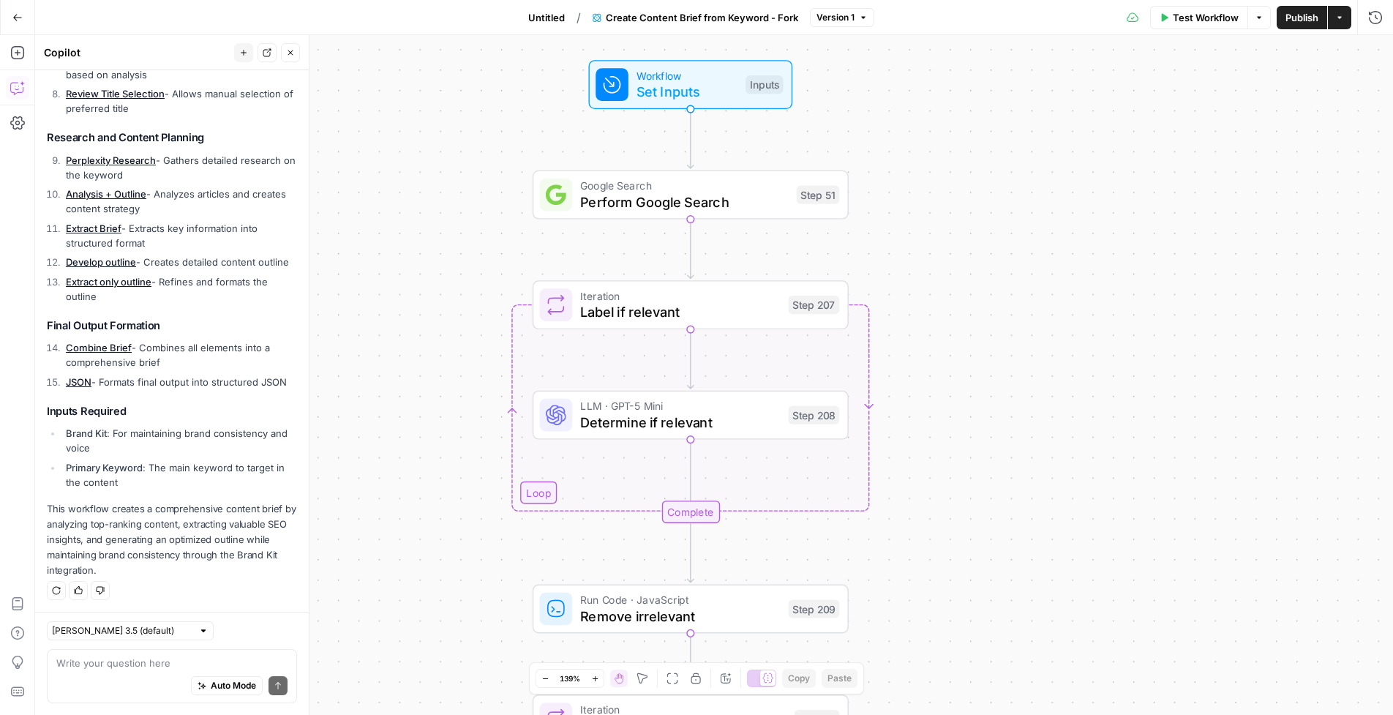
drag, startPoint x: 500, startPoint y: 216, endPoint x: 425, endPoint y: 269, distance: 91.9
click at [425, 269] on div "Workflow Set Inputs Inputs Google Search Perform Google Search Step 51 Loop Ite…" at bounding box center [714, 374] width 1358 height 679
click at [704, 418] on span "Determine if relevant" at bounding box center [676, 424] width 200 height 20
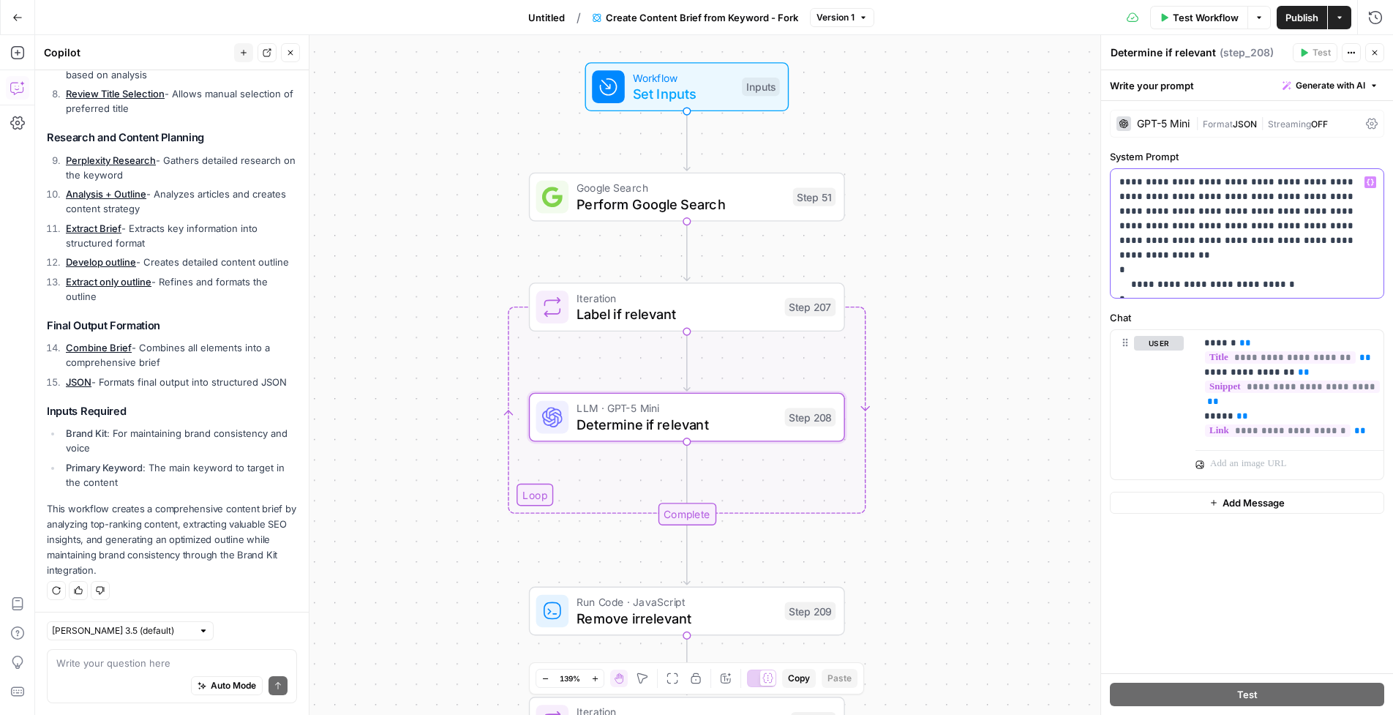
click at [1141, 239] on p "**********" at bounding box center [1247, 233] width 256 height 117
click at [1141, 189] on p "**********" at bounding box center [1247, 233] width 256 height 117
click at [1018, 231] on div "Workflow Set Inputs Inputs Google Search Perform Google Search Step 51 Loop Ite…" at bounding box center [714, 374] width 1358 height 679
click at [1141, 53] on span "Close" at bounding box center [1378, 53] width 1 height 1
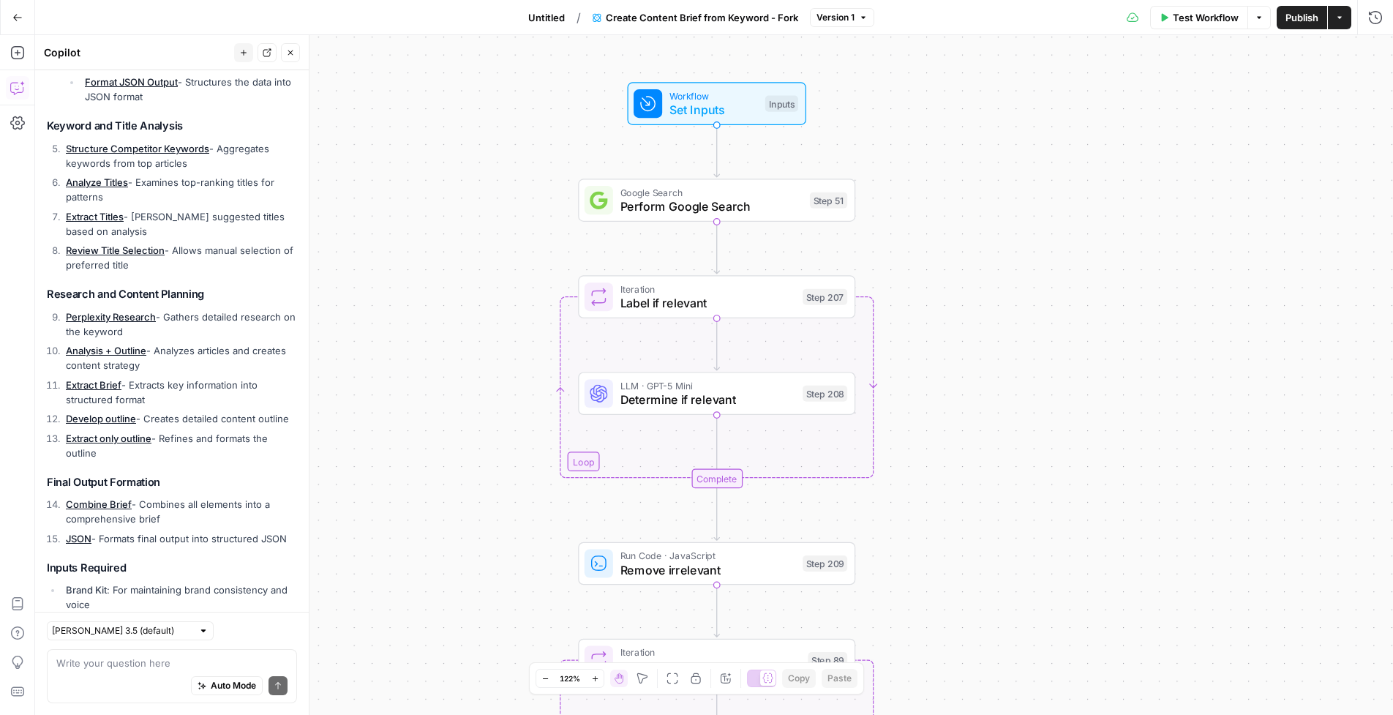
scroll to position [0, 0]
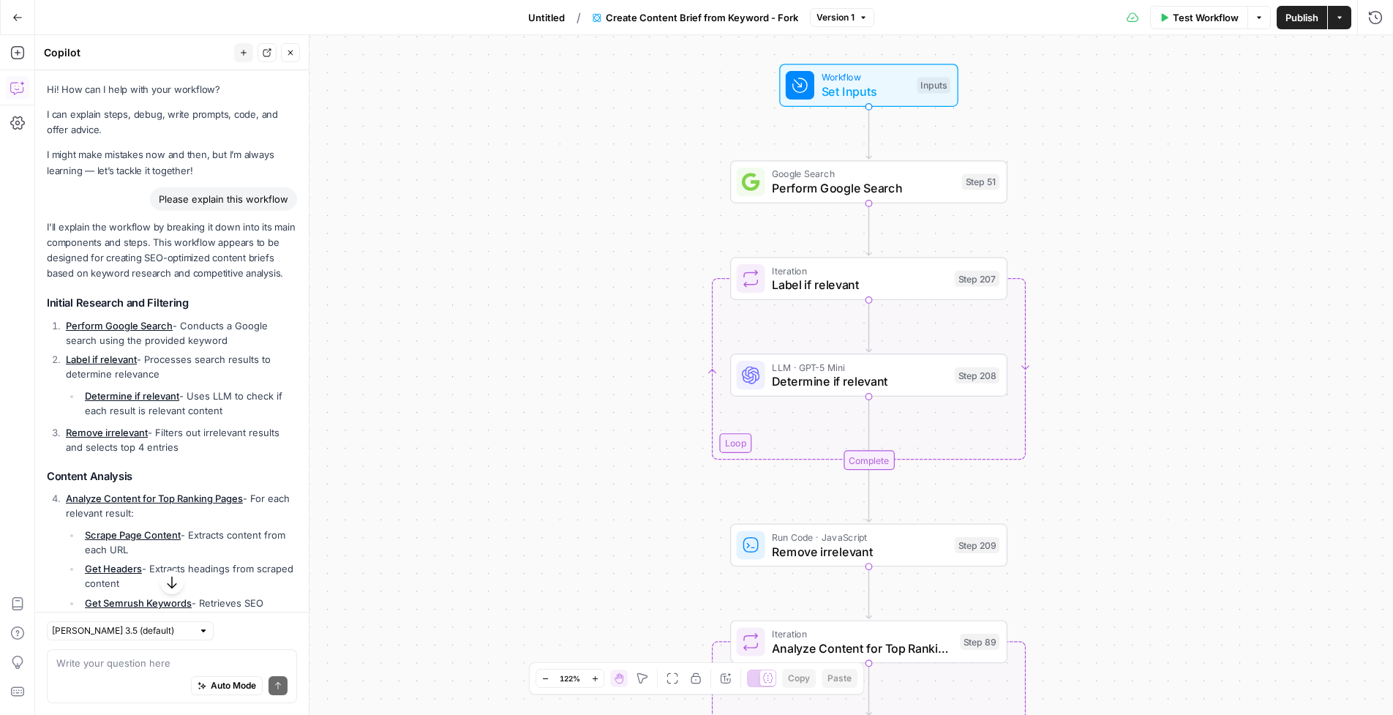
click at [293, 57] on icon "button" at bounding box center [290, 52] width 9 height 9
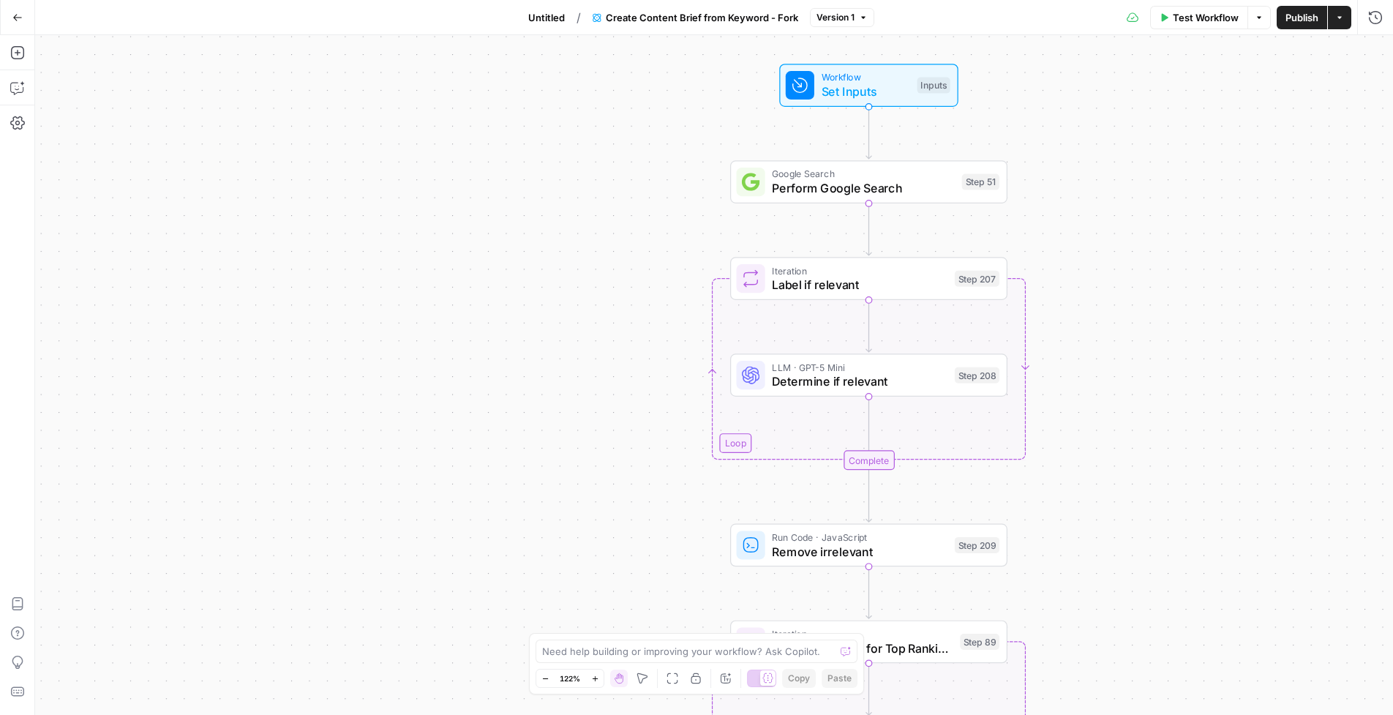
click at [19, 17] on icon "button" at bounding box center [17, 17] width 9 height 7
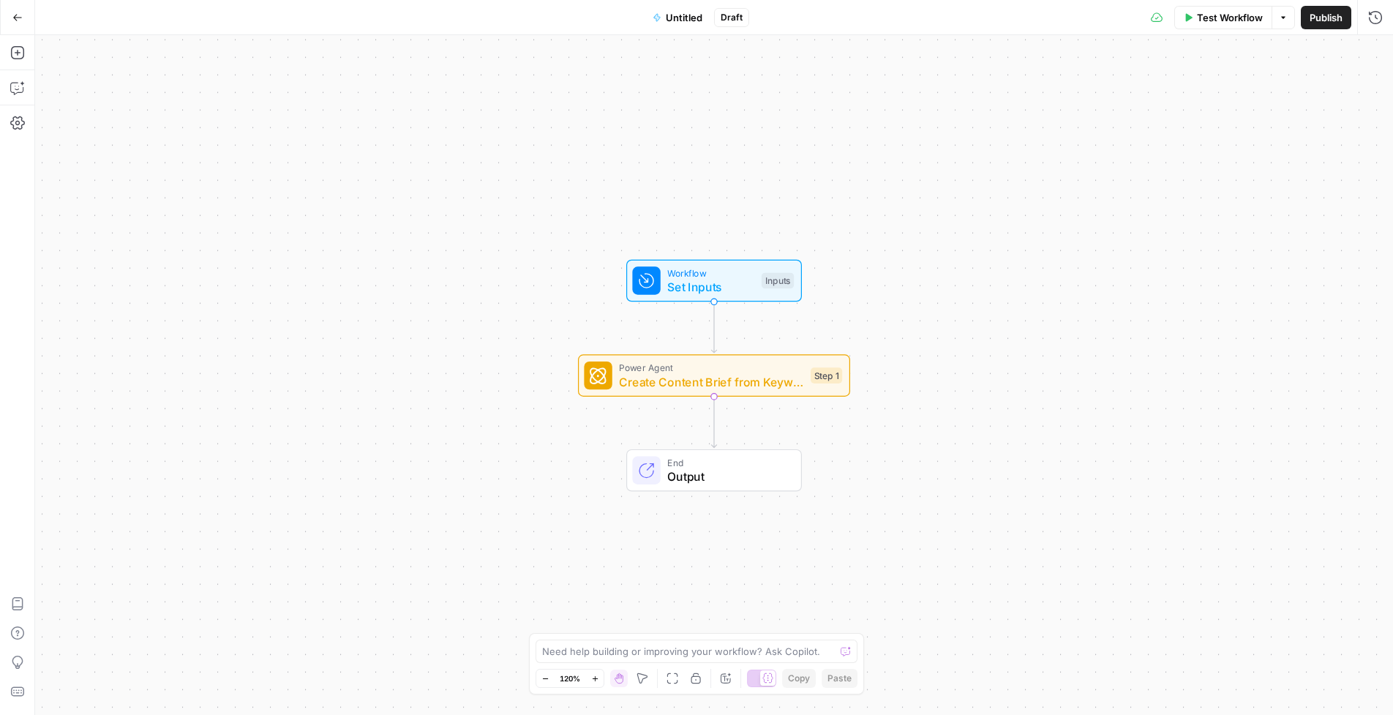
click at [529, 285] on div "Workflow Set Inputs Inputs Power Agent Create Content Brief from Keyword - Fork…" at bounding box center [714, 374] width 1358 height 679
click at [714, 274] on span "Workflow" at bounding box center [710, 273] width 87 height 14
click at [1141, 103] on button "Add Field" at bounding box center [1234, 99] width 244 height 23
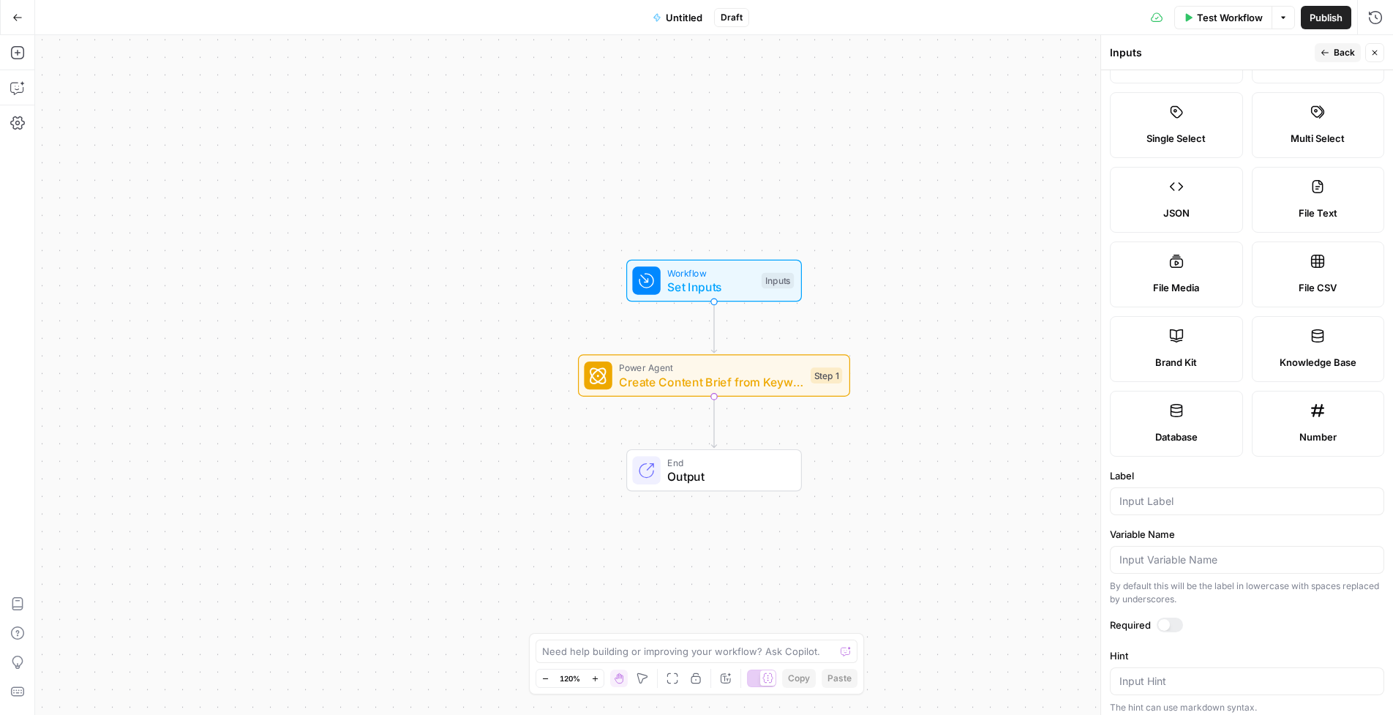
scroll to position [161, 0]
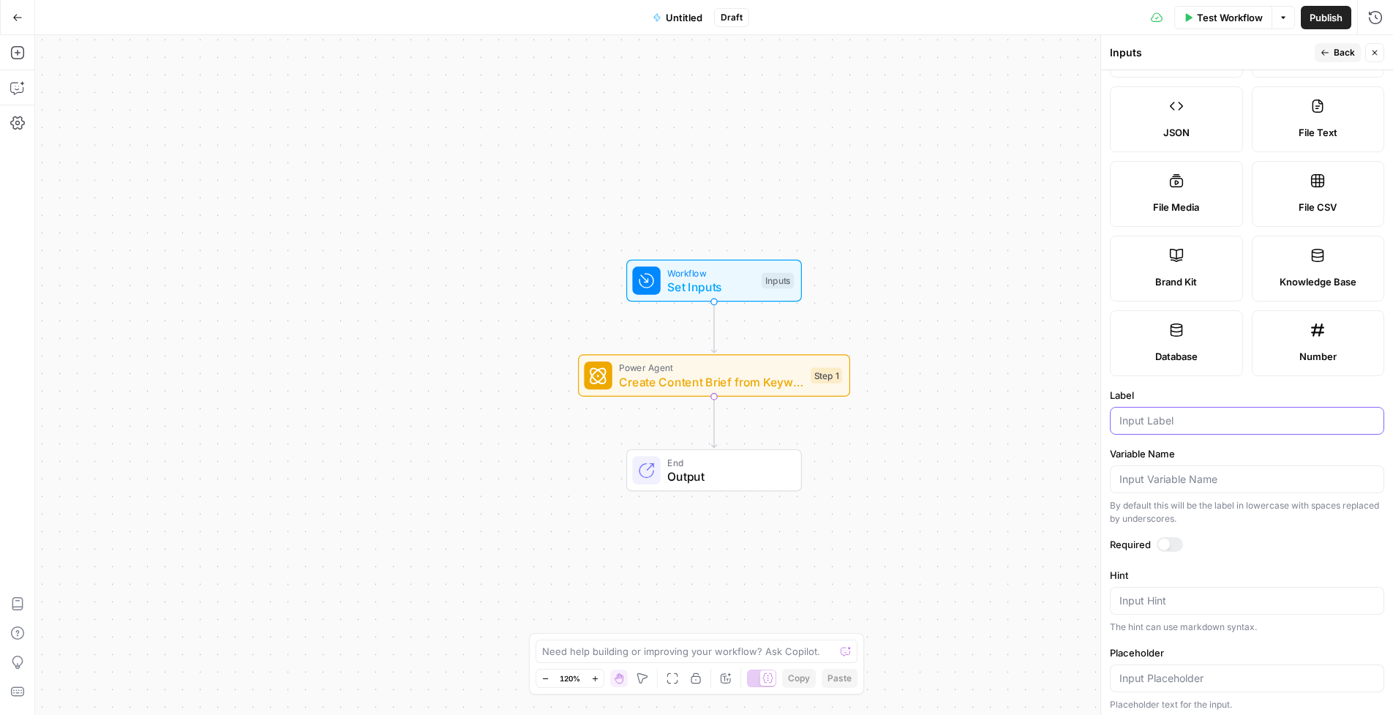
click at [1141, 413] on input "Label" at bounding box center [1246, 420] width 255 height 15
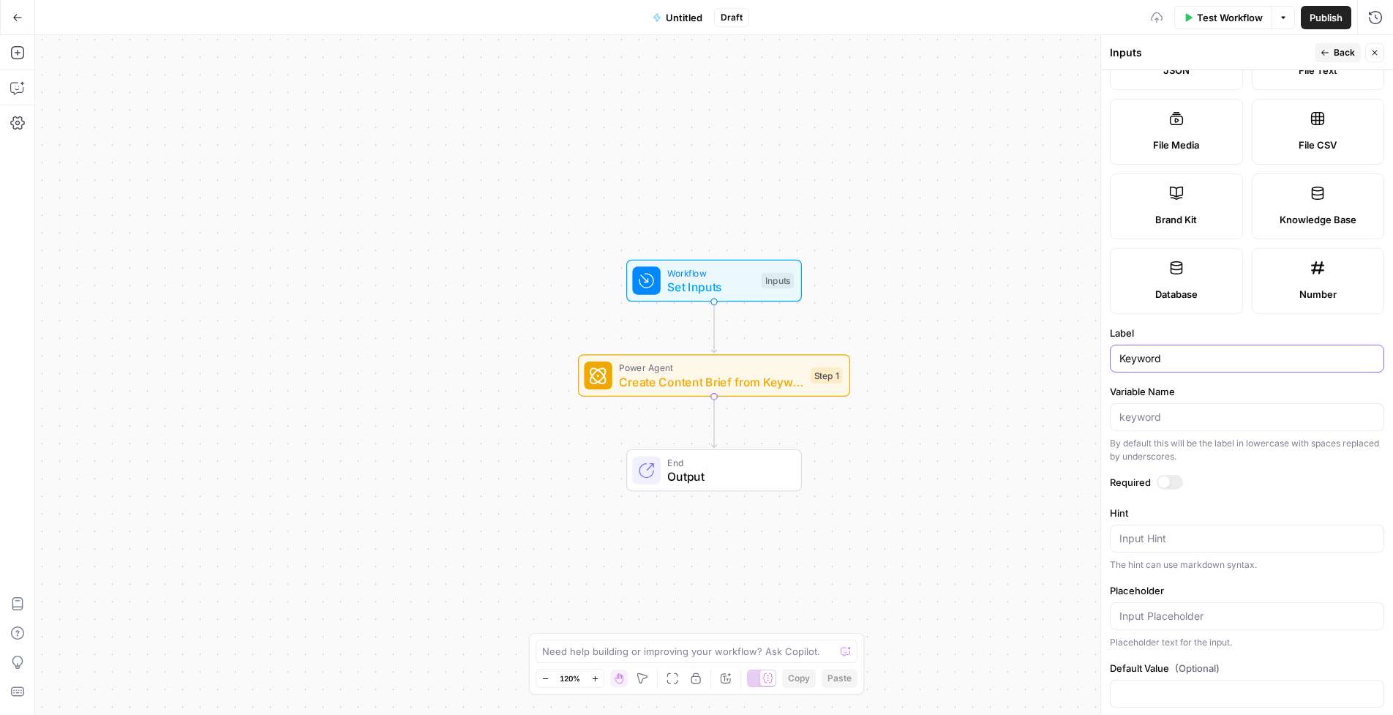
scroll to position [225, 0]
type input "Keyword"
click at [1141, 474] on div at bounding box center [1164, 480] width 12 height 12
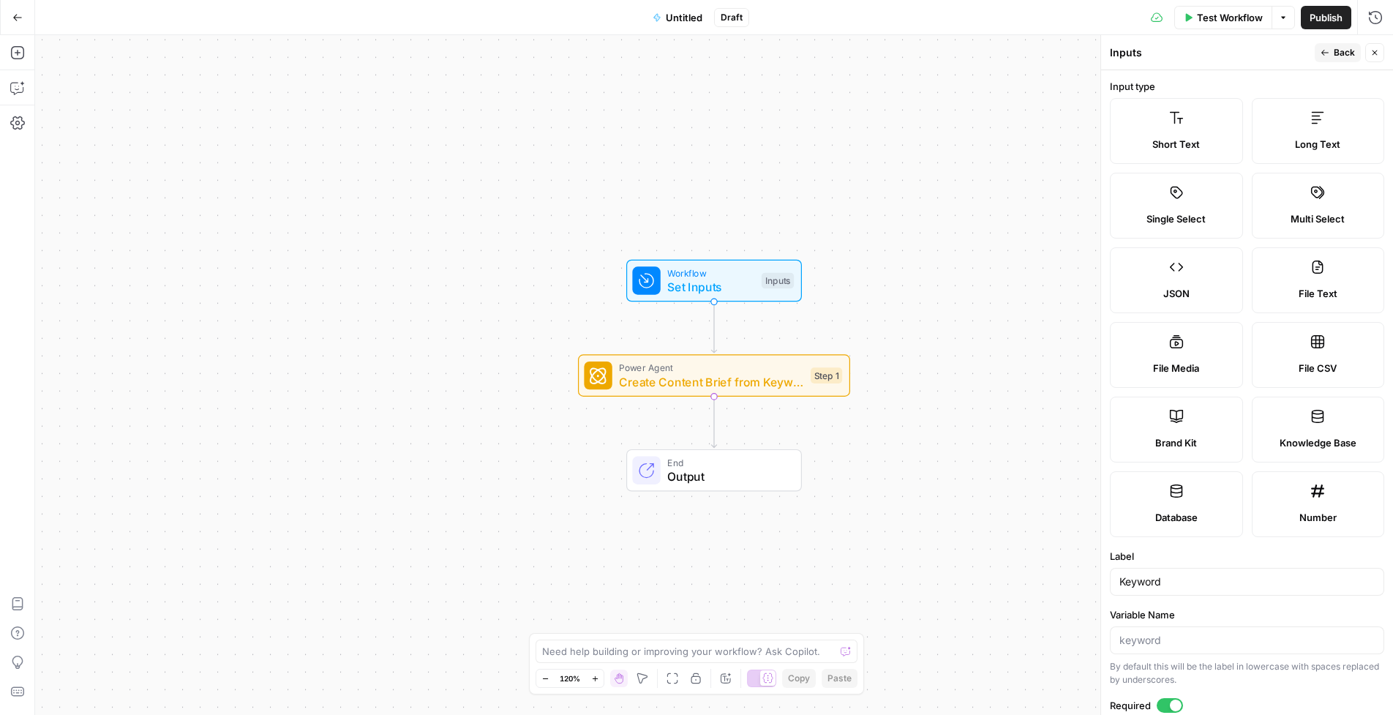
scroll to position [239, 0]
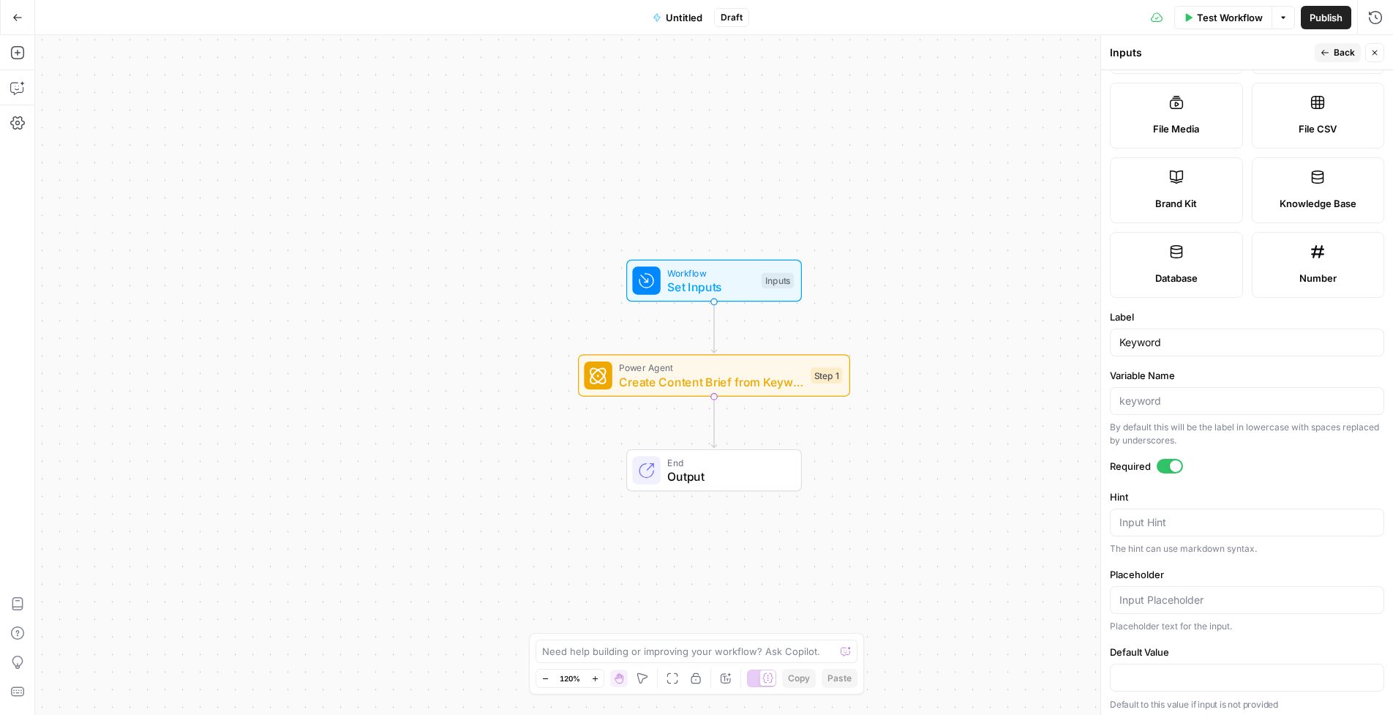
click at [1141, 53] on span "Back" at bounding box center [1343, 52] width 21 height 13
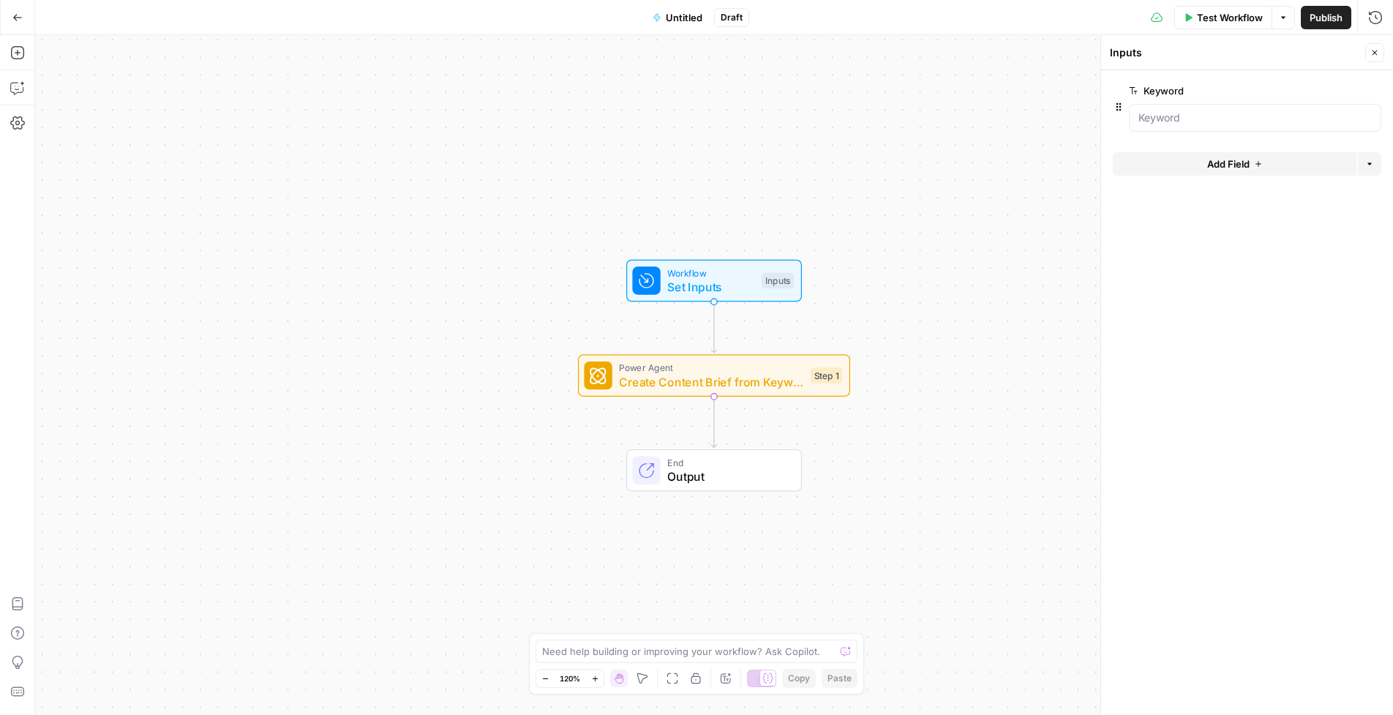
click at [1141, 168] on span "Add Field" at bounding box center [1228, 164] width 42 height 15
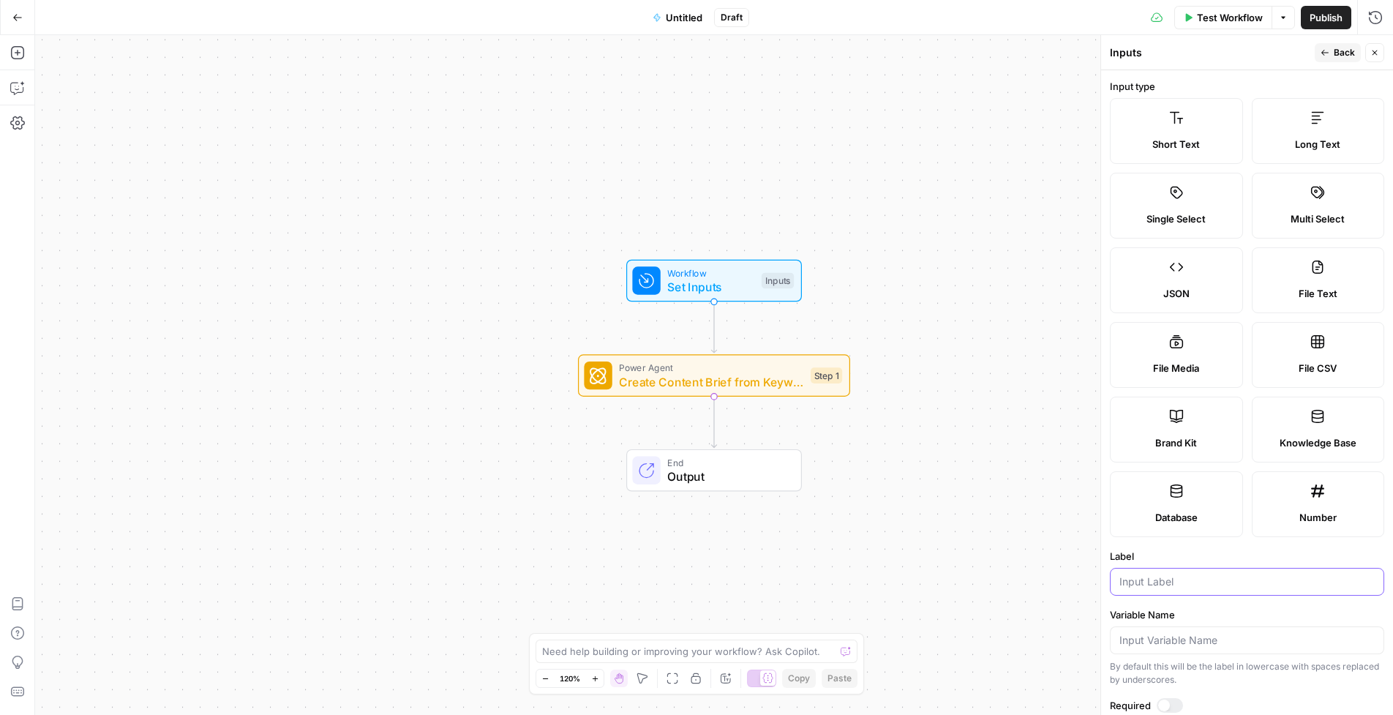
click at [1141, 576] on input "Label" at bounding box center [1246, 581] width 255 height 15
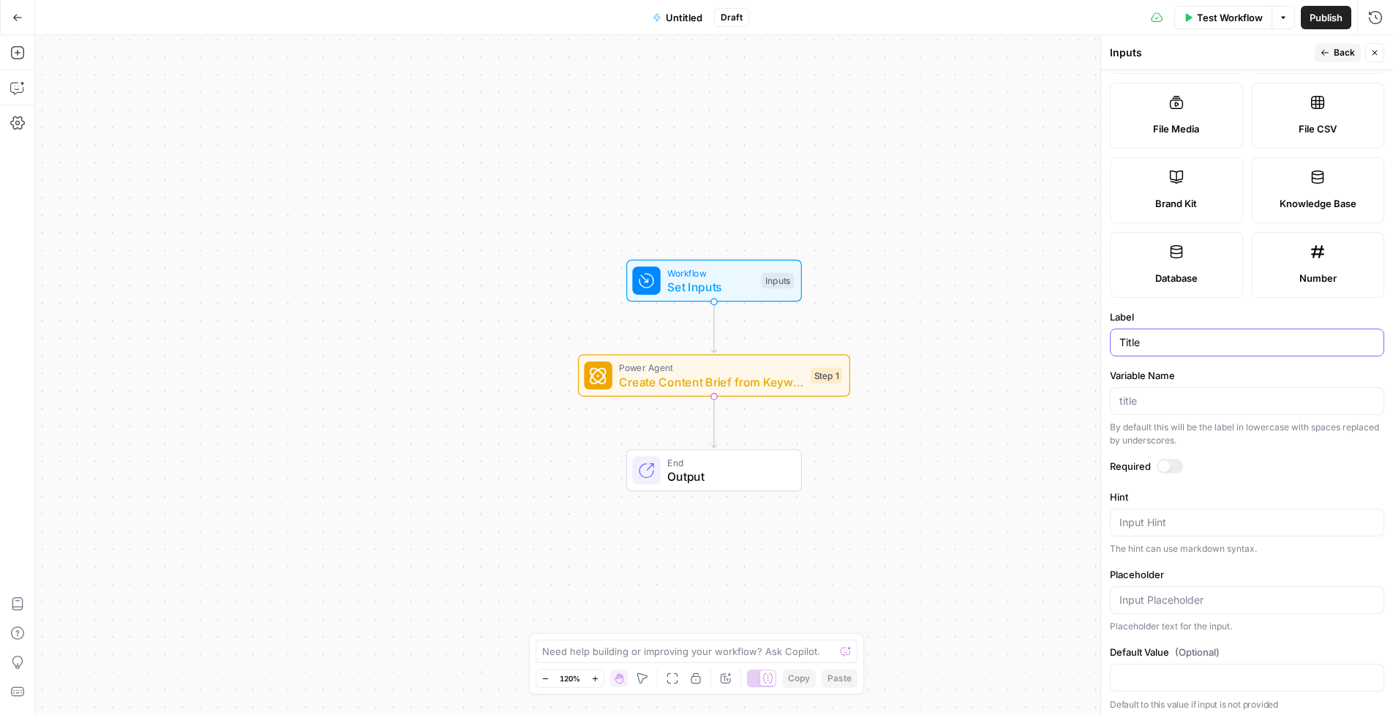
type input "Title"
click at [1141, 461] on div at bounding box center [1169, 466] width 26 height 15
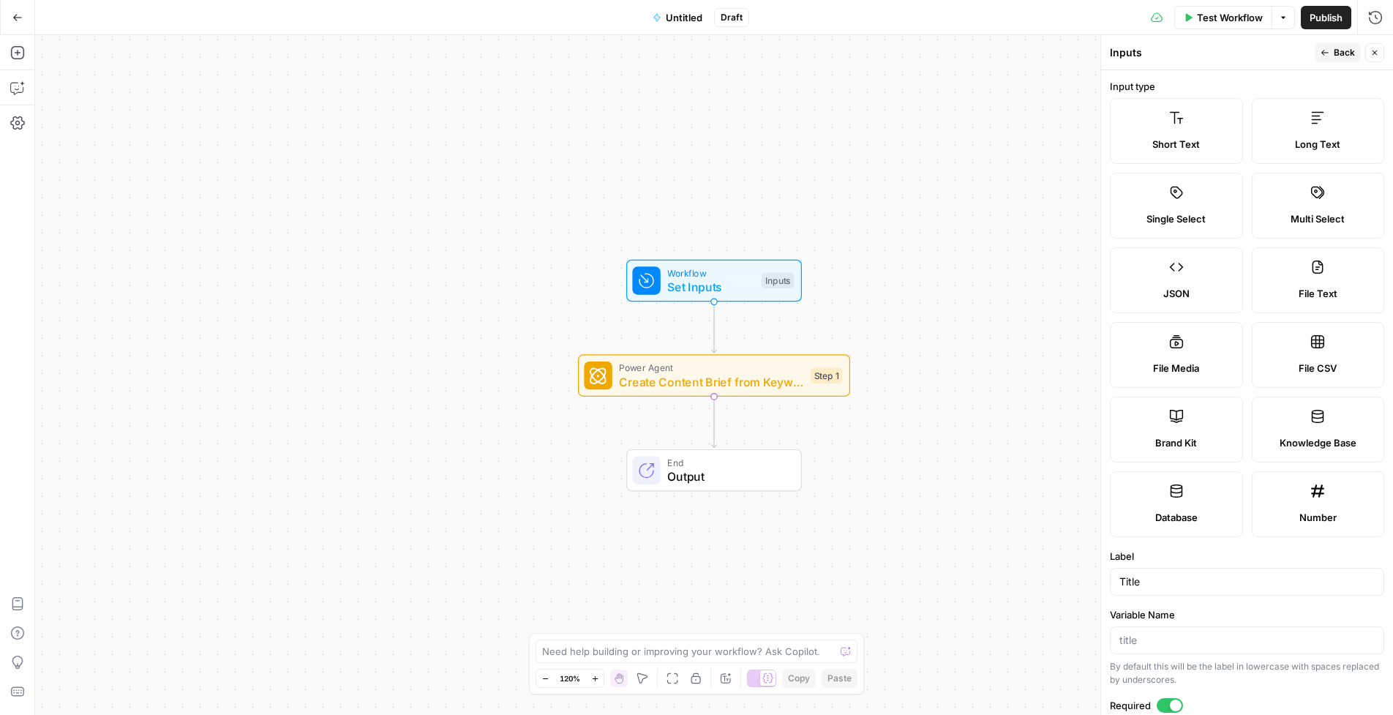
click at [1141, 58] on button "Back" at bounding box center [1337, 52] width 46 height 19
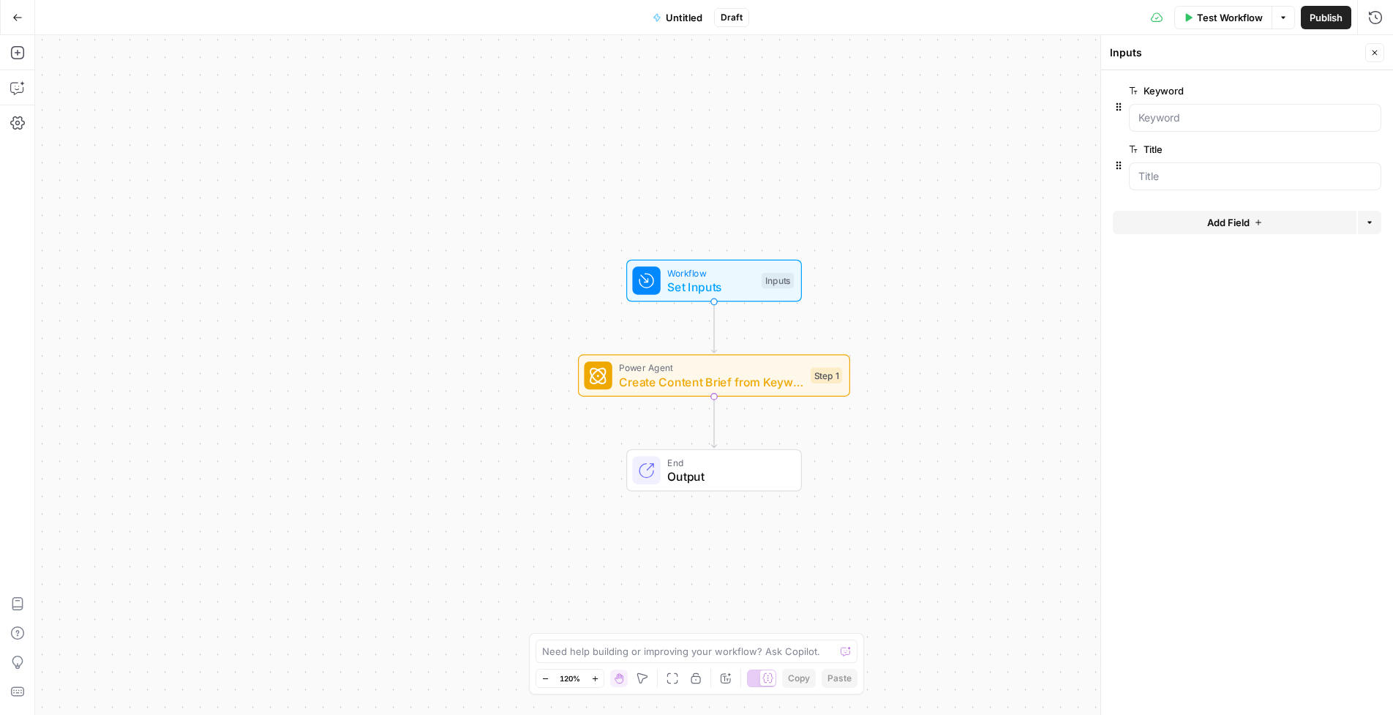
click at [911, 293] on div "Workflow Set Inputs Inputs Power Agent Create Content Brief from Keyword - Fork…" at bounding box center [714, 374] width 1358 height 679
click at [15, 45] on icon "button" at bounding box center [17, 52] width 15 height 15
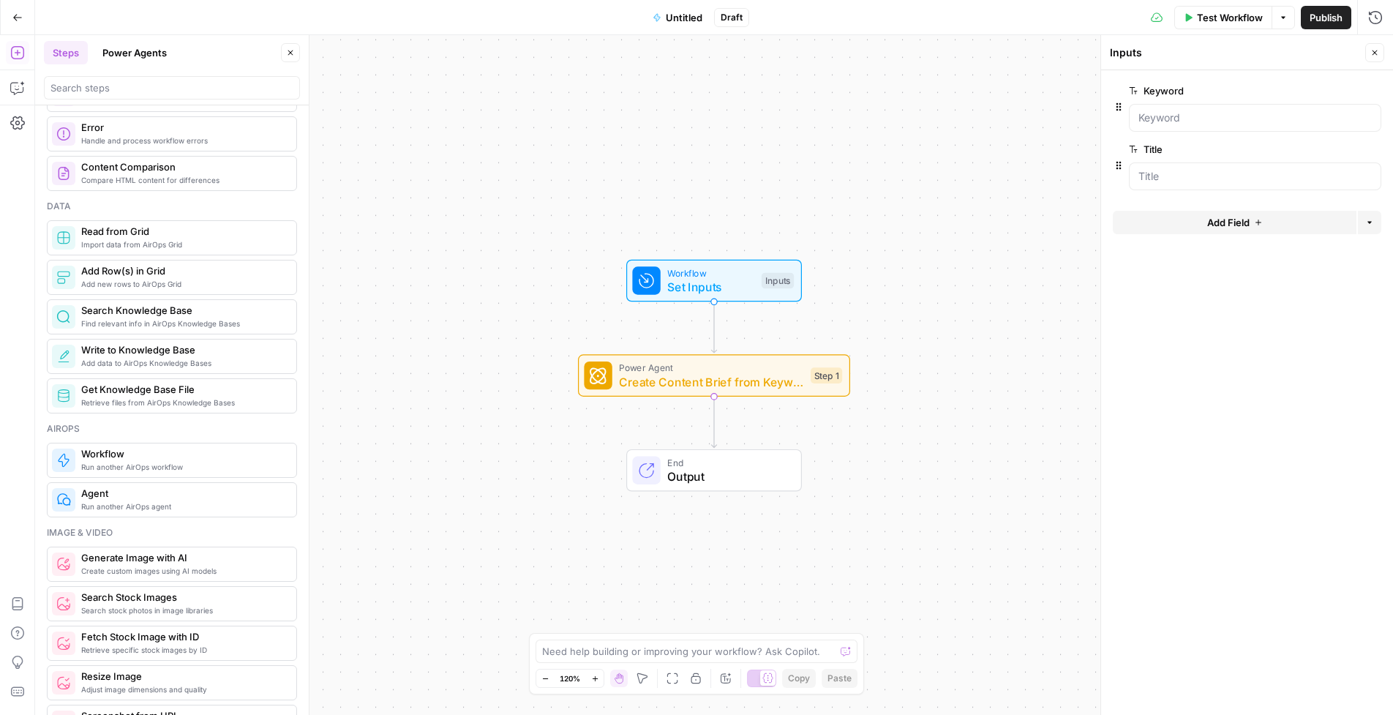
scroll to position [609, 0]
click at [290, 48] on icon "button" at bounding box center [290, 52] width 9 height 9
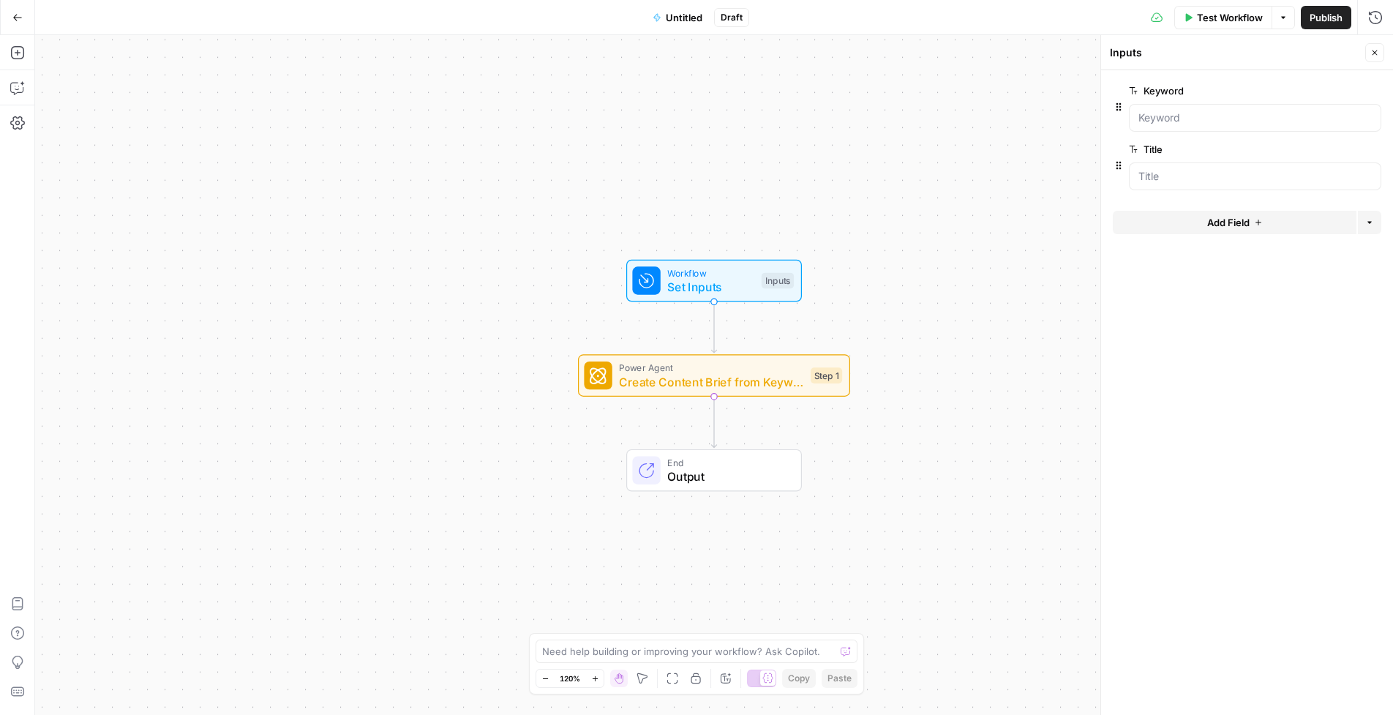
click at [416, 200] on div "Workflow Set Inputs Inputs Power Agent Create Content Brief from Keyword - Fork…" at bounding box center [714, 374] width 1358 height 679
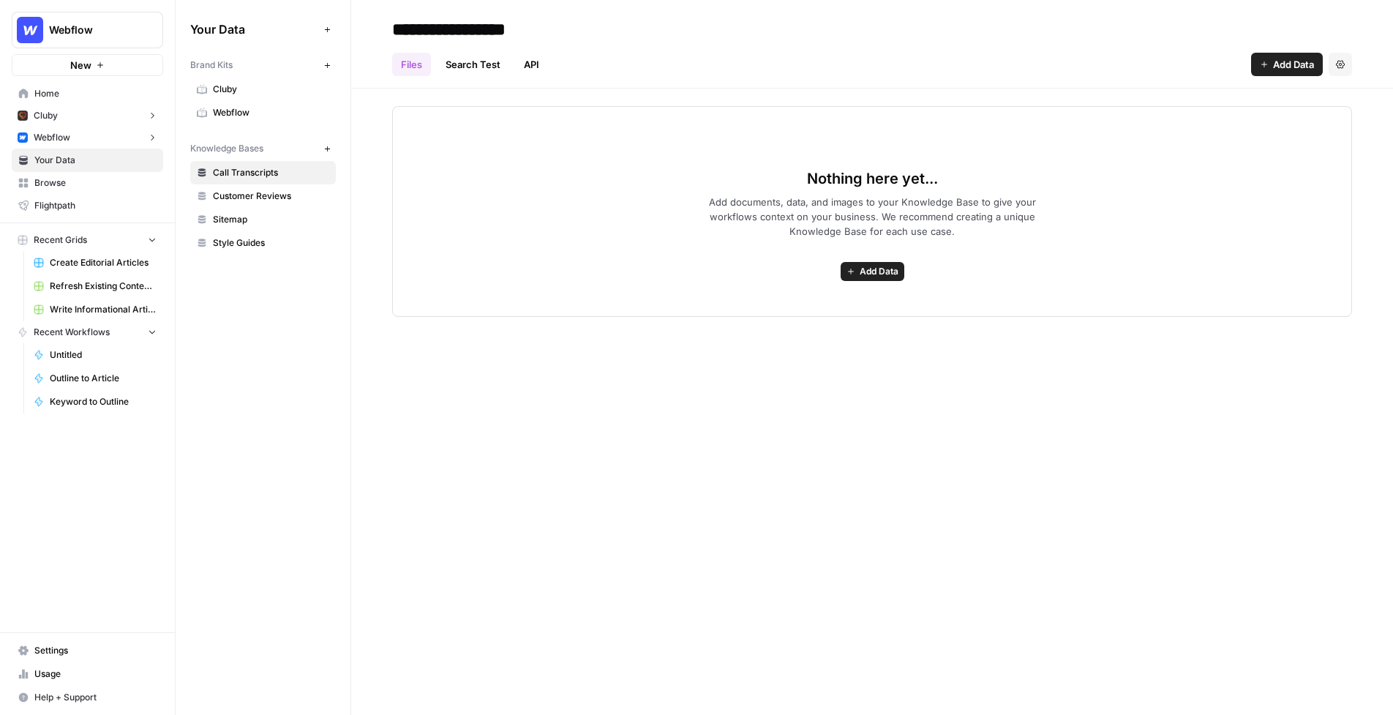
click at [252, 106] on span "Webflow" at bounding box center [271, 112] width 116 height 13
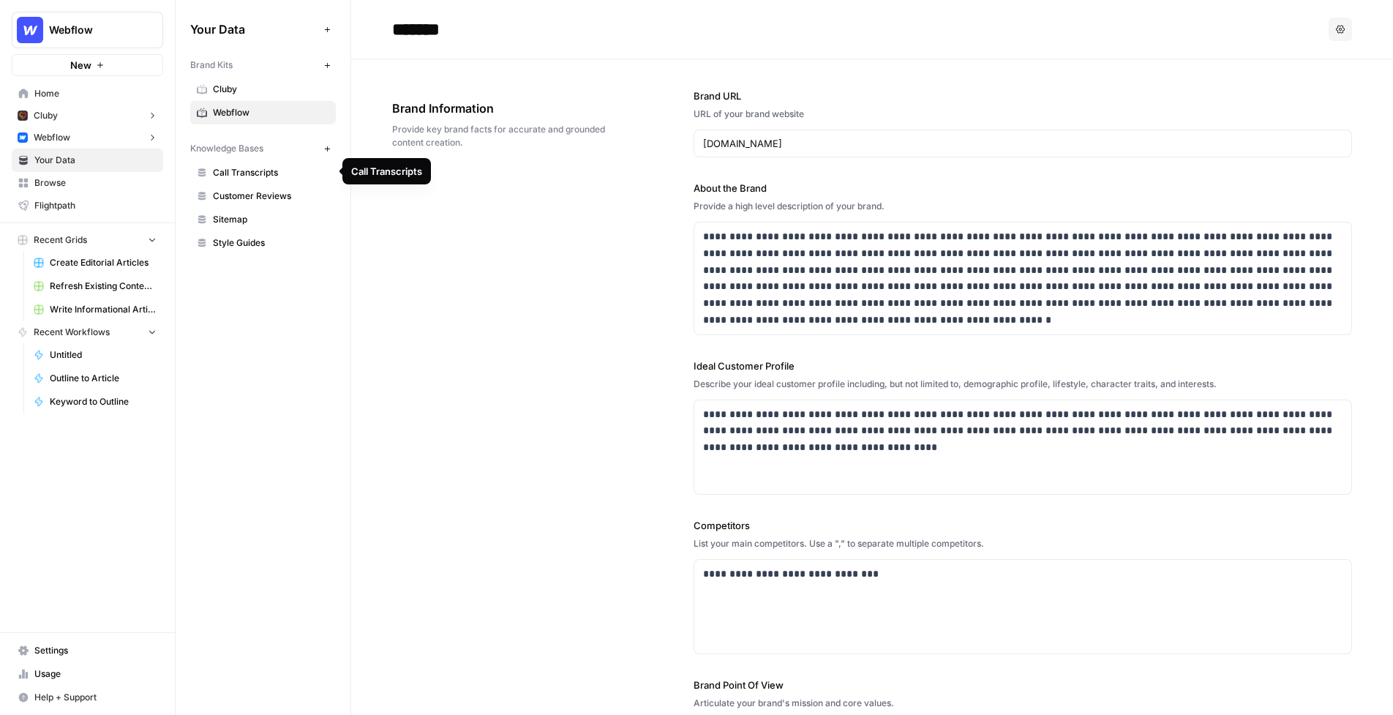
click at [256, 167] on span "Call Transcripts" at bounding box center [271, 172] width 116 height 13
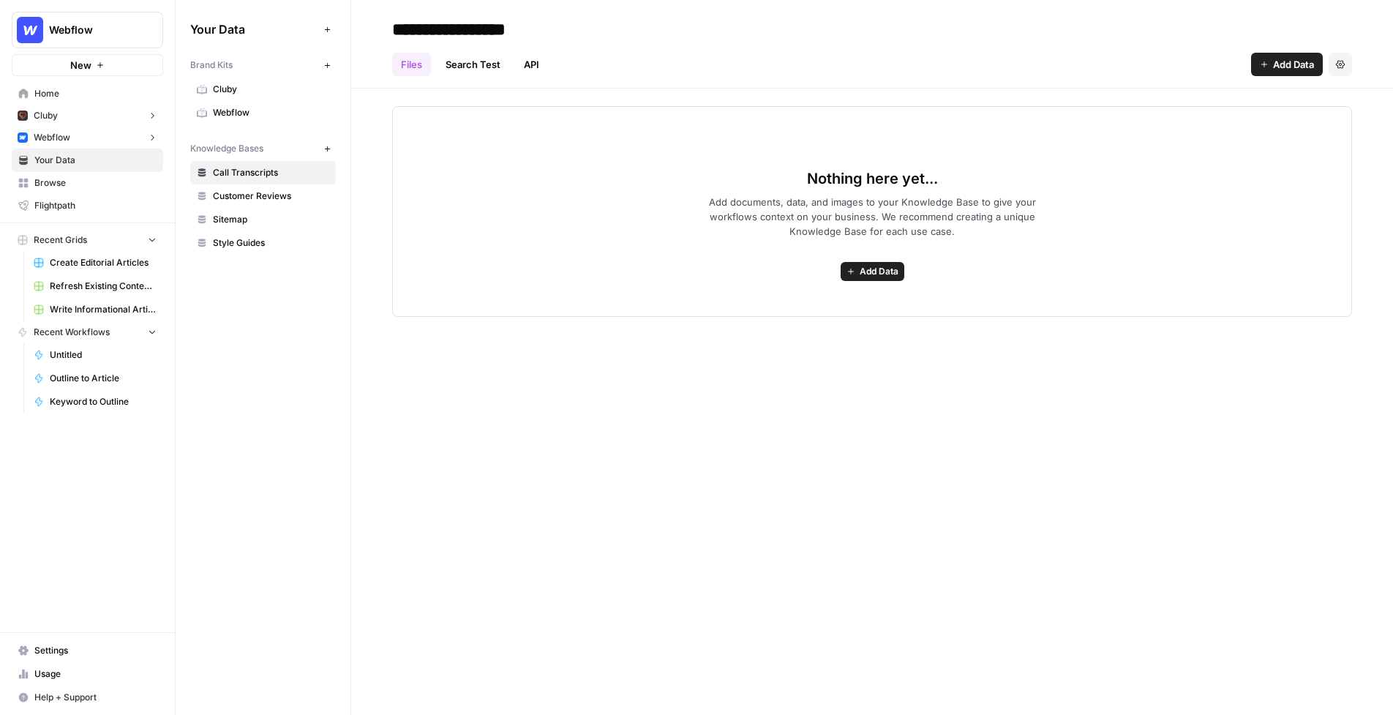
click at [279, 154] on div "Knowledge Bases" at bounding box center [254, 148] width 128 height 13
click at [850, 263] on button "Add Data" at bounding box center [872, 271] width 64 height 19
click at [531, 59] on link "API" at bounding box center [531, 64] width 33 height 23
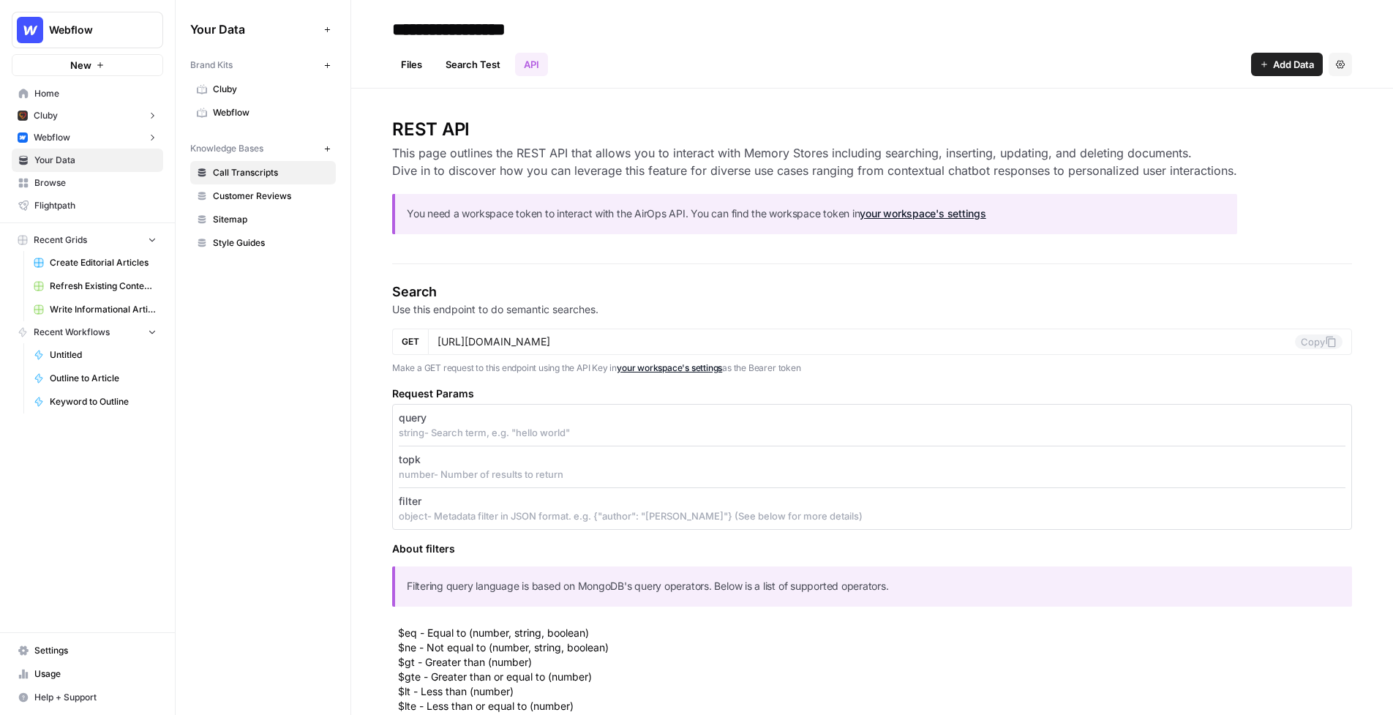
click at [652, 75] on div "Files Search Test API Add Data Settings" at bounding box center [872, 58] width 960 height 35
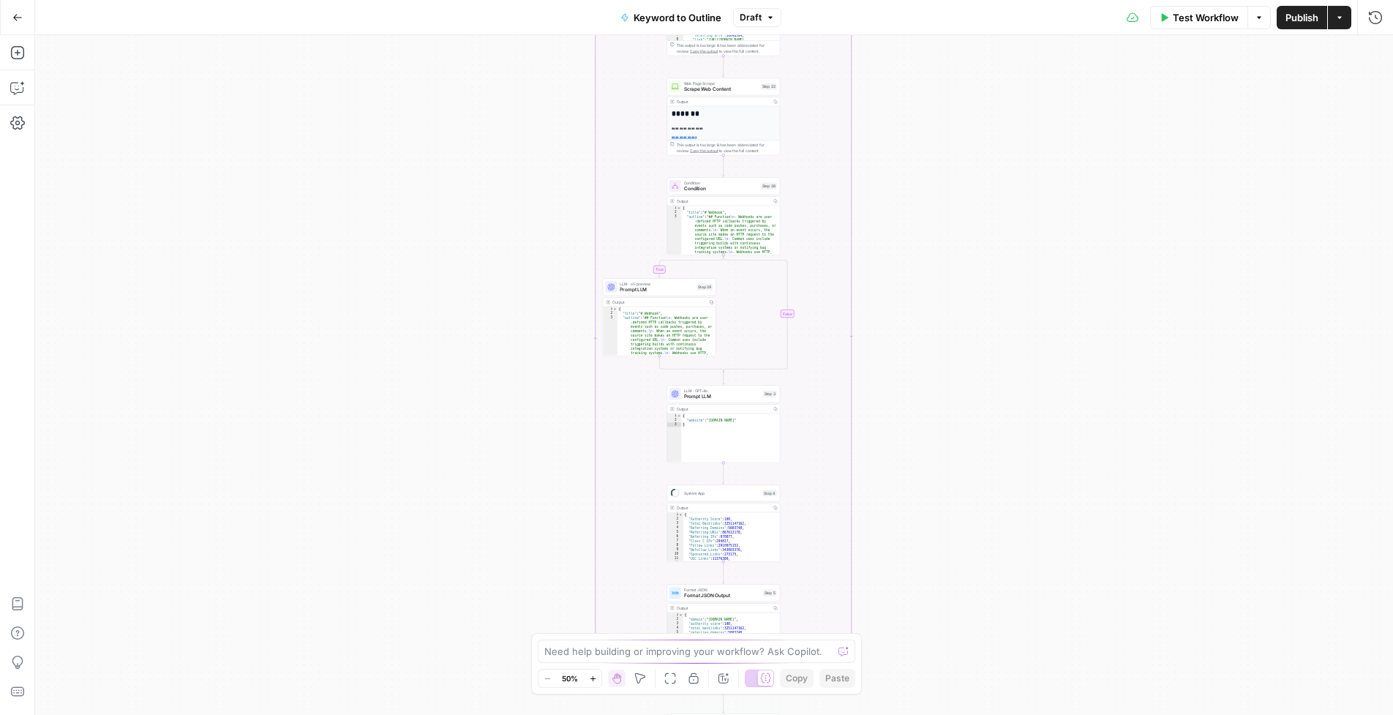
drag, startPoint x: 550, startPoint y: 98, endPoint x: 526, endPoint y: 444, distance: 346.8
click at [526, 444] on div "true false Workflow Set Inputs Inputs LLM · GPT-4o Search Query Step 40 Output …" at bounding box center [714, 374] width 1358 height 679
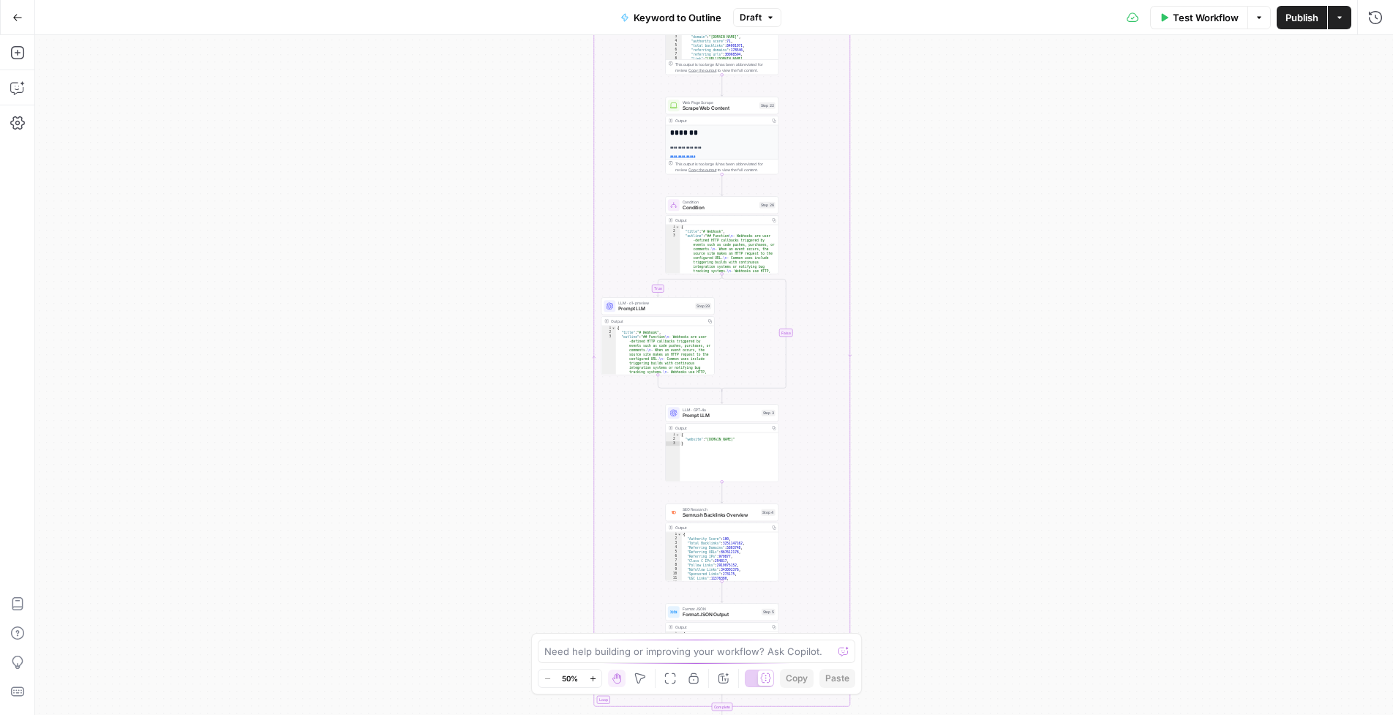
drag, startPoint x: 523, startPoint y: 119, endPoint x: 508, endPoint y: 531, distance: 412.1
click at [508, 531] on div "true false Workflow Set Inputs Inputs LLM · GPT-4o Search Query Step 40 Output …" at bounding box center [714, 374] width 1358 height 679
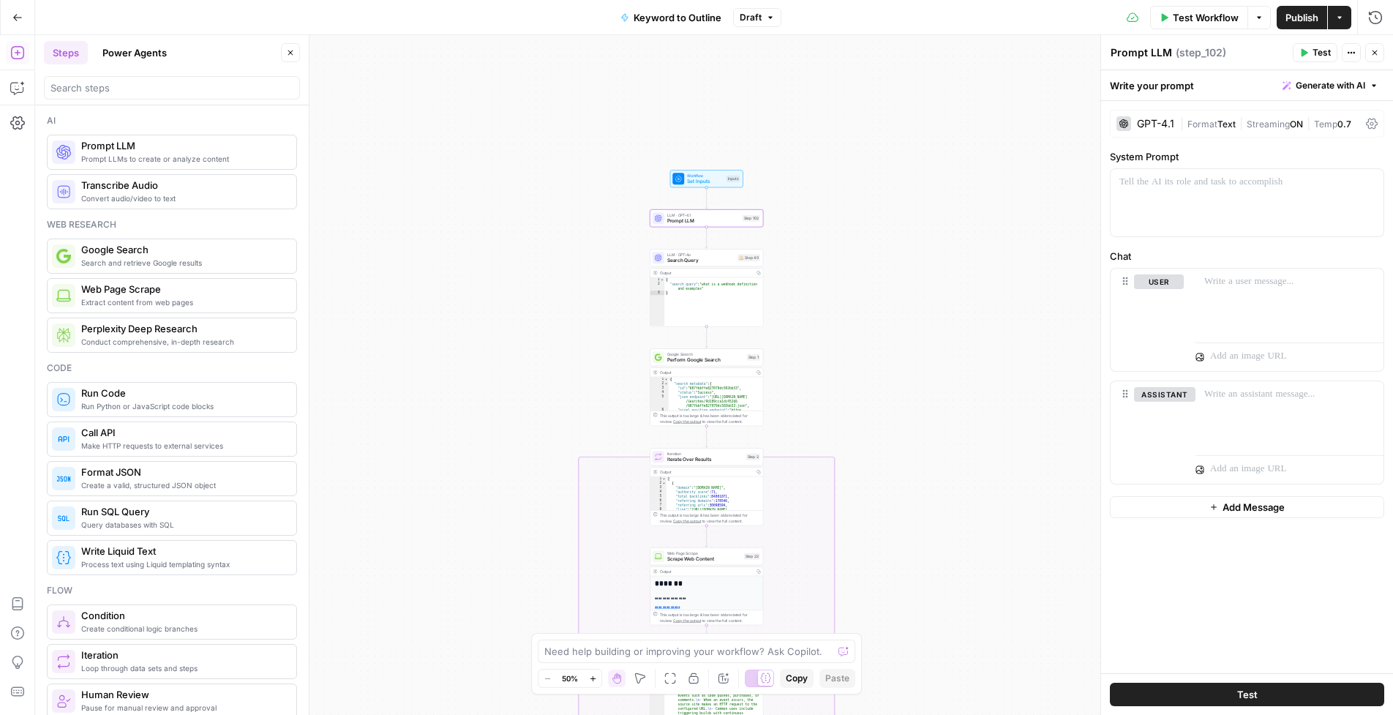
click at [1154, 123] on div "GPT-4.1" at bounding box center [1155, 123] width 37 height 10
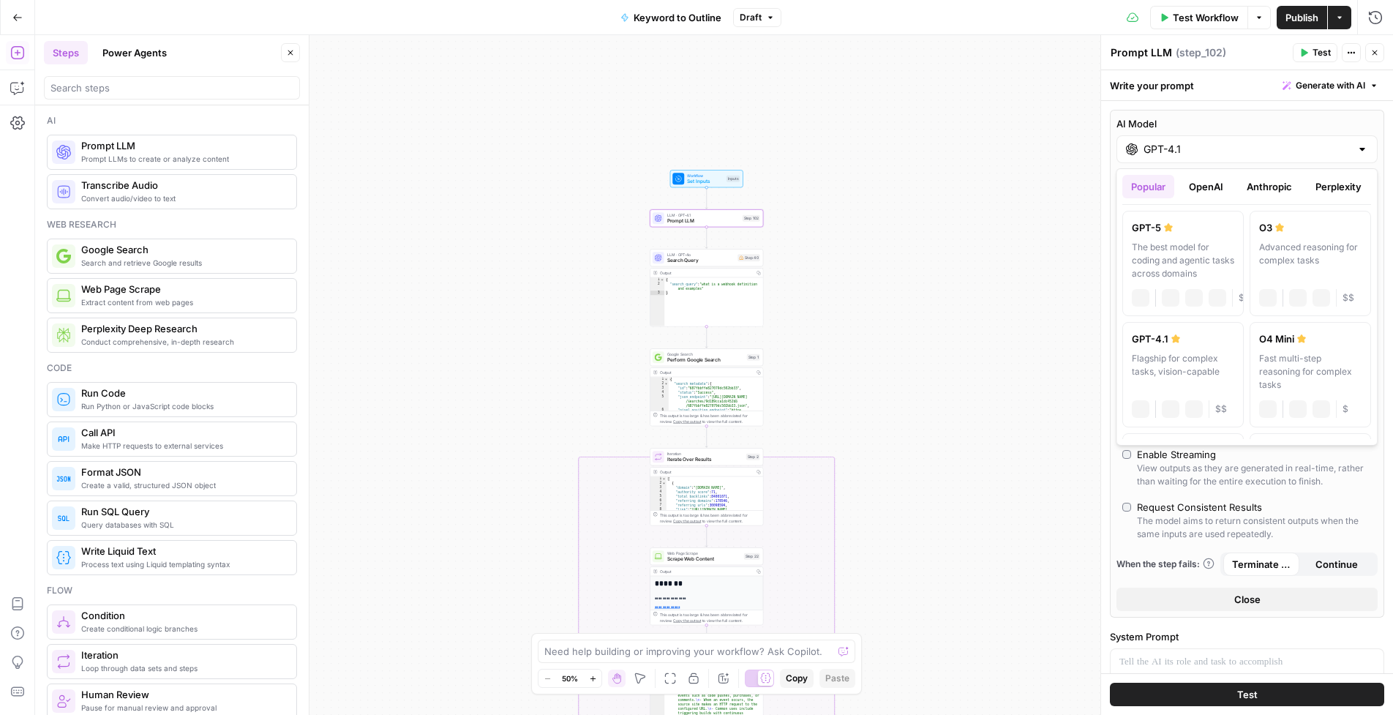
click at [1181, 149] on input "GPT-4.1" at bounding box center [1246, 149] width 207 height 15
click at [1205, 182] on button "OpenAI" at bounding box center [1206, 186] width 52 height 23
click at [1268, 184] on button "Anthropic" at bounding box center [1269, 186] width 63 height 23
click at [1328, 186] on button "Perplexity" at bounding box center [1338, 186] width 64 height 23
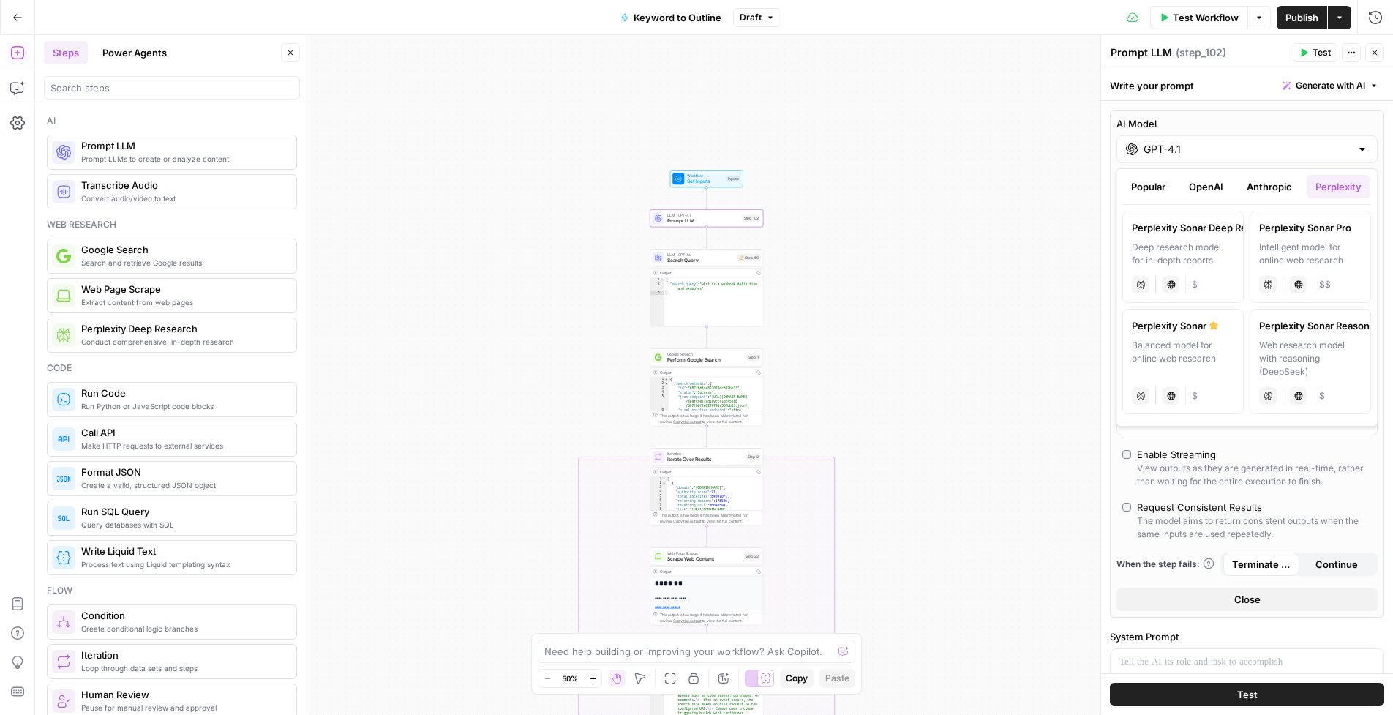
click at [1151, 181] on button "Popular" at bounding box center [1148, 186] width 52 height 23
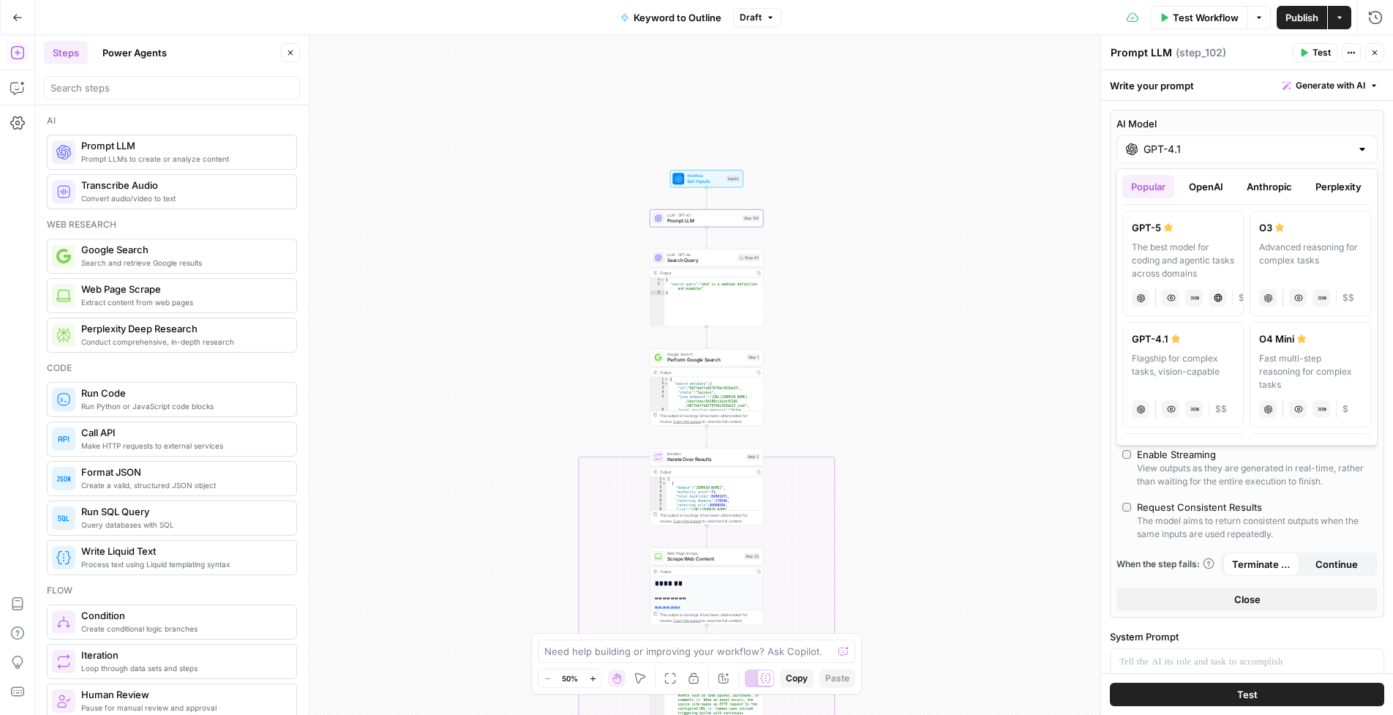
click at [1372, 54] on icon "button" at bounding box center [1374, 52] width 5 height 5
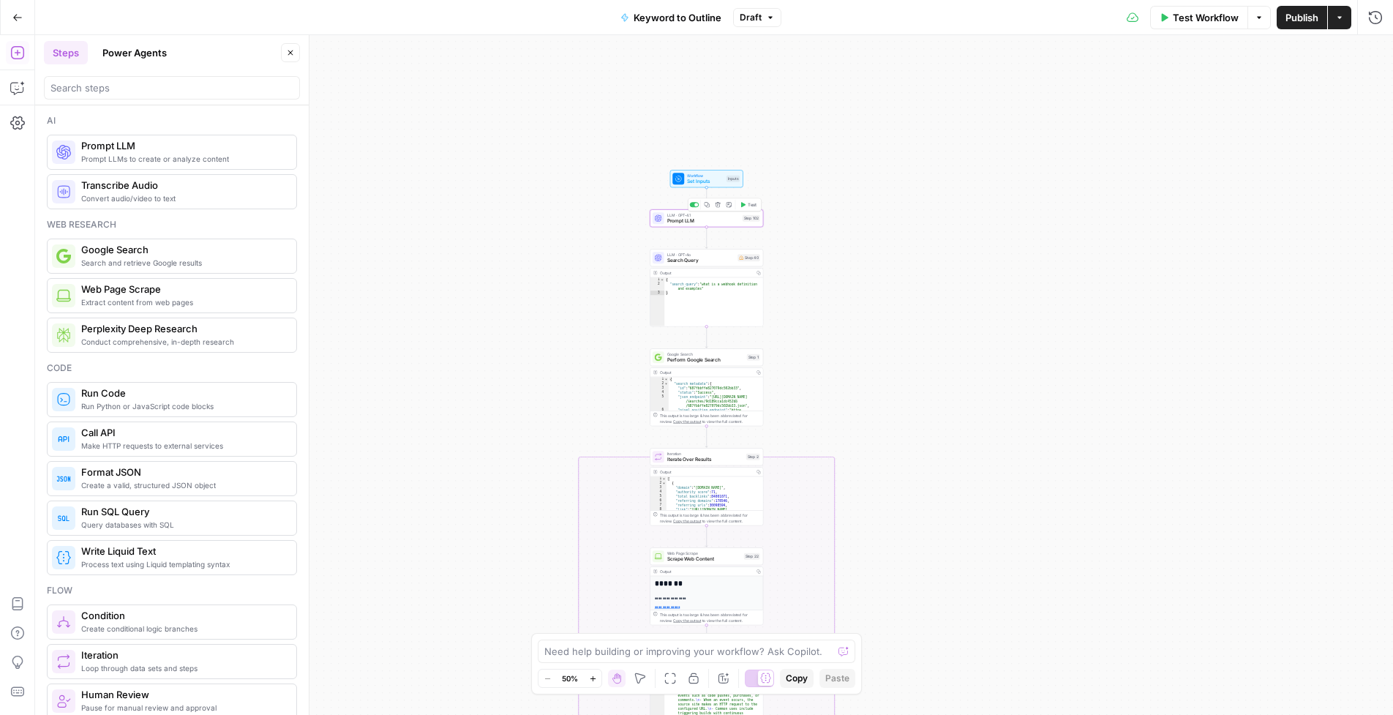
click at [718, 203] on icon "button" at bounding box center [717, 204] width 5 height 5
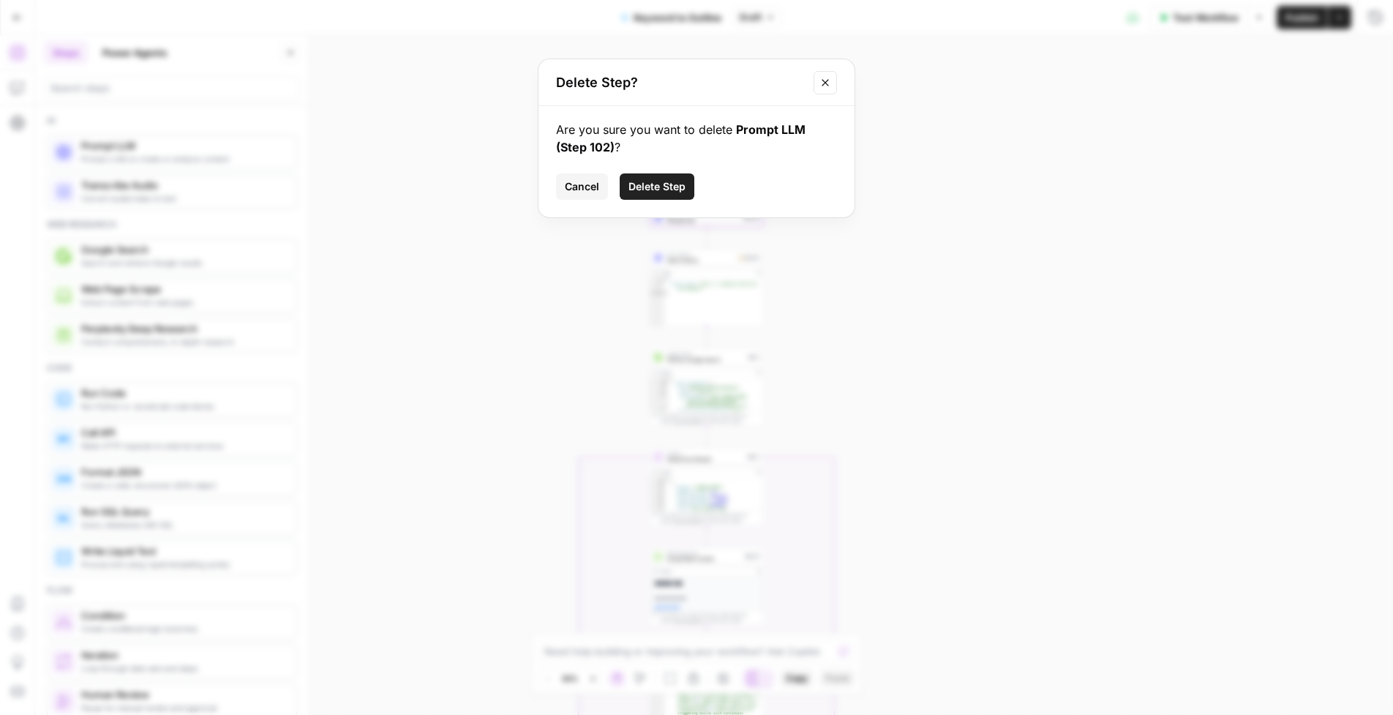
click at [650, 181] on span "Delete Step" at bounding box center [656, 186] width 57 height 15
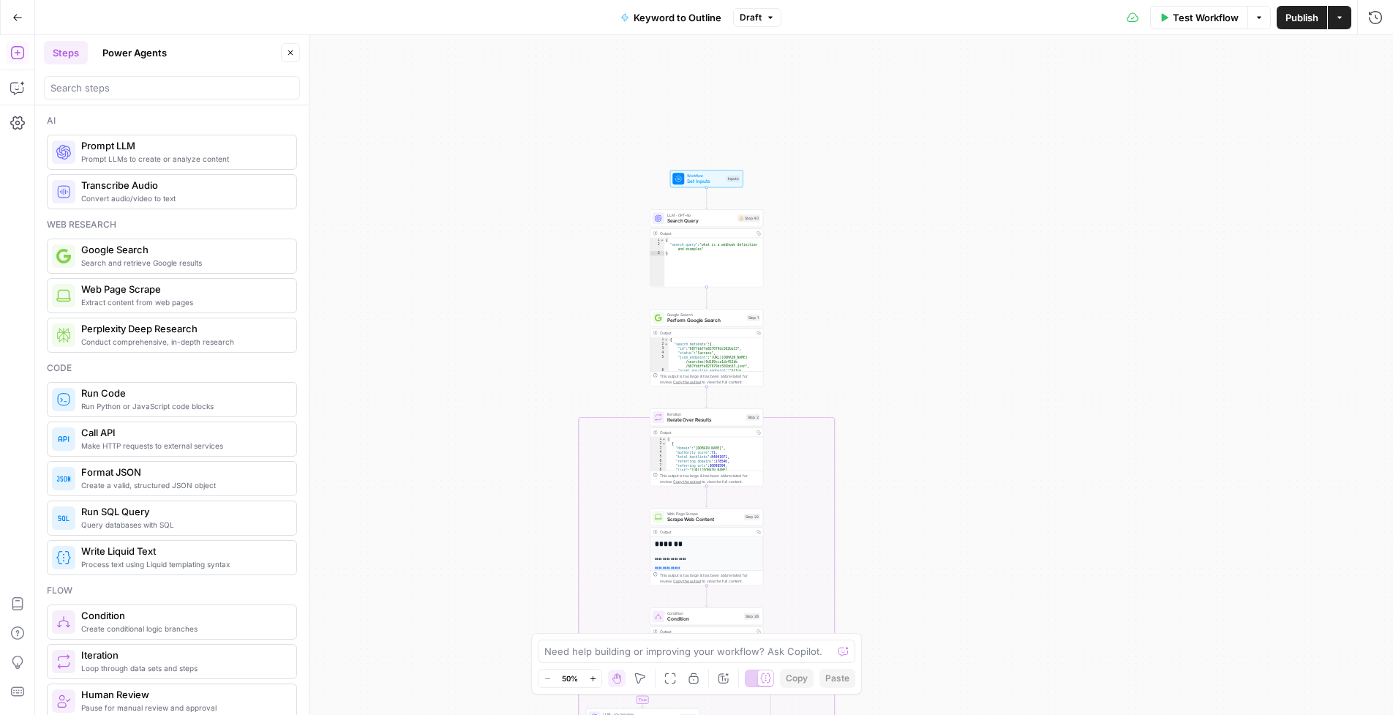
click at [563, 192] on div "true false Workflow Set Inputs Inputs LLM · GPT-4o Search Query Step 40 Output …" at bounding box center [714, 374] width 1358 height 679
